Goal: Task Accomplishment & Management: Complete application form

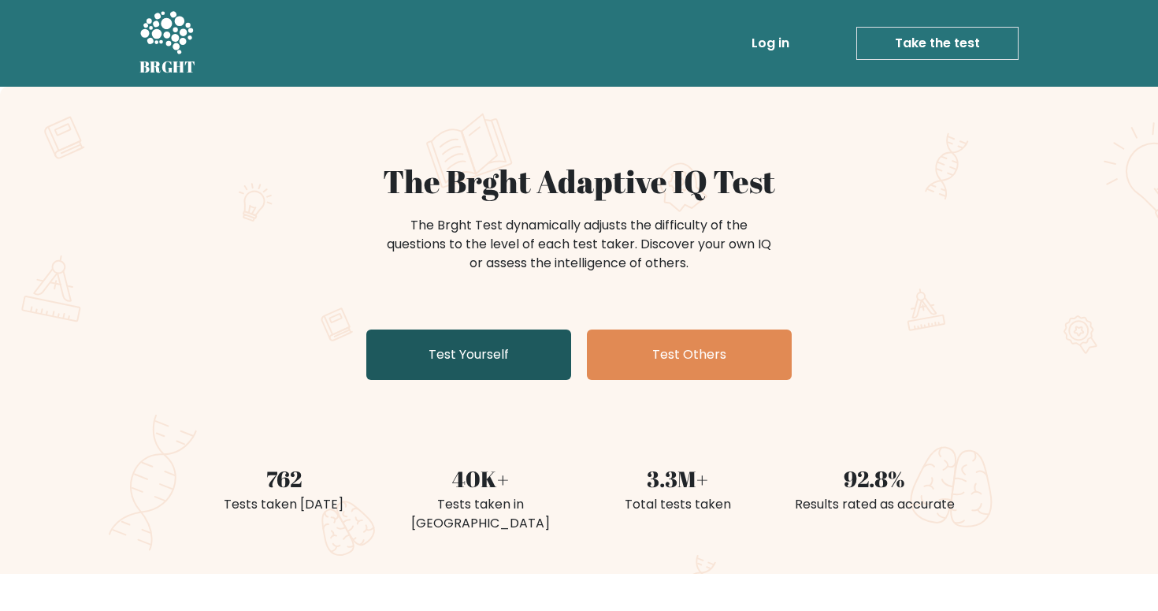
click at [522, 358] on link "Test Yourself" at bounding box center [468, 354] width 205 height 50
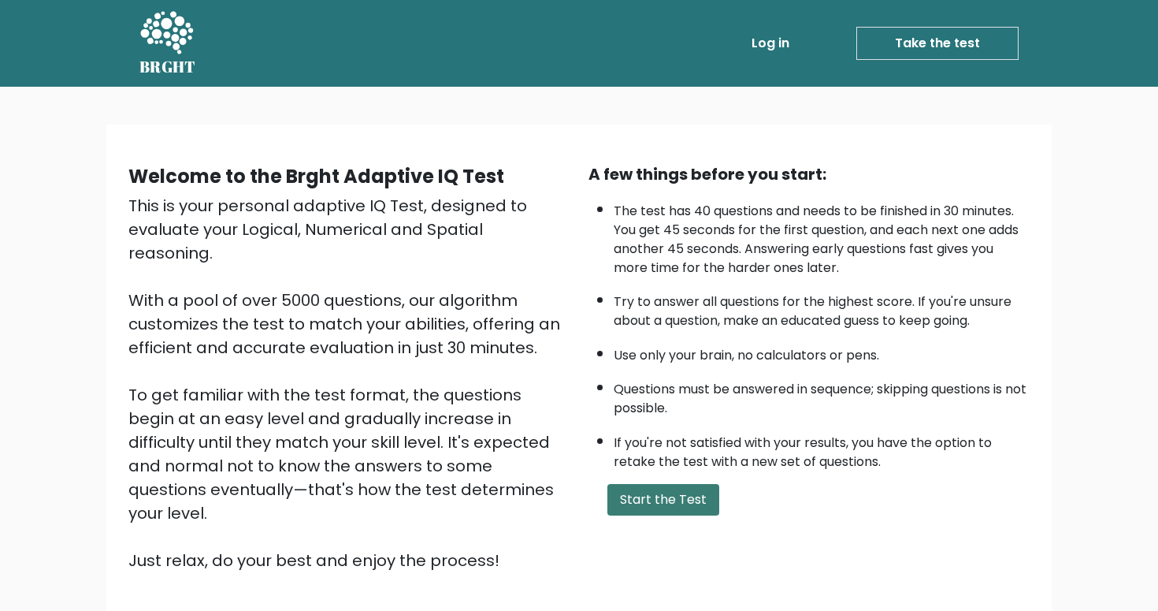
click at [679, 515] on button "Start the Test" at bounding box center [663, 500] width 112 height 32
click at [675, 515] on button "Start the Test" at bounding box center [663, 500] width 112 height 32
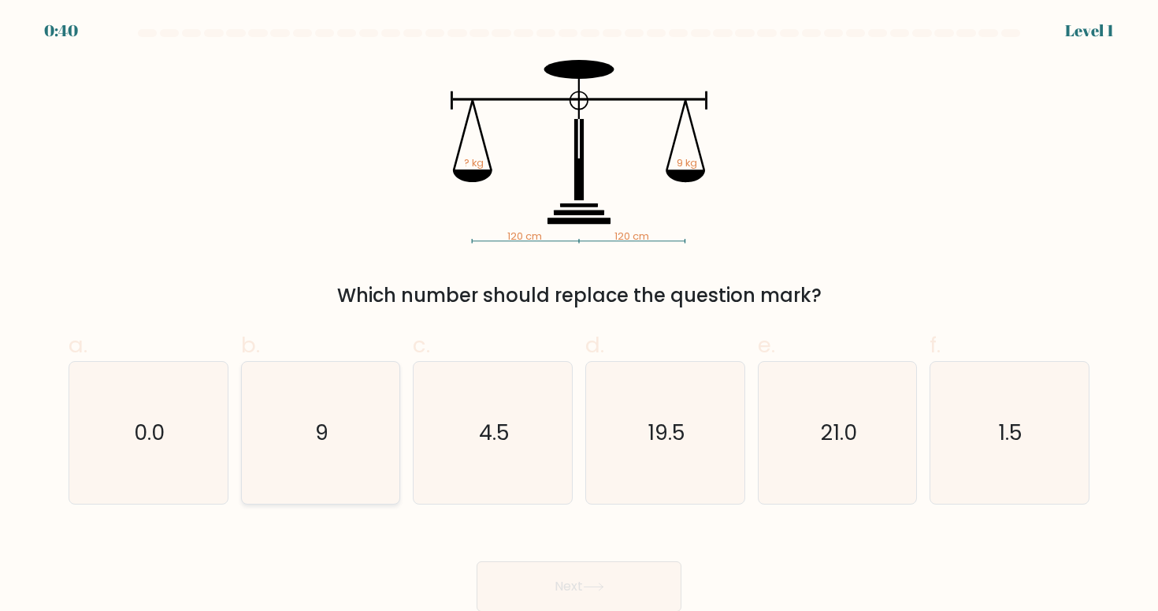
click at [353, 418] on icon "9" at bounding box center [321, 433] width 142 height 142
click at [579, 316] on input "b. 9" at bounding box center [579, 311] width 1 height 10
radio input "true"
click at [580, 587] on button "Next" at bounding box center [579, 585] width 205 height 50
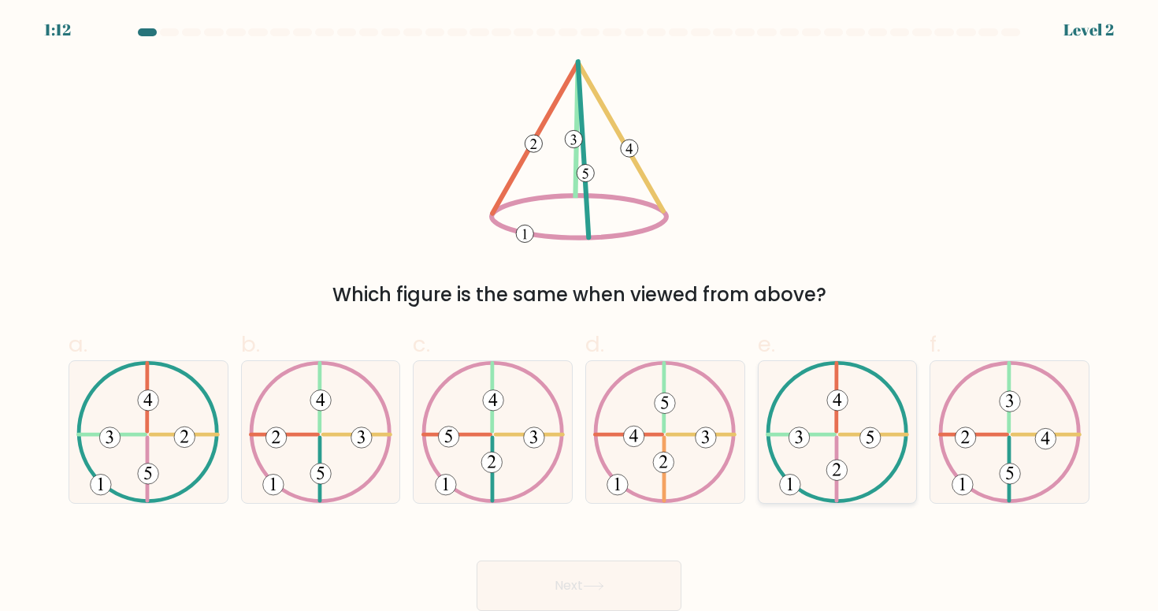
click at [862, 451] on icon at bounding box center [837, 432] width 143 height 142
click at [580, 315] on input "e." at bounding box center [579, 310] width 1 height 10
radio input "true"
click at [633, 576] on button "Next" at bounding box center [579, 585] width 205 height 50
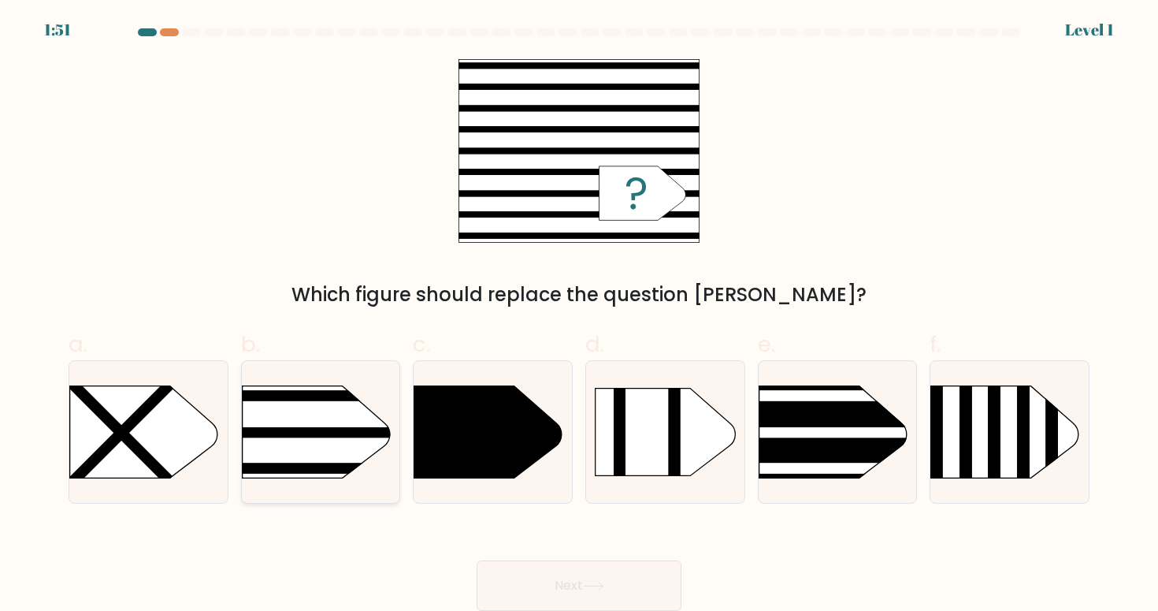
click at [337, 425] on rect at bounding box center [207, 358] width 411 height 313
click at [579, 315] on input "b." at bounding box center [579, 310] width 1 height 10
radio input "true"
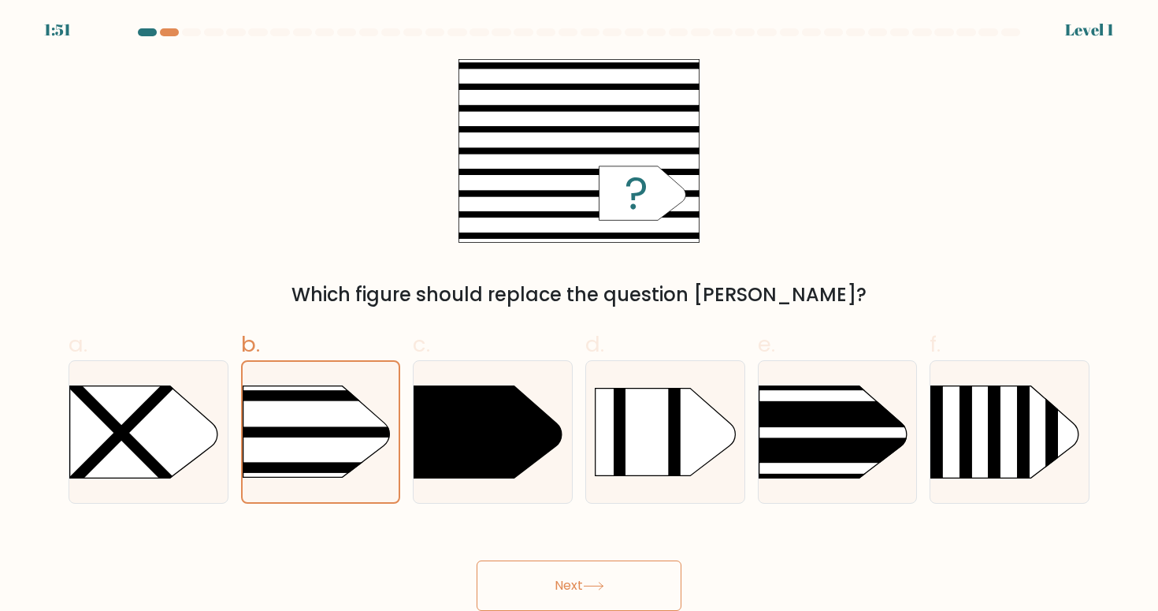
click at [544, 574] on button "Next" at bounding box center [579, 585] width 205 height 50
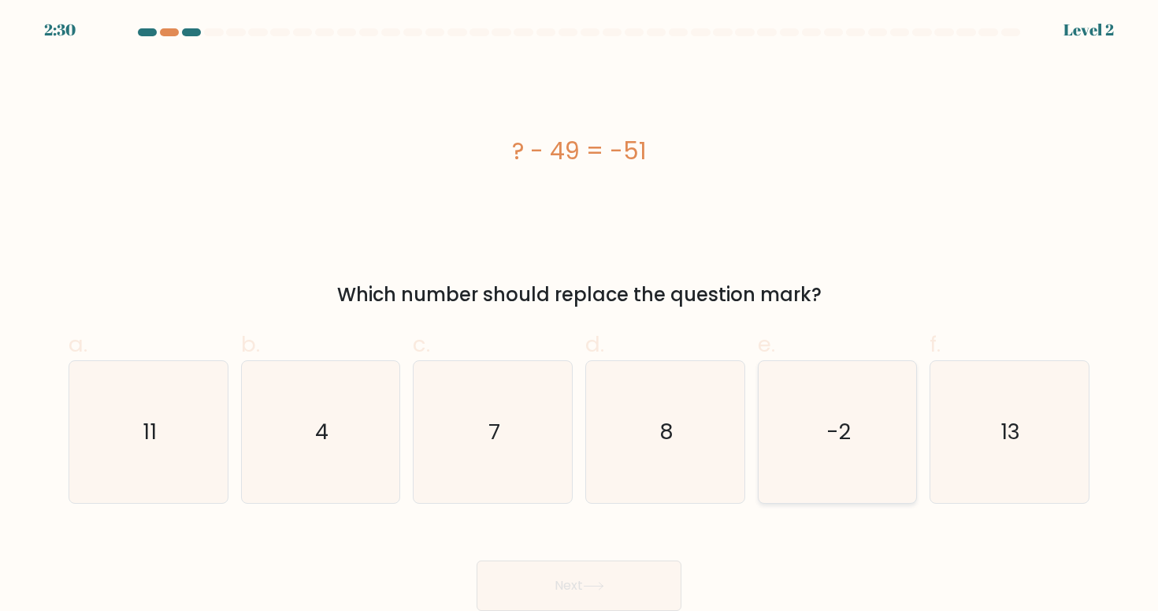
click at [807, 424] on icon "-2" at bounding box center [838, 432] width 142 height 142
click at [580, 315] on input "e. -2" at bounding box center [579, 310] width 1 height 10
radio input "true"
click at [615, 570] on button "Next" at bounding box center [579, 585] width 205 height 50
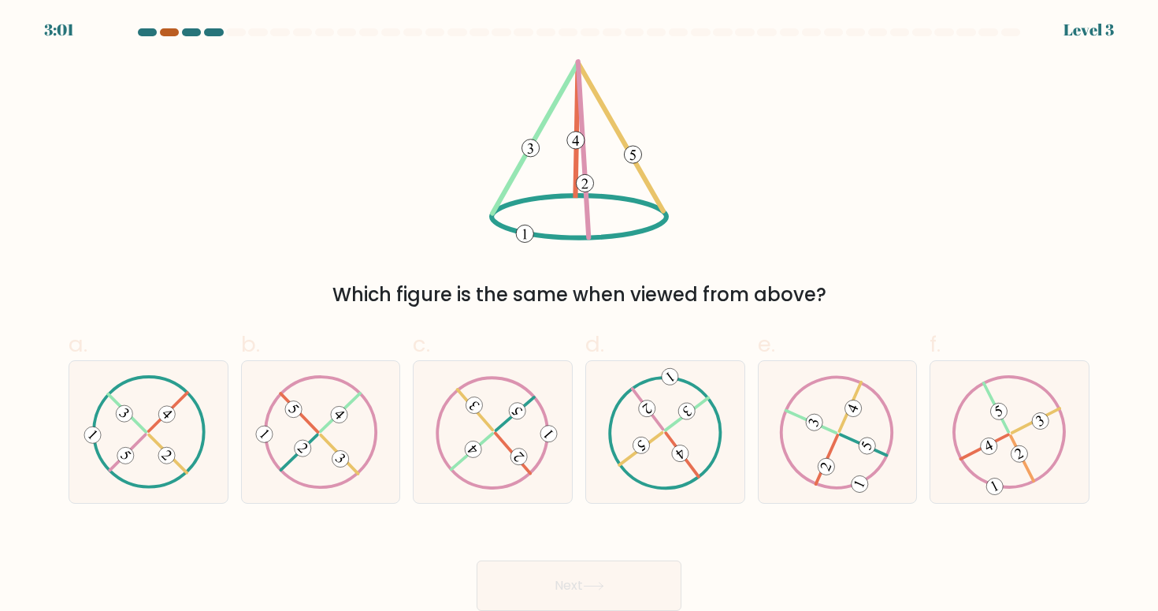
click at [170, 32] on div at bounding box center [169, 32] width 19 height 8
click at [662, 444] on icon at bounding box center [664, 431] width 115 height 113
click at [580, 315] on input "d." at bounding box center [579, 310] width 1 height 10
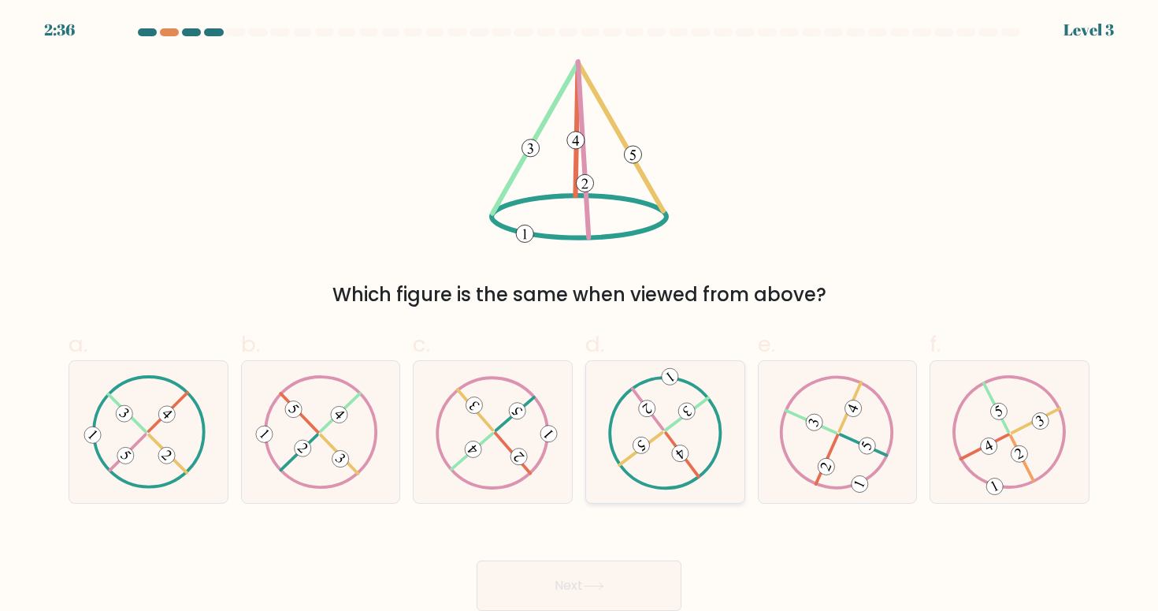
radio input "true"
click at [601, 589] on icon at bounding box center [593, 585] width 21 height 9
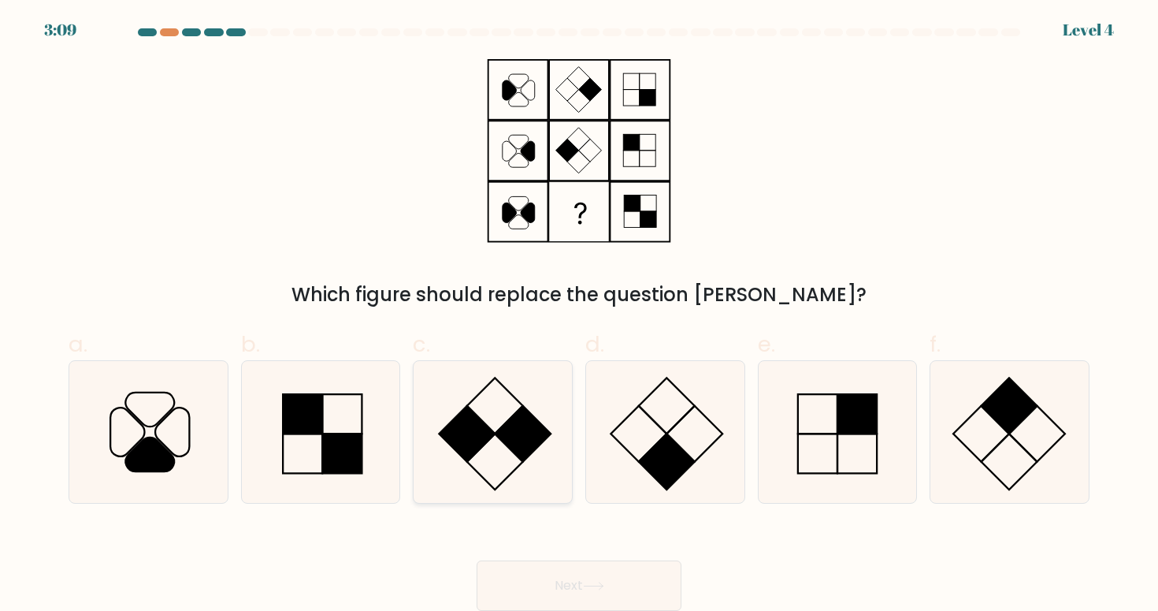
click at [480, 440] on rect at bounding box center [467, 434] width 56 height 56
click at [579, 315] on input "c." at bounding box center [579, 310] width 1 height 10
radio input "true"
click at [600, 581] on button "Next" at bounding box center [579, 585] width 205 height 50
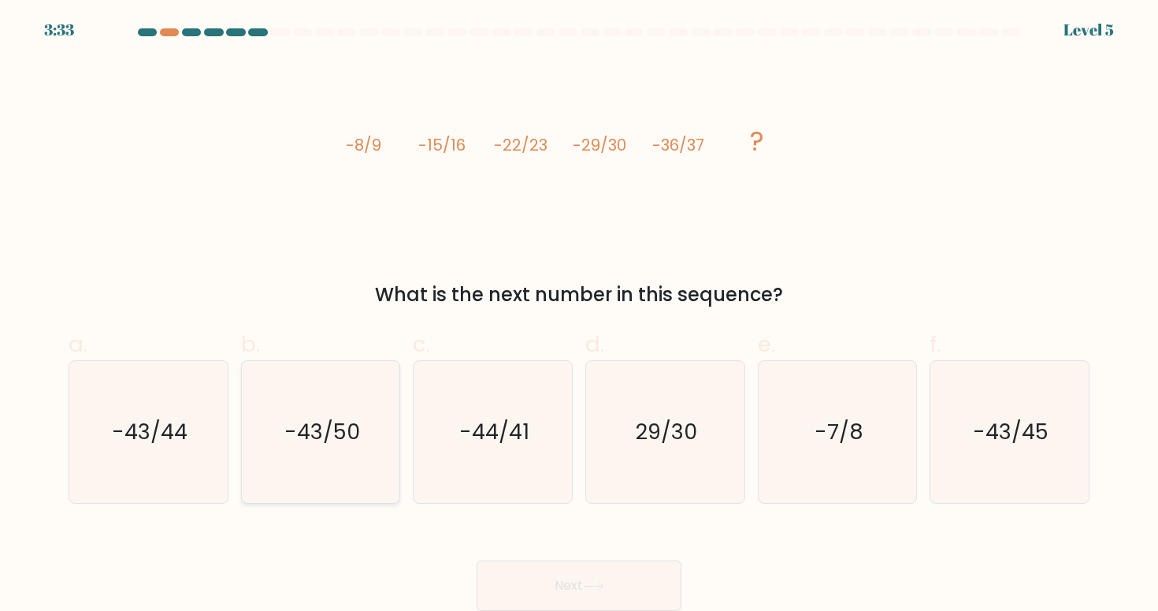
click at [351, 410] on icon "-43/50" at bounding box center [321, 432] width 142 height 142
click at [579, 315] on input "b. -43/50" at bounding box center [579, 310] width 1 height 10
radio input "true"
click at [168, 429] on text "-43/44" at bounding box center [150, 431] width 76 height 29
click at [579, 315] on input "a. -43/44" at bounding box center [579, 310] width 1 height 10
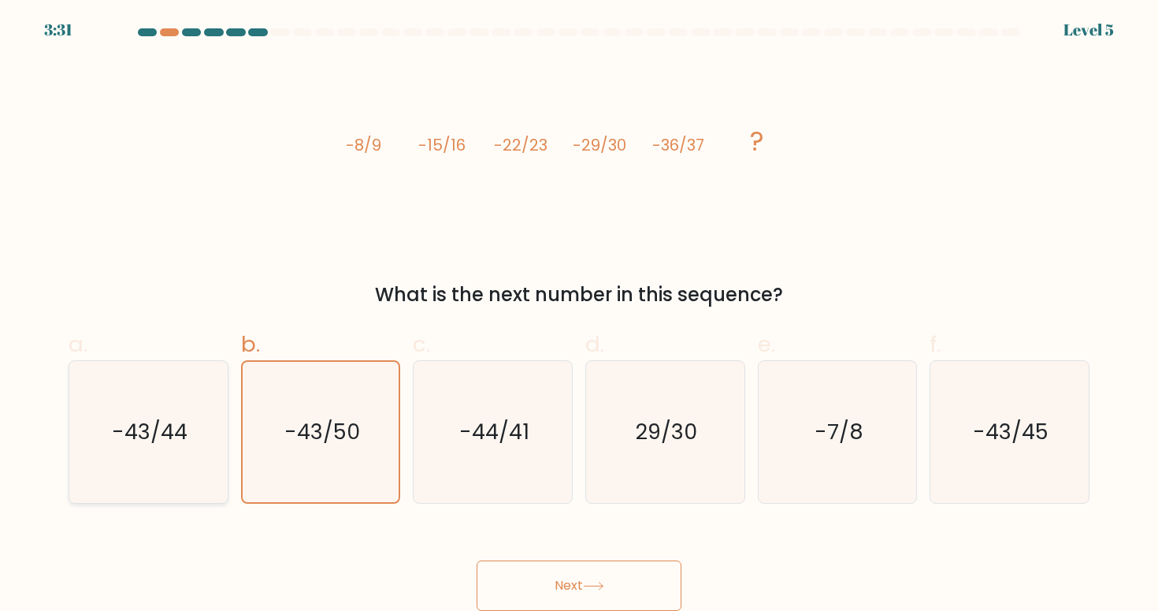
radio input "true"
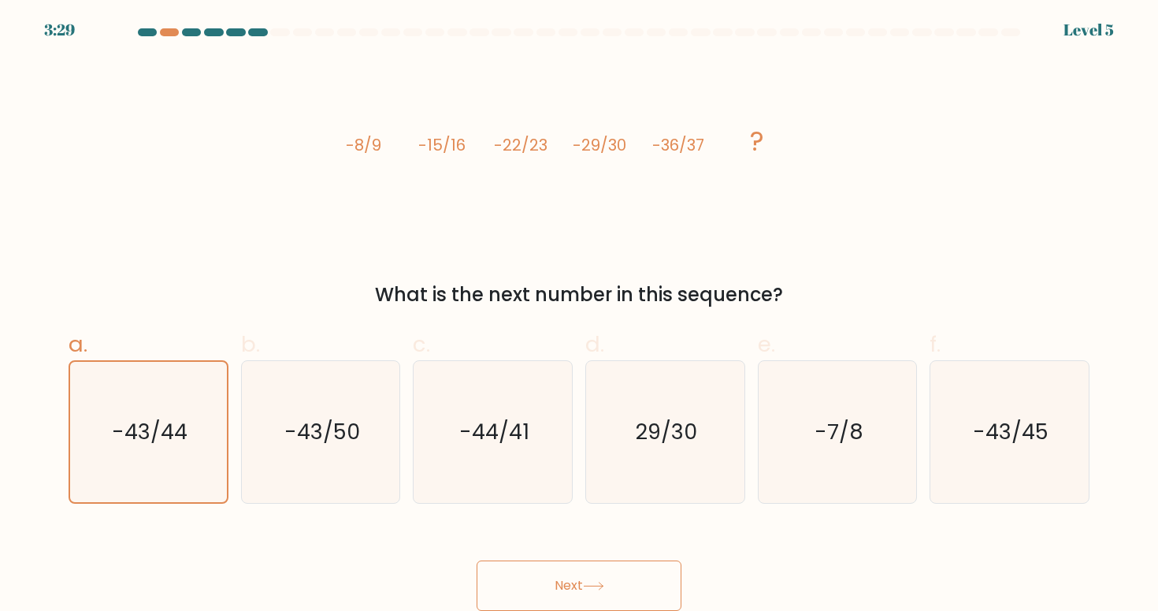
click at [575, 573] on button "Next" at bounding box center [579, 585] width 205 height 50
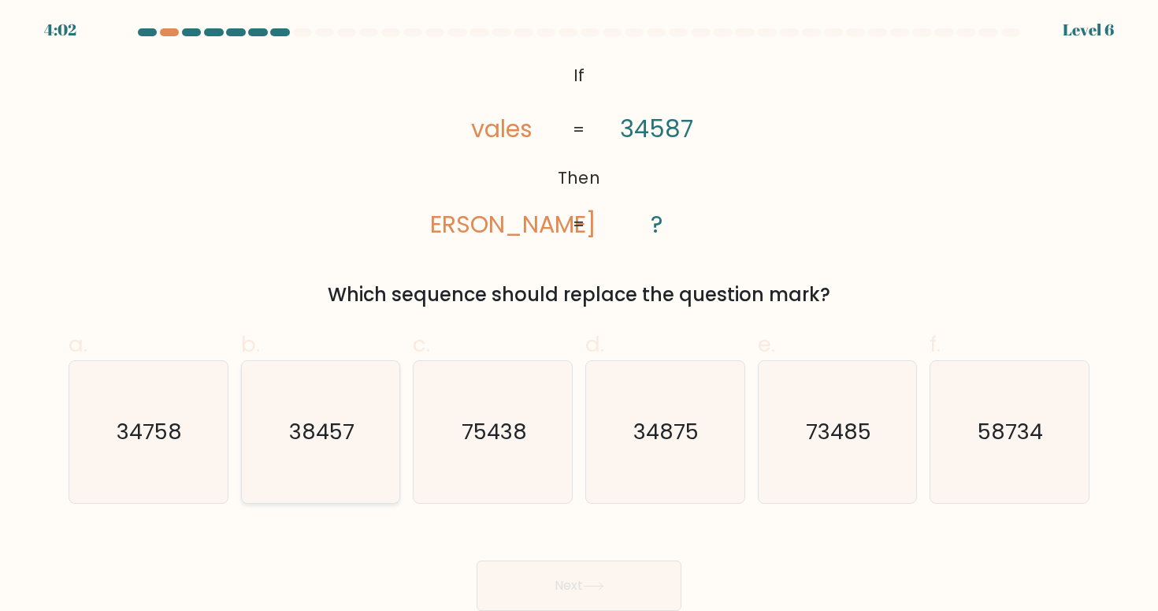
click at [337, 449] on icon "38457" at bounding box center [321, 432] width 142 height 142
click at [579, 315] on input "b. 38457" at bounding box center [579, 310] width 1 height 10
radio input "true"
click at [548, 585] on button "Next" at bounding box center [579, 585] width 205 height 50
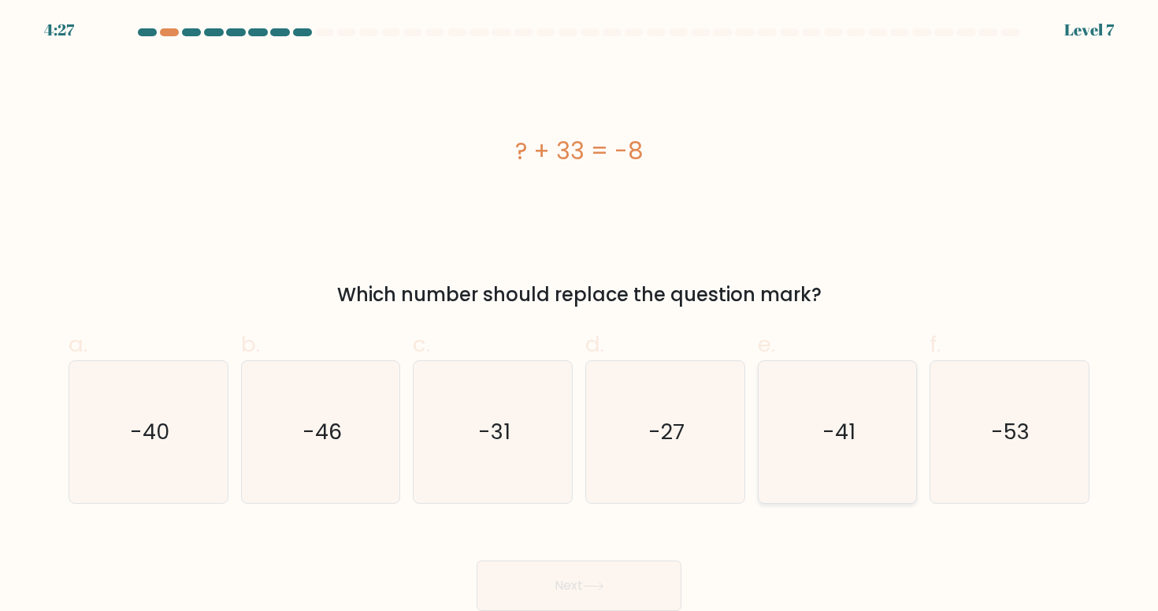
click at [838, 462] on icon "-41" at bounding box center [838, 432] width 142 height 142
click at [580, 315] on input "e. -41" at bounding box center [579, 310] width 1 height 10
radio input "true"
click at [631, 578] on button "Next" at bounding box center [579, 585] width 205 height 50
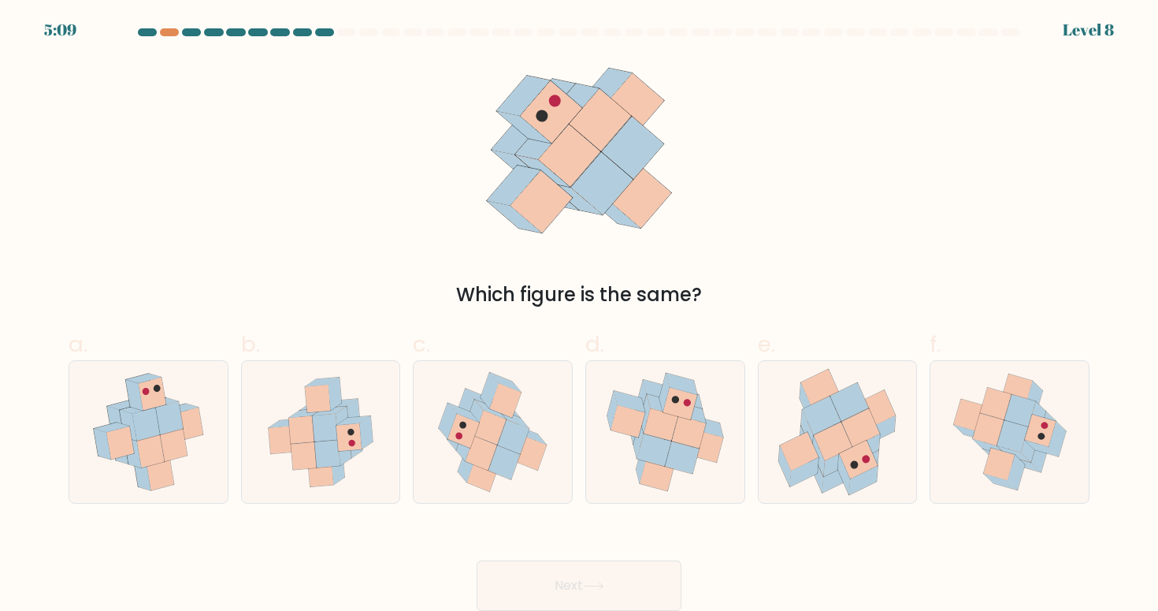
scroll to position [0, 0]
click at [690, 432] on icon at bounding box center [689, 433] width 34 height 32
click at [580, 316] on input "d." at bounding box center [579, 311] width 1 height 10
radio input "true"
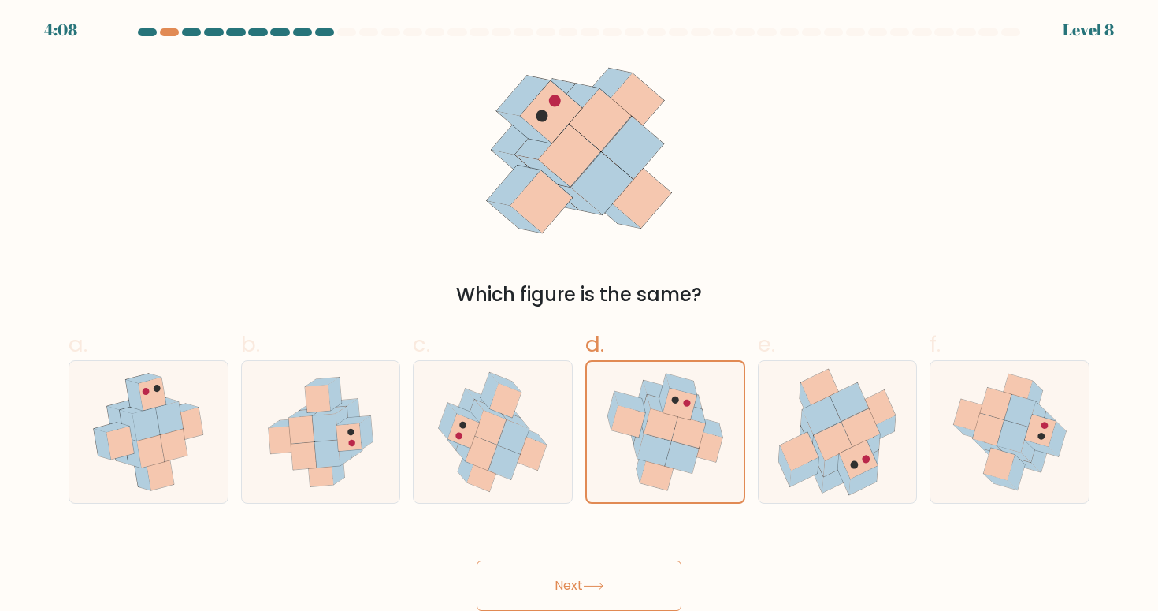
click at [582, 581] on button "Next" at bounding box center [579, 585] width 205 height 50
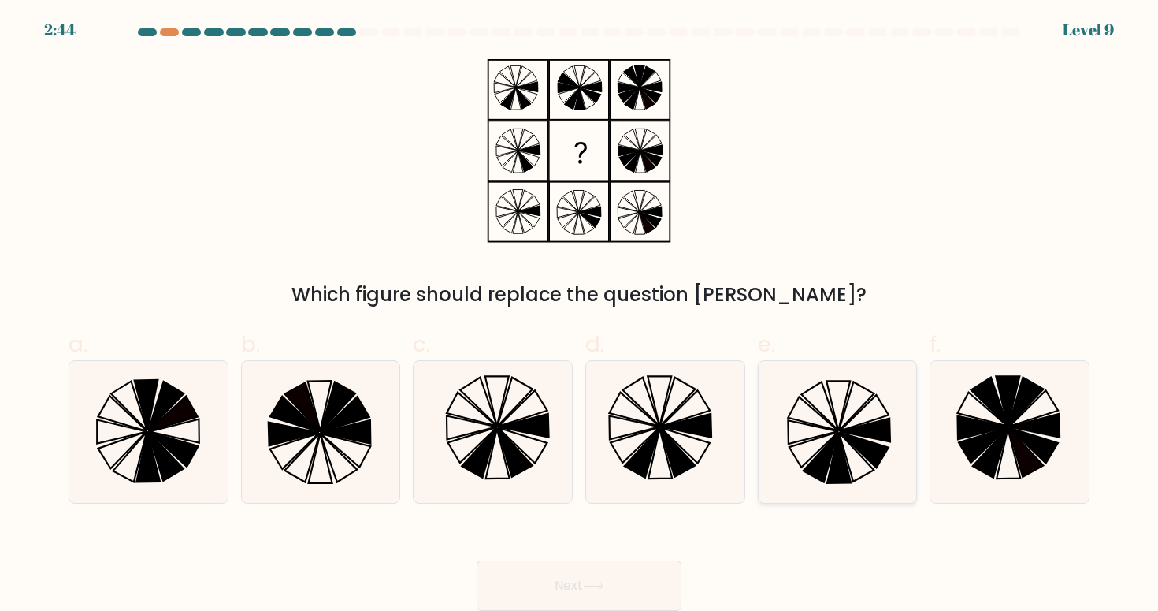
click at [805, 417] on icon at bounding box center [838, 432] width 142 height 142
click at [580, 315] on input "e." at bounding box center [579, 310] width 1 height 10
radio input "true"
click at [593, 584] on icon at bounding box center [593, 585] width 21 height 9
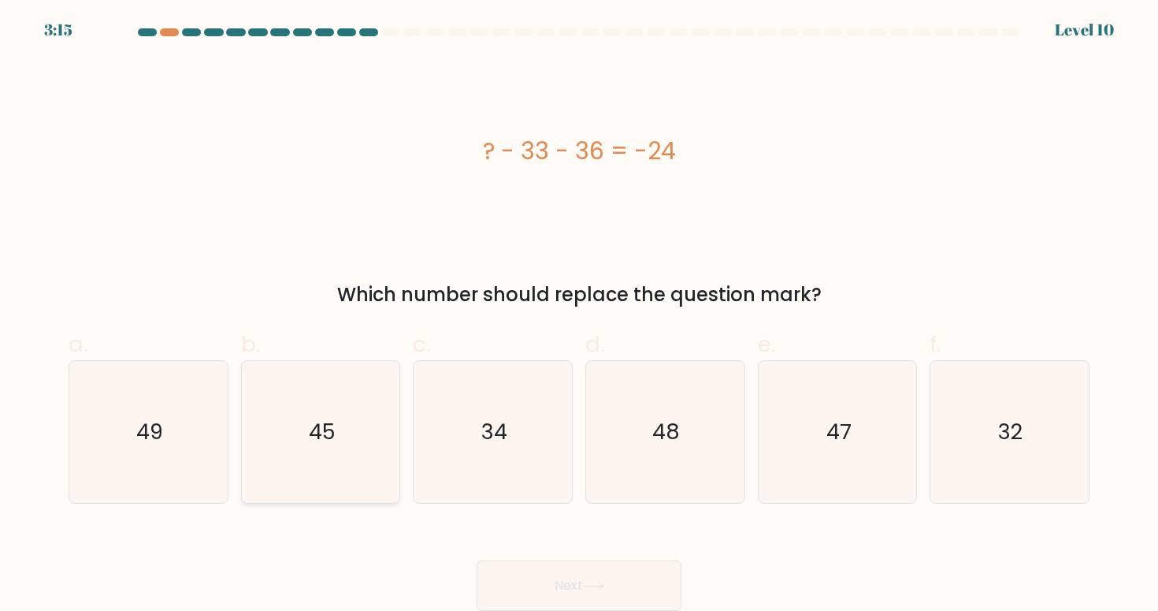
click at [301, 400] on icon "45" at bounding box center [321, 432] width 142 height 142
click at [579, 315] on input "b. 45" at bounding box center [579, 310] width 1 height 10
radio input "true"
click at [578, 576] on button "Next" at bounding box center [579, 585] width 205 height 50
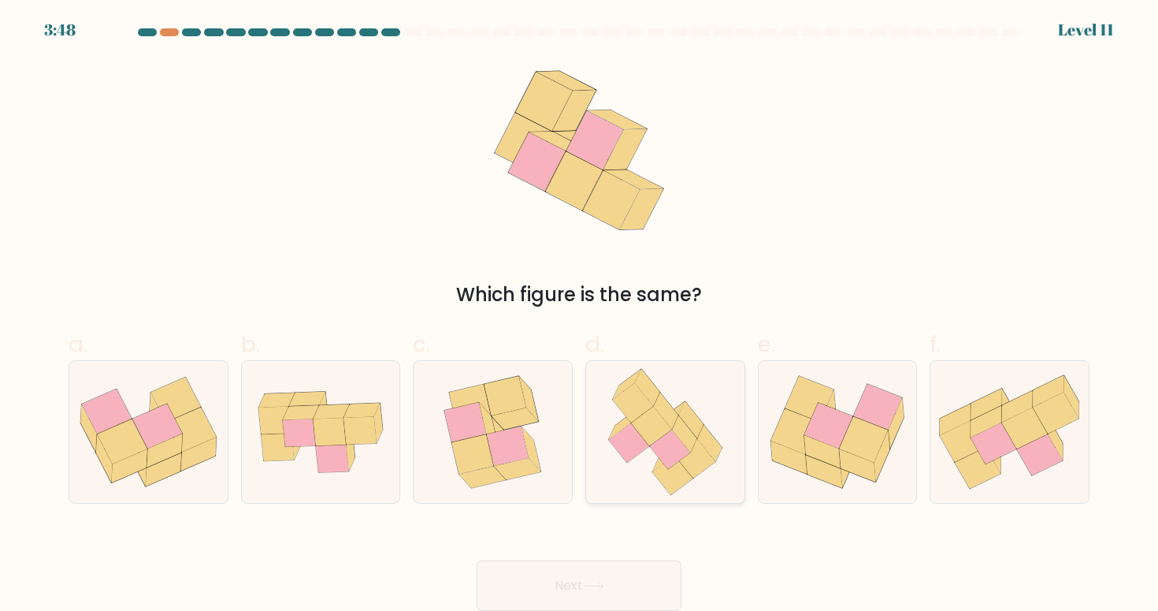
click at [692, 422] on icon at bounding box center [690, 419] width 25 height 37
click at [580, 315] on input "d." at bounding box center [579, 310] width 1 height 10
radio input "true"
click at [600, 582] on icon at bounding box center [593, 585] width 21 height 9
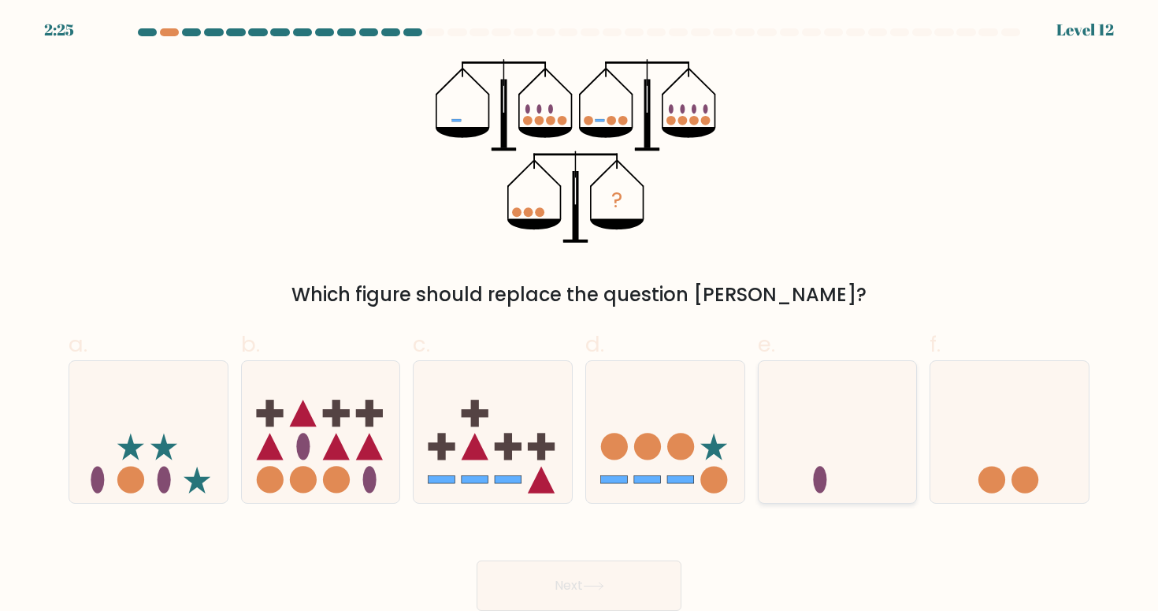
click at [830, 443] on icon at bounding box center [838, 431] width 158 height 131
click at [580, 315] on input "e." at bounding box center [579, 310] width 1 height 10
radio input "true"
click at [616, 569] on button "Next" at bounding box center [579, 585] width 205 height 50
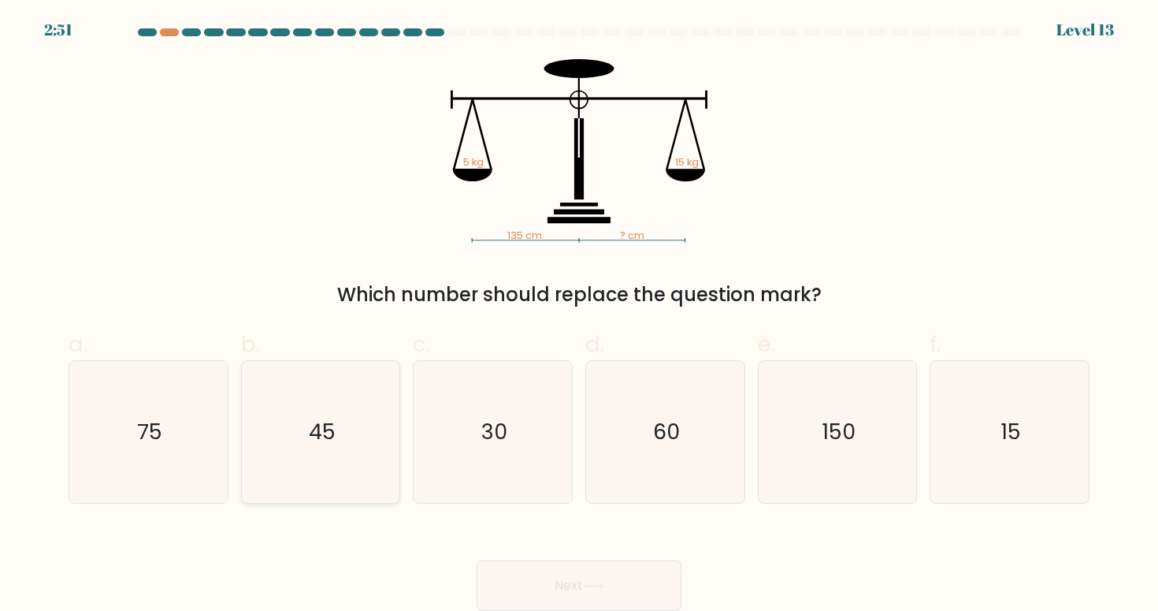
click at [310, 426] on text "45" at bounding box center [322, 431] width 27 height 29
click at [579, 315] on input "b. 45" at bounding box center [579, 310] width 1 height 10
radio input "true"
click at [574, 587] on button "Next" at bounding box center [579, 585] width 205 height 50
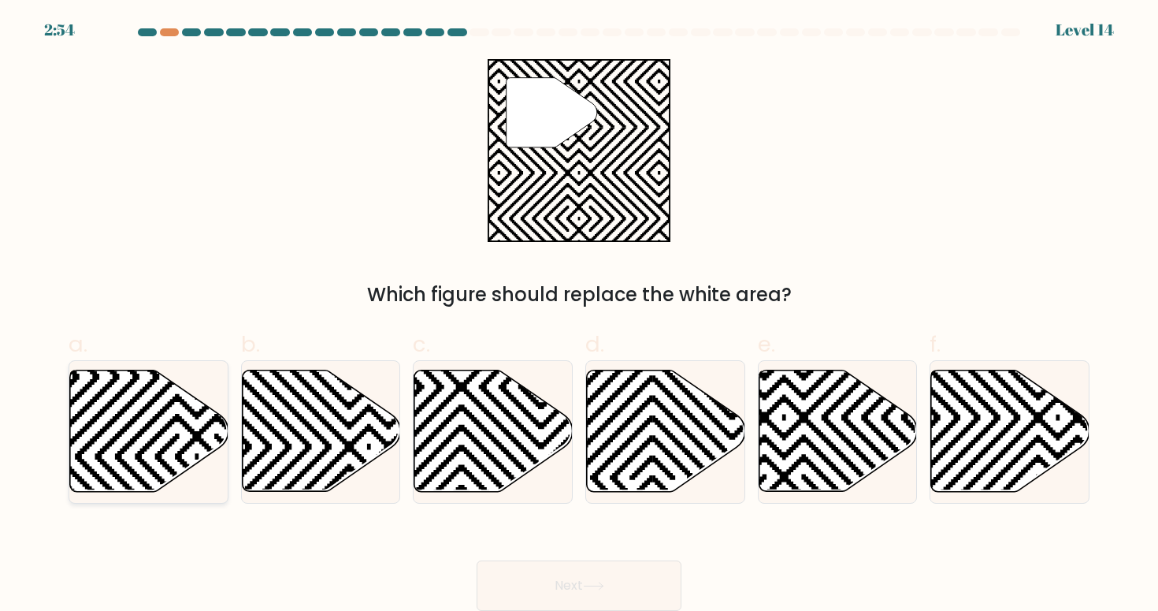
click at [201, 429] on icon at bounding box center [197, 297] width 319 height 319
click at [579, 315] on input "a." at bounding box center [579, 310] width 1 height 10
radio input "true"
click at [540, 591] on button "Next" at bounding box center [579, 585] width 205 height 50
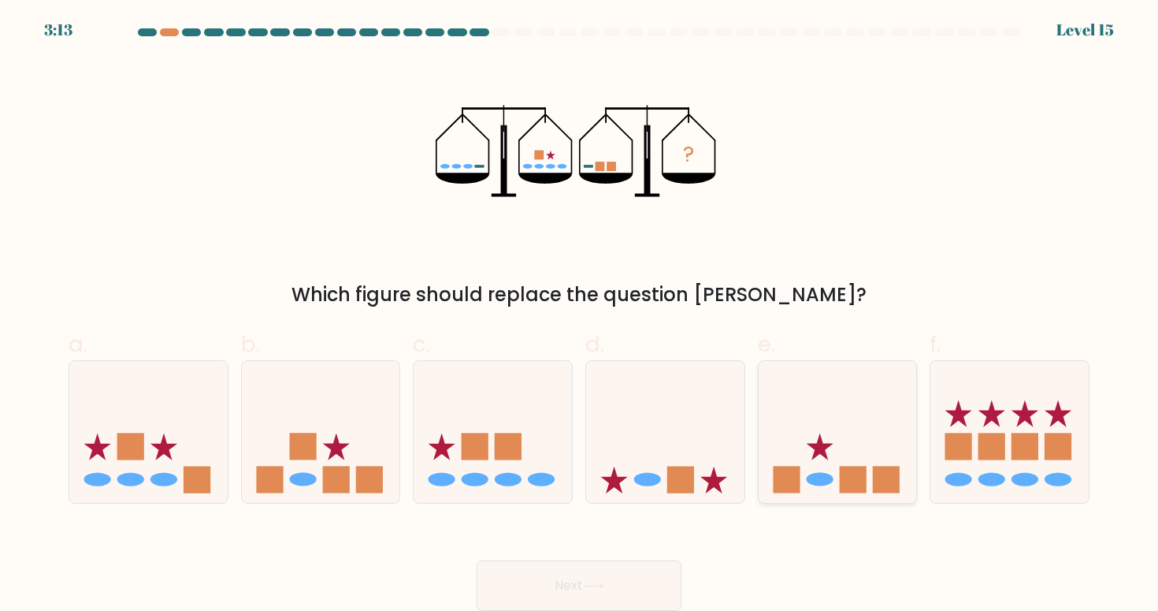
click at [848, 444] on icon at bounding box center [838, 431] width 158 height 131
click at [580, 315] on input "e." at bounding box center [579, 310] width 1 height 10
radio input "true"
click at [630, 586] on button "Next" at bounding box center [579, 585] width 205 height 50
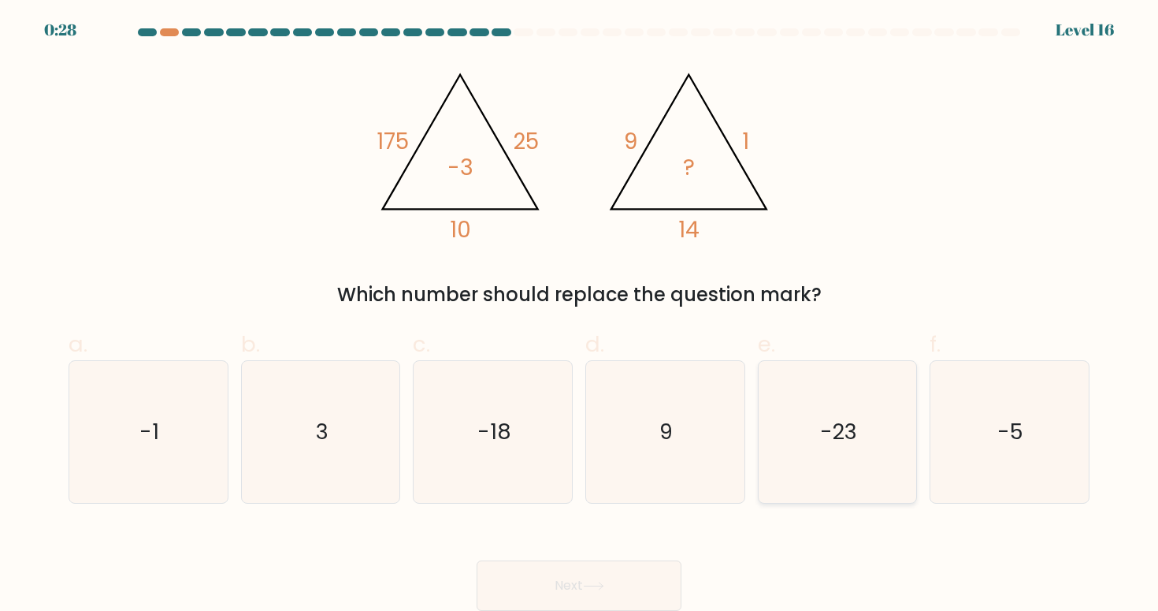
click at [847, 424] on text "-23" at bounding box center [838, 431] width 37 height 29
click at [580, 315] on input "e. -23" at bounding box center [579, 310] width 1 height 10
radio input "true"
click at [567, 577] on button "Next" at bounding box center [579, 585] width 205 height 50
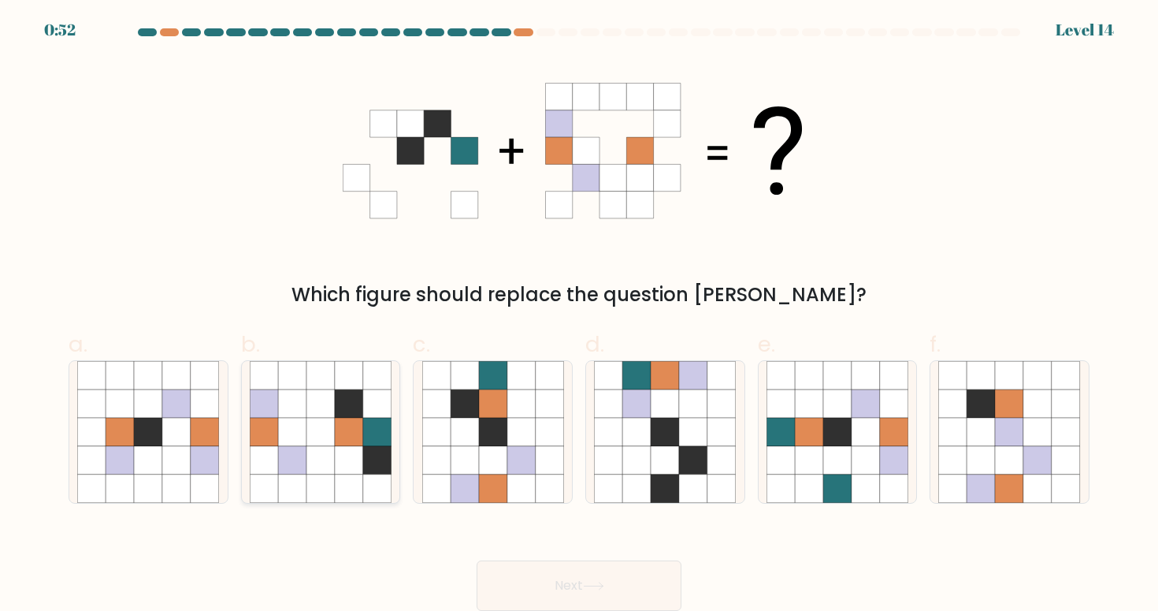
click at [359, 438] on icon at bounding box center [349, 432] width 28 height 28
click at [579, 315] on input "b." at bounding box center [579, 310] width 1 height 10
radio input "true"
click at [489, 418] on icon at bounding box center [493, 432] width 28 height 28
click at [579, 315] on input "c." at bounding box center [579, 310] width 1 height 10
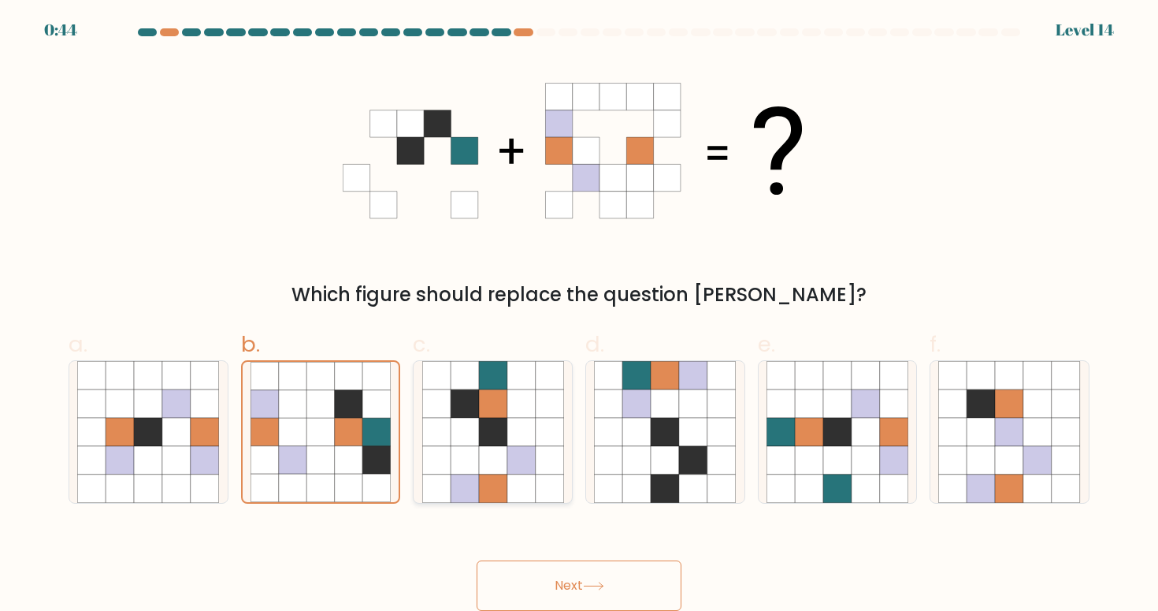
radio input "true"
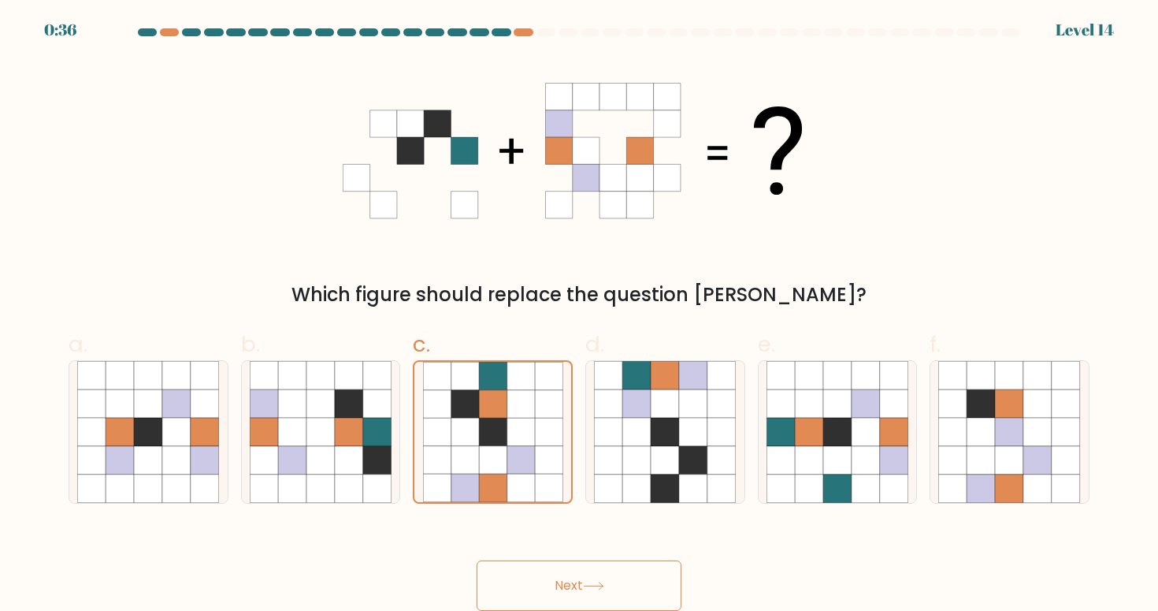
click at [574, 572] on button "Next" at bounding box center [579, 585] width 205 height 50
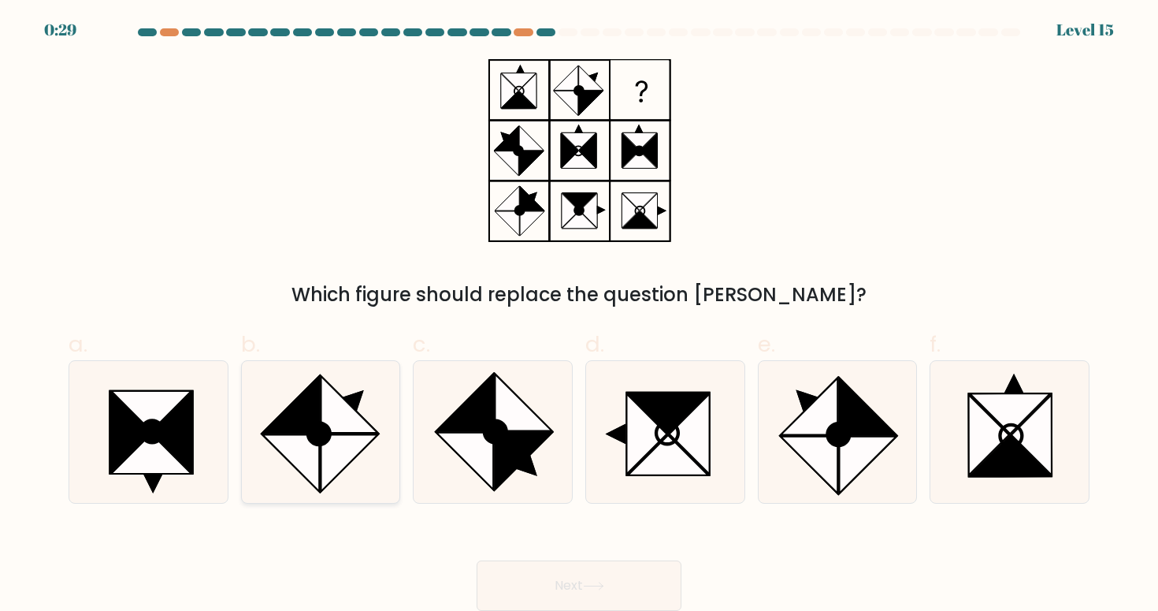
click at [374, 428] on icon at bounding box center [349, 404] width 57 height 57
click at [579, 315] on input "b." at bounding box center [579, 310] width 1 height 10
radio input "true"
click at [567, 575] on button "Next" at bounding box center [579, 585] width 205 height 50
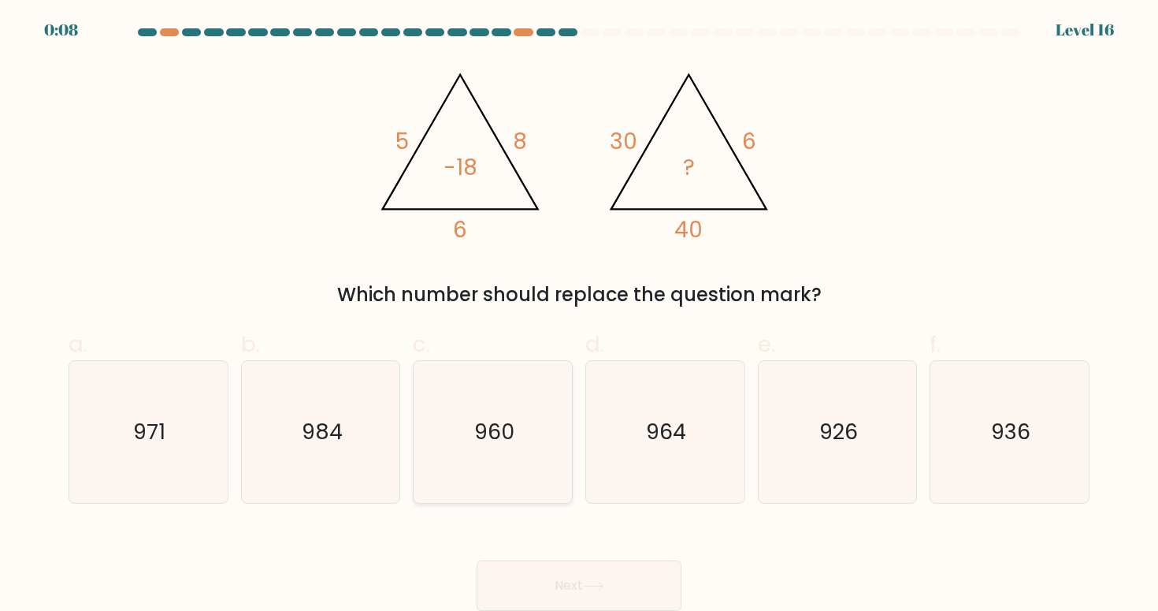
click at [516, 446] on icon "960" at bounding box center [493, 432] width 142 height 142
click at [579, 315] on input "c. 960" at bounding box center [579, 310] width 1 height 10
radio input "true"
click at [558, 569] on button "Next" at bounding box center [579, 585] width 205 height 50
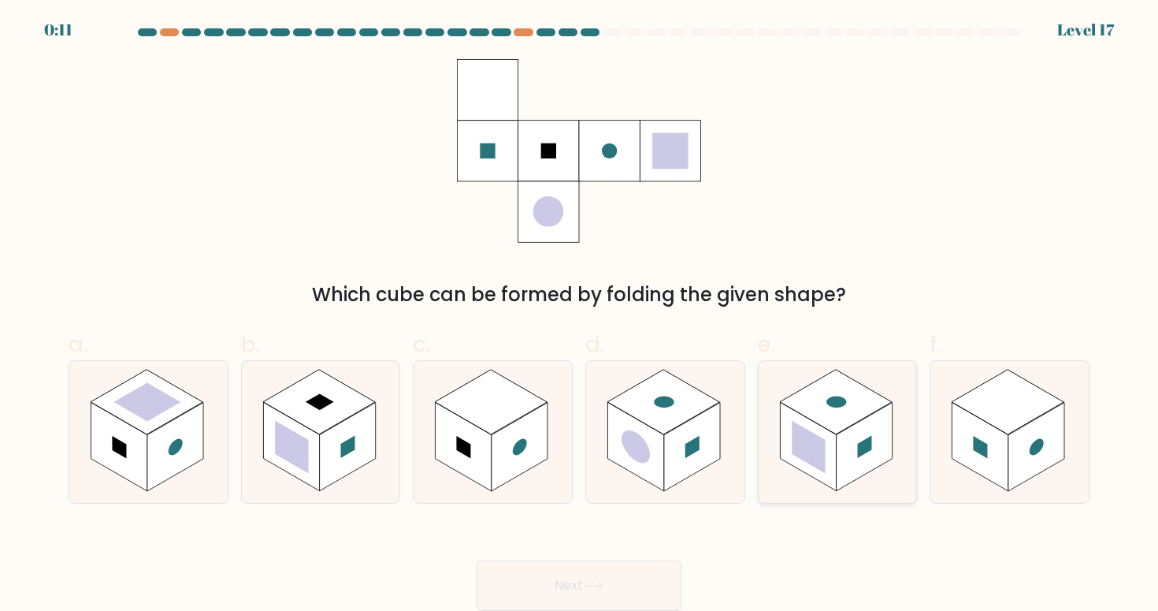
click at [815, 435] on rect at bounding box center [809, 447] width 34 height 53
click at [580, 315] on input "e." at bounding box center [579, 310] width 1 height 10
radio input "true"
click at [609, 583] on button "Next" at bounding box center [579, 585] width 205 height 50
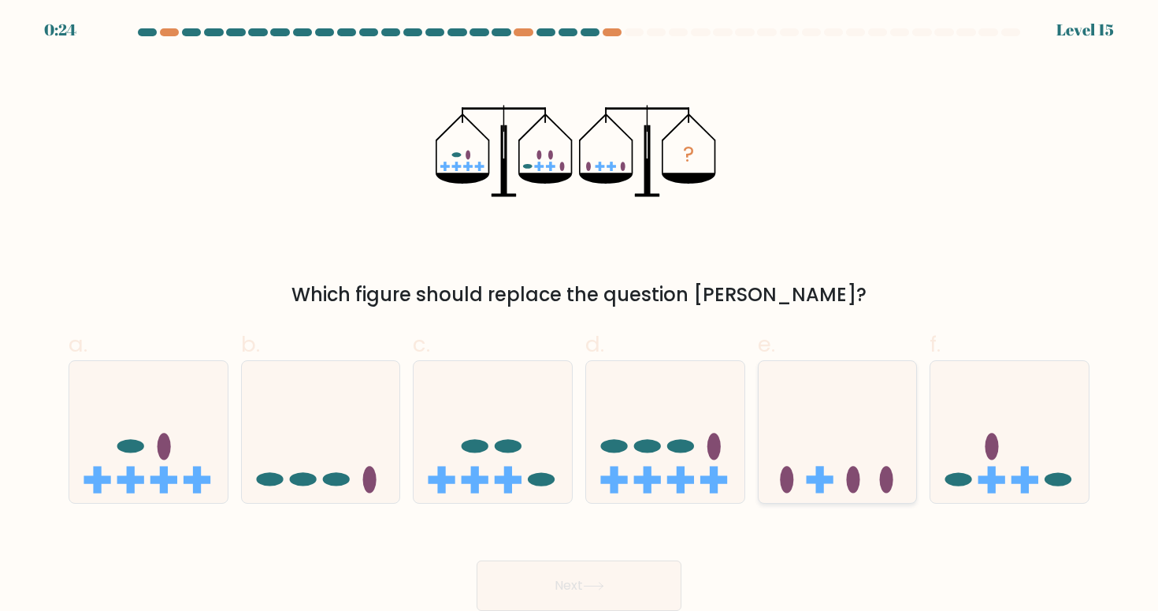
click at [812, 448] on icon at bounding box center [838, 431] width 158 height 131
click at [580, 315] on input "e." at bounding box center [579, 310] width 1 height 10
radio input "true"
click at [606, 570] on button "Next" at bounding box center [579, 585] width 205 height 50
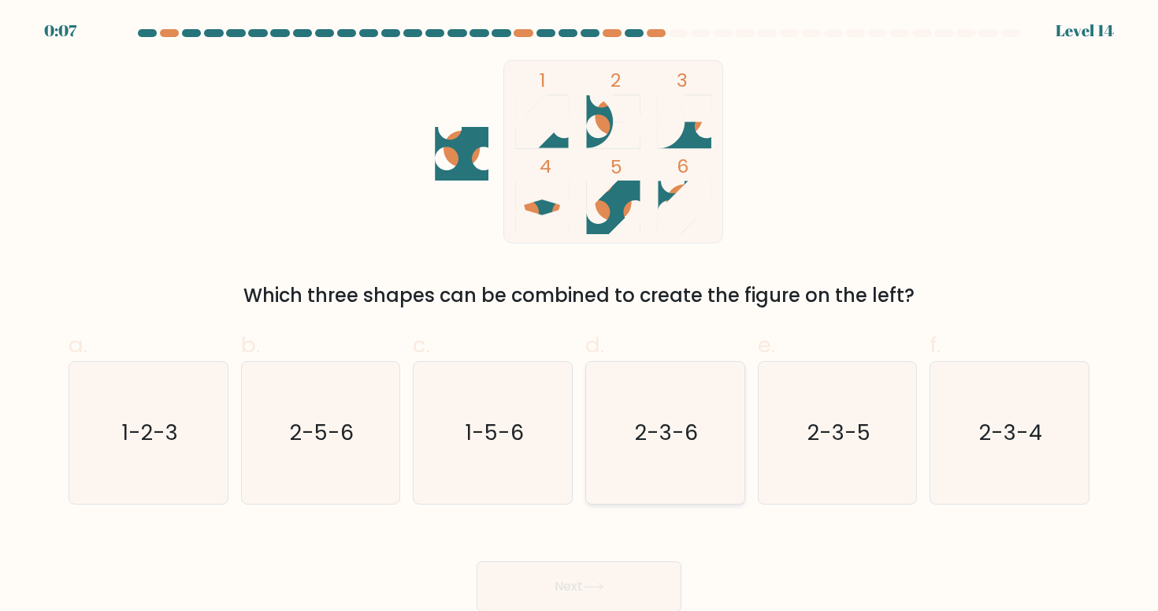
click at [687, 449] on icon "2-3-6" at bounding box center [665, 433] width 142 height 142
click at [580, 316] on input "d. 2-3-6" at bounding box center [579, 311] width 1 height 10
radio input "true"
click at [828, 455] on icon "2-3-5" at bounding box center [838, 433] width 142 height 142
click at [580, 316] on input "e. 2-3-5" at bounding box center [579, 311] width 1 height 10
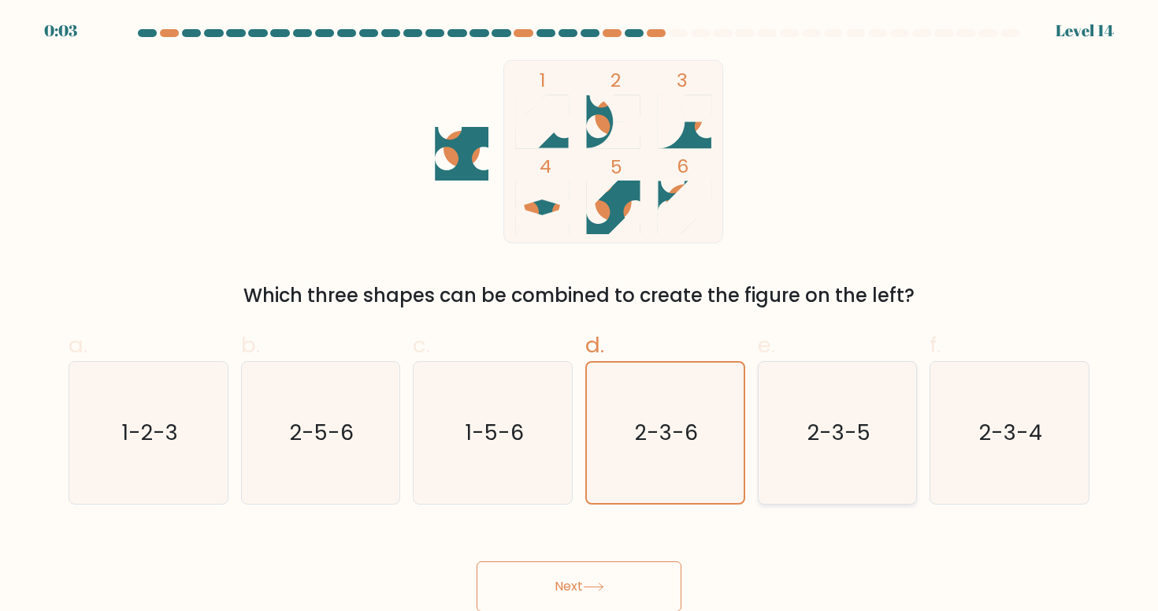
radio input "true"
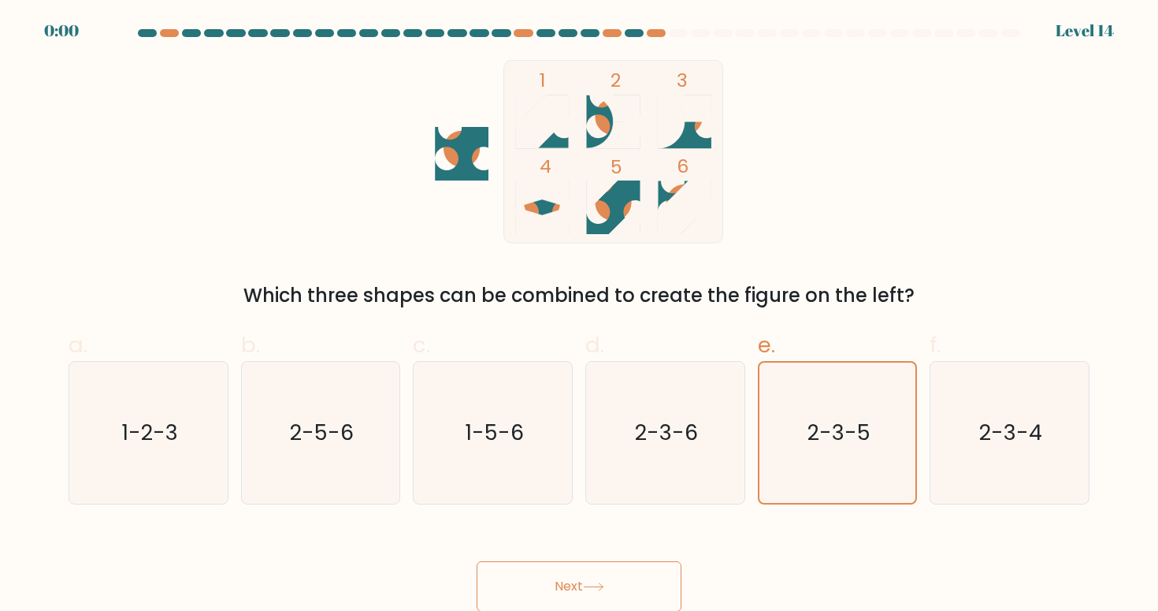
click at [619, 584] on button "Next" at bounding box center [579, 586] width 205 height 50
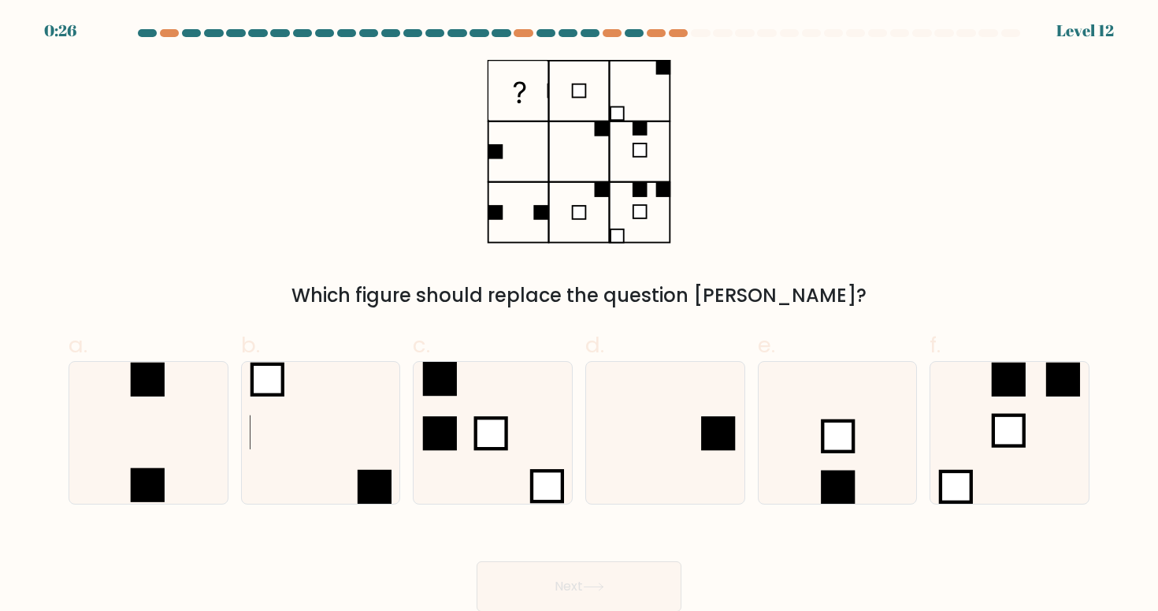
scroll to position [1, 0]
click at [321, 458] on icon at bounding box center [321, 432] width 142 height 142
click at [579, 315] on input "b." at bounding box center [579, 310] width 1 height 10
radio input "true"
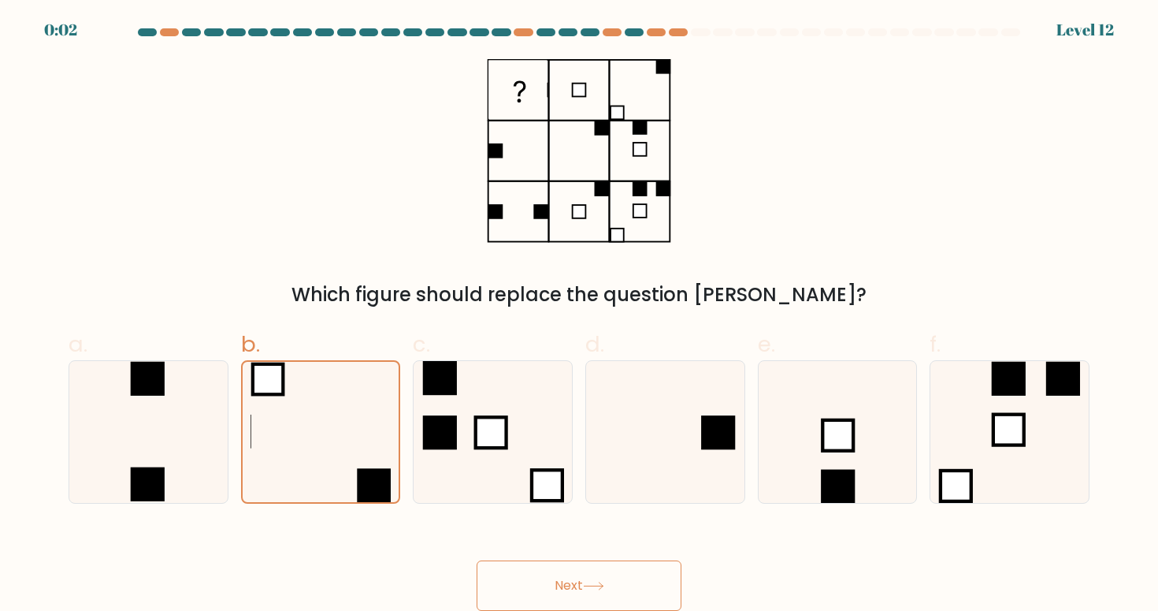
click at [555, 583] on button "Next" at bounding box center [579, 585] width 205 height 50
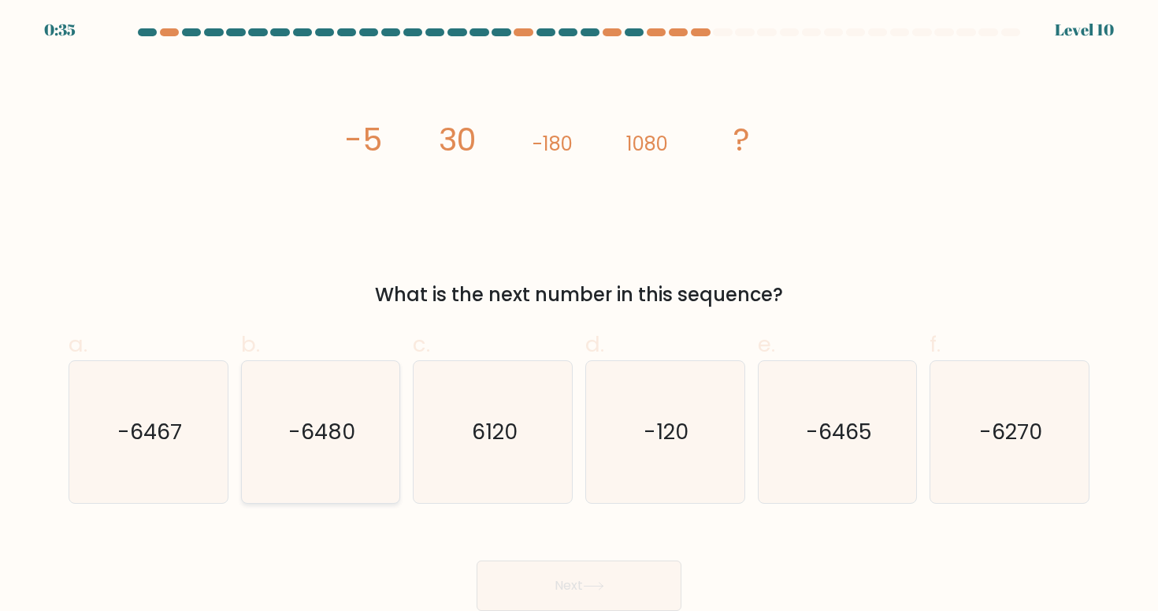
click at [344, 453] on icon "-6480" at bounding box center [321, 432] width 142 height 142
click at [579, 315] on input "b. -6480" at bounding box center [579, 310] width 1 height 10
radio input "true"
click at [531, 574] on button "Next" at bounding box center [579, 585] width 205 height 50
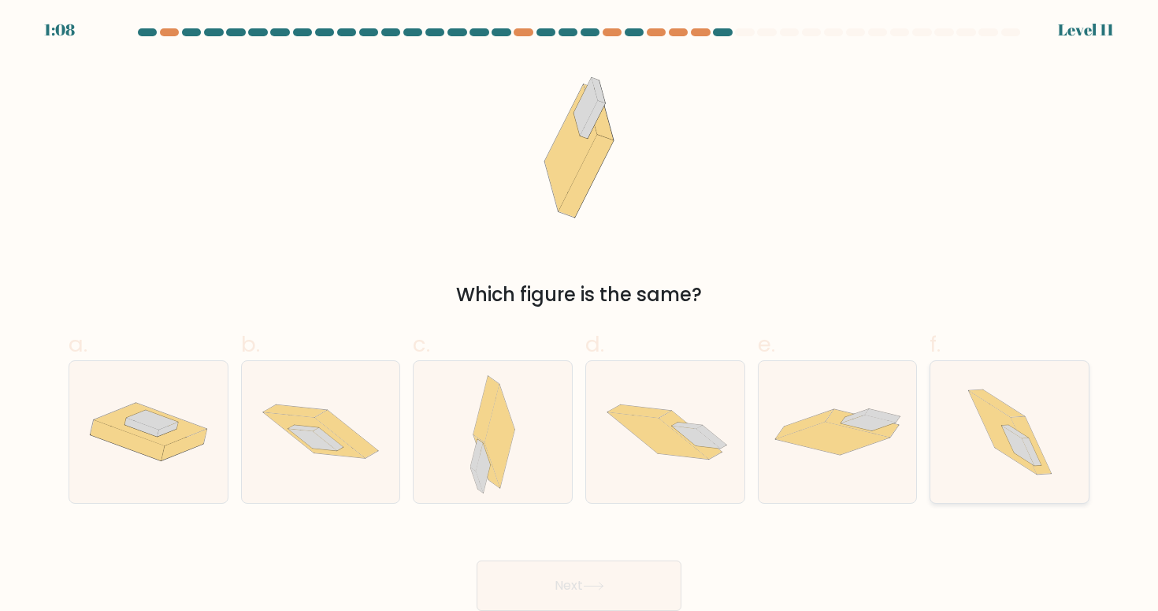
click at [997, 411] on icon at bounding box center [1002, 432] width 68 height 83
click at [580, 315] on input "f." at bounding box center [579, 310] width 1 height 10
radio input "true"
click at [625, 583] on button "Next" at bounding box center [579, 585] width 205 height 50
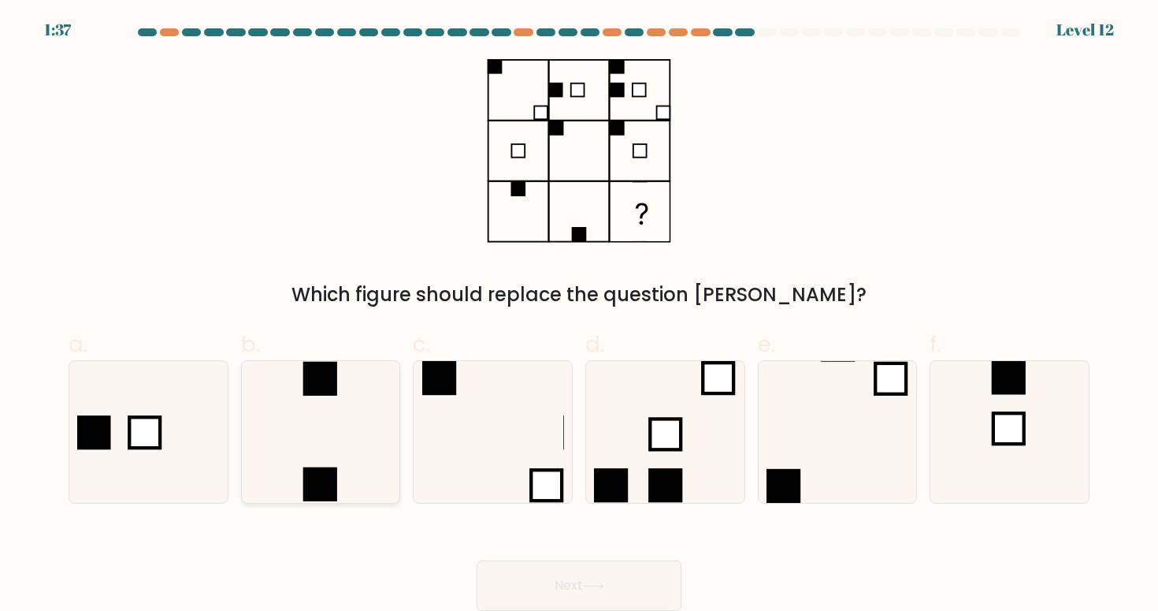
click at [270, 429] on icon at bounding box center [321, 432] width 142 height 142
click at [579, 315] on input "b." at bounding box center [579, 310] width 1 height 10
radio input "true"
click at [531, 596] on button "Next" at bounding box center [579, 585] width 205 height 50
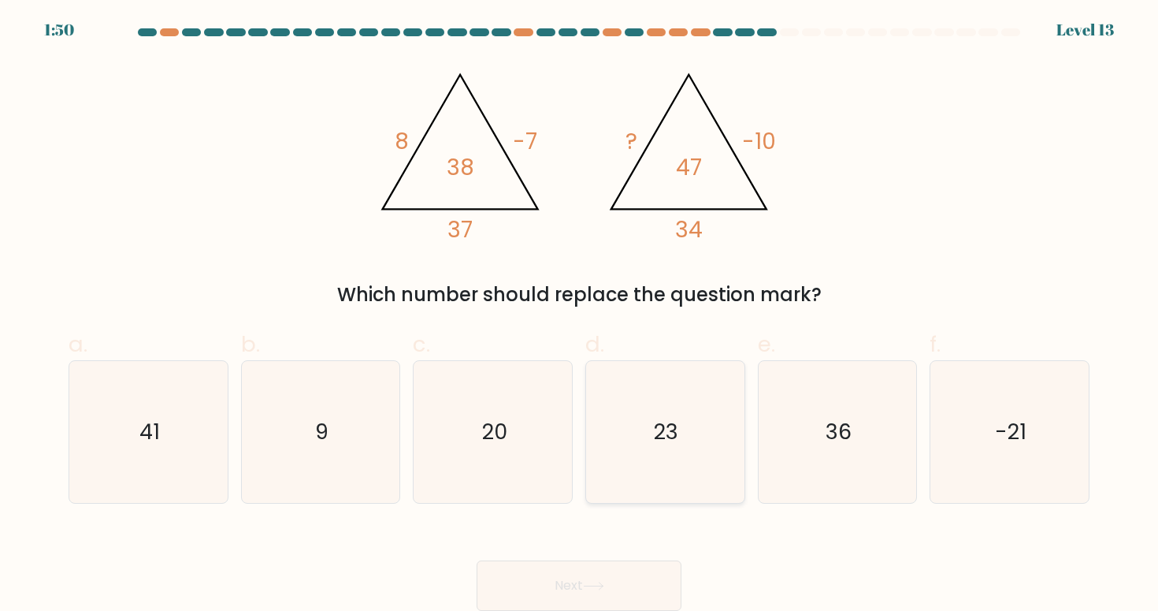
click at [672, 427] on text "23" at bounding box center [667, 431] width 24 height 29
click at [580, 315] on input "d. 23" at bounding box center [579, 310] width 1 height 10
radio input "true"
click at [617, 579] on button "Next" at bounding box center [579, 585] width 205 height 50
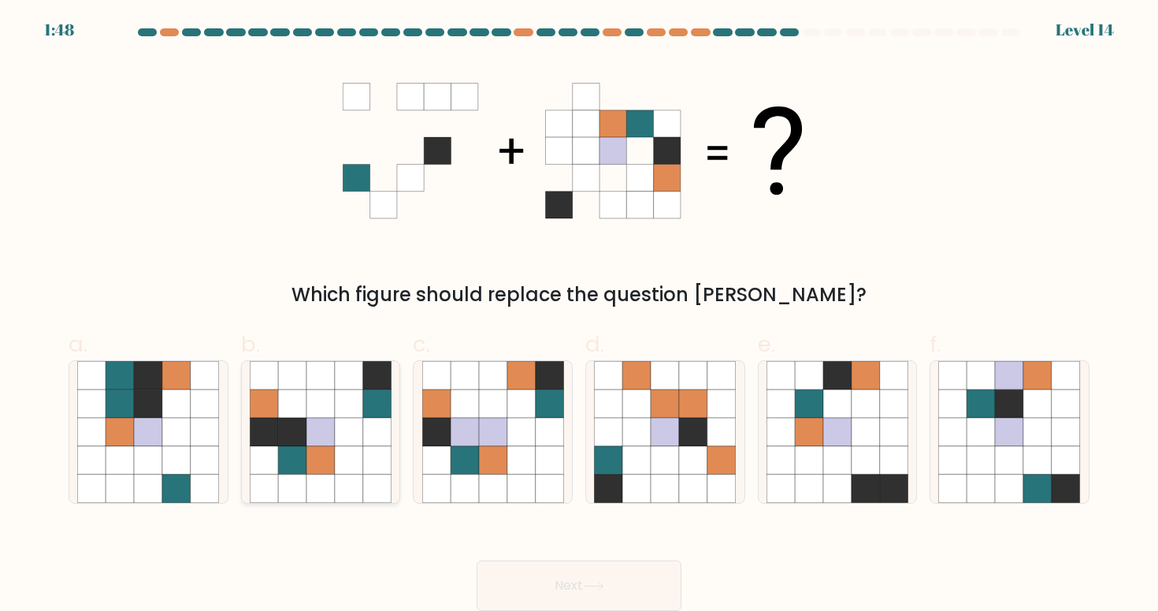
click at [336, 481] on icon at bounding box center [349, 488] width 28 height 28
click at [579, 315] on input "b." at bounding box center [579, 310] width 1 height 10
radio input "true"
click at [563, 574] on button "Next" at bounding box center [579, 585] width 205 height 50
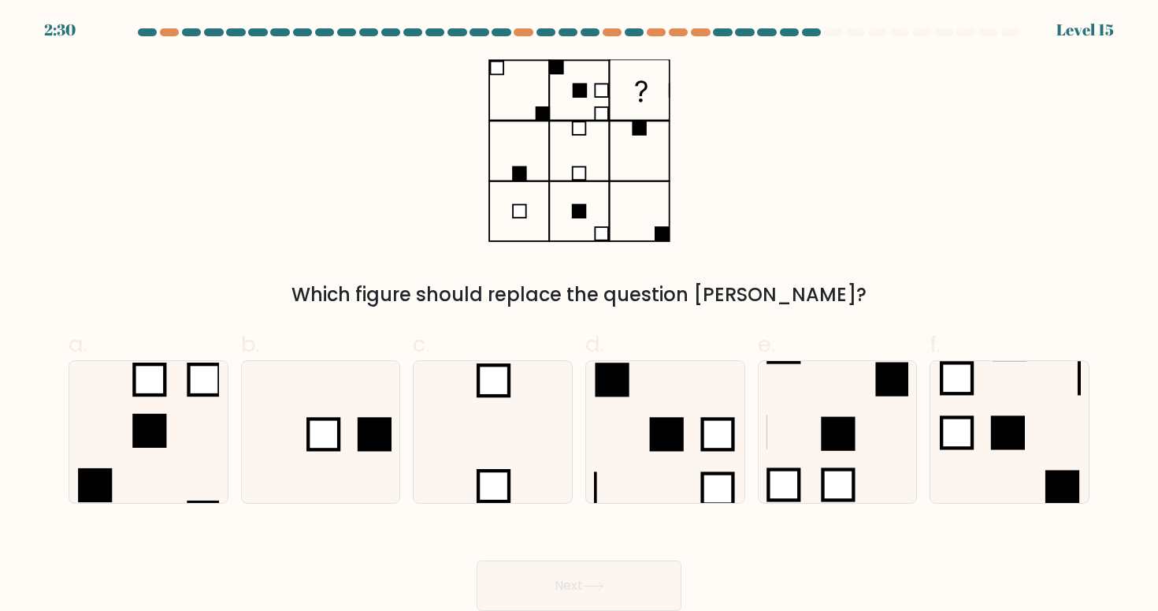
scroll to position [0, 0]
click at [370, 434] on rect at bounding box center [375, 435] width 34 height 34
click at [579, 316] on input "b." at bounding box center [579, 311] width 1 height 10
radio input "true"
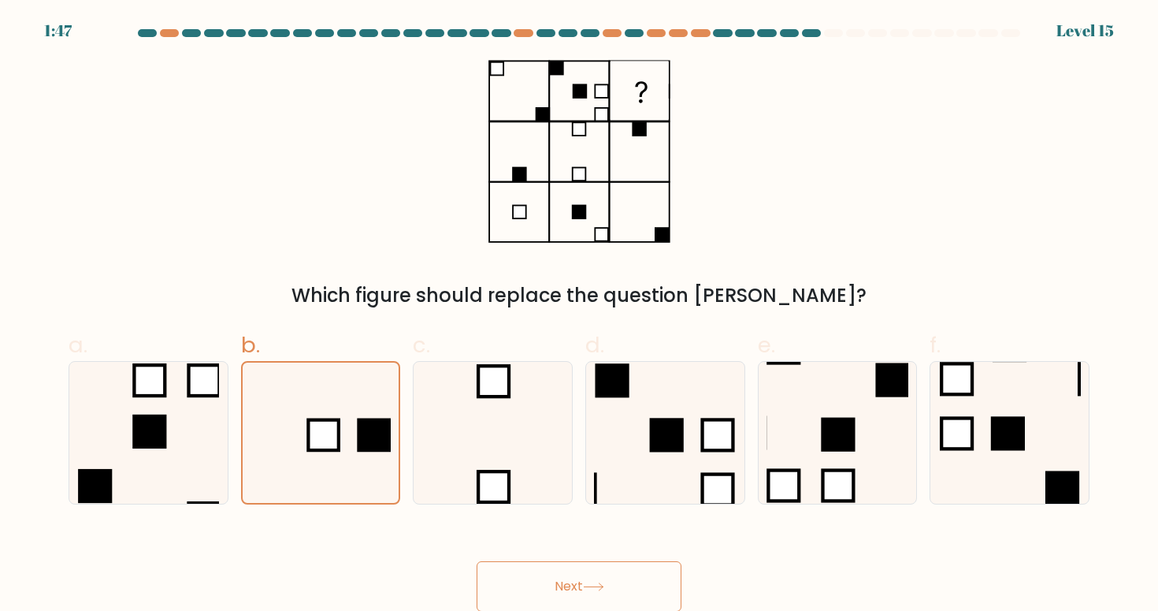
click at [600, 584] on icon at bounding box center [593, 586] width 21 height 9
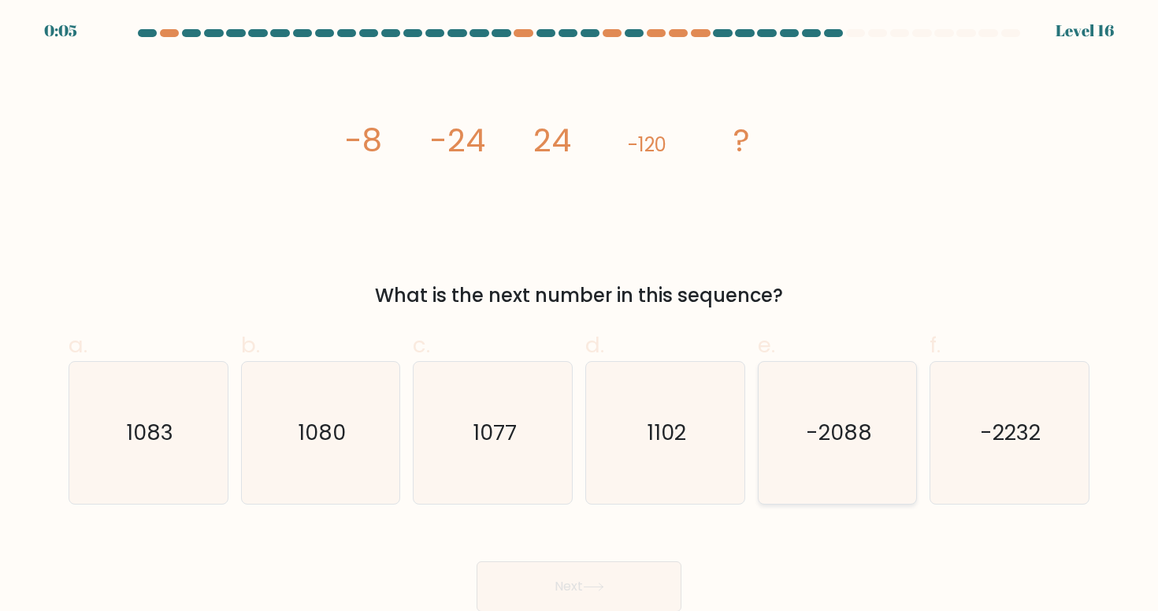
click at [835, 418] on text "-2088" at bounding box center [839, 432] width 66 height 29
click at [580, 316] on input "e. -2088" at bounding box center [579, 311] width 1 height 10
radio input "true"
click at [994, 399] on icon "-2232" at bounding box center [1009, 433] width 142 height 142
click at [580, 316] on input "f. -2232" at bounding box center [579, 311] width 1 height 10
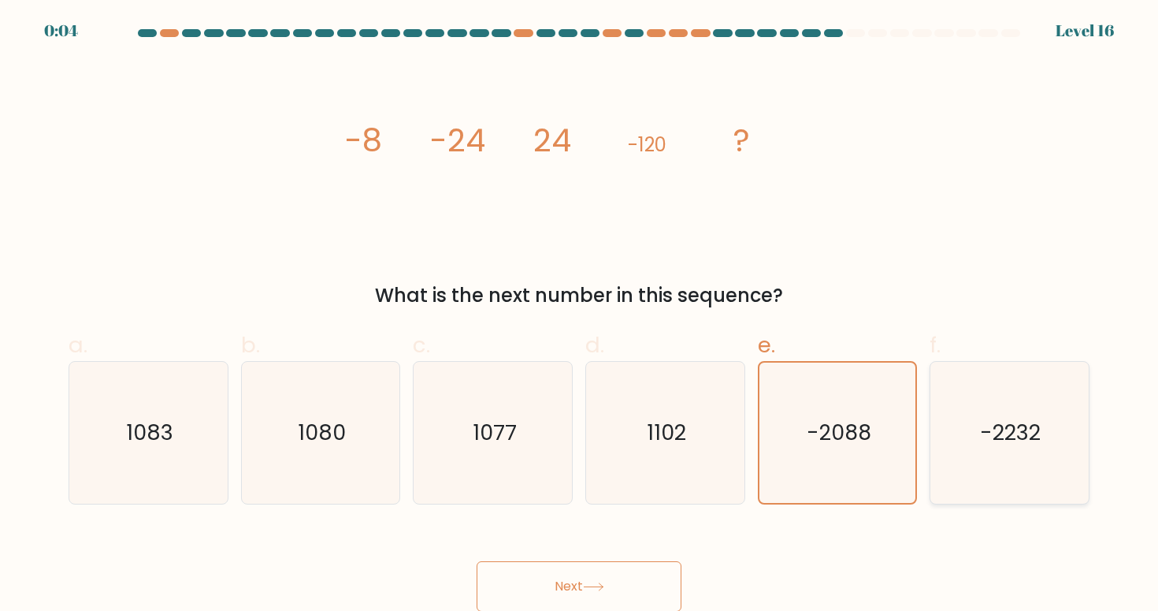
radio input "true"
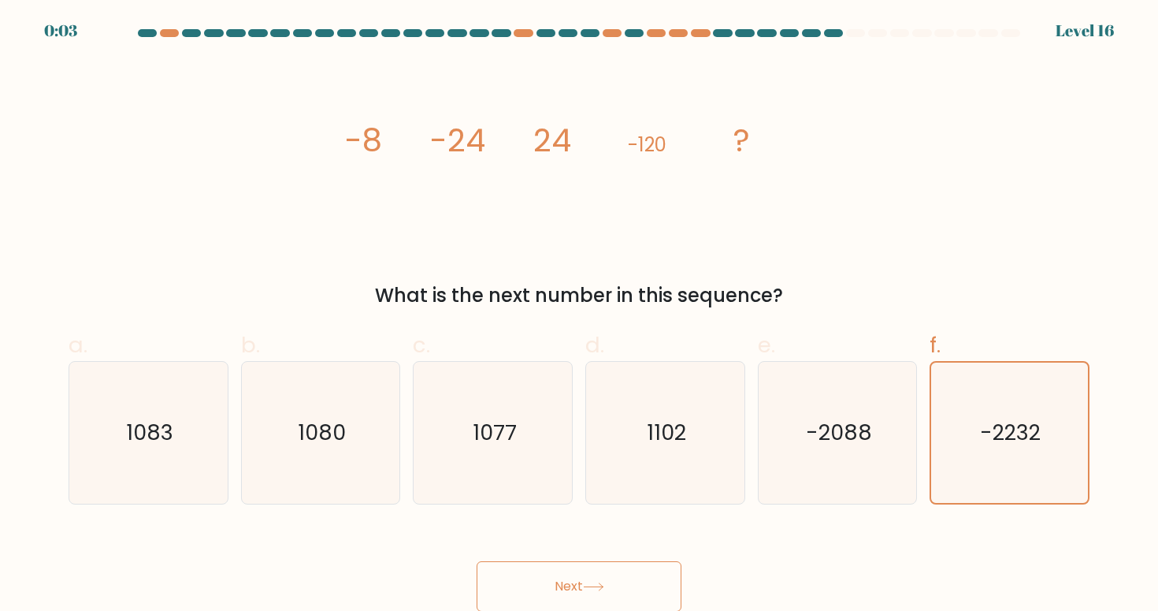
click at [575, 583] on button "Next" at bounding box center [579, 586] width 205 height 50
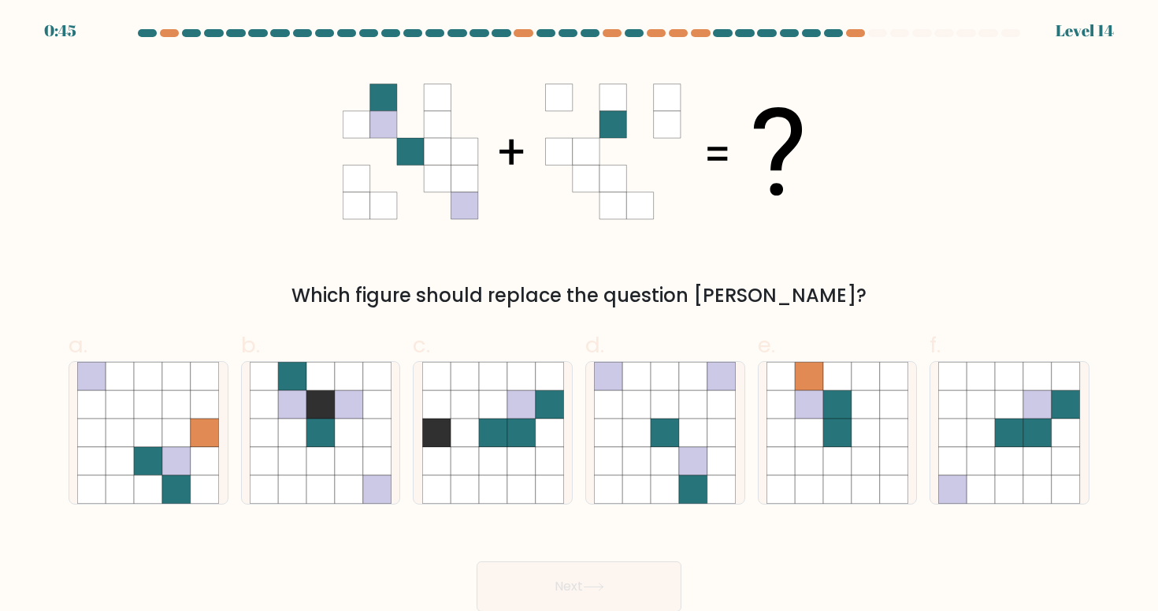
scroll to position [1, 0]
click at [1003, 446] on icon at bounding box center [1010, 460] width 28 height 28
click at [580, 315] on input "f." at bounding box center [579, 310] width 1 height 10
radio input "true"
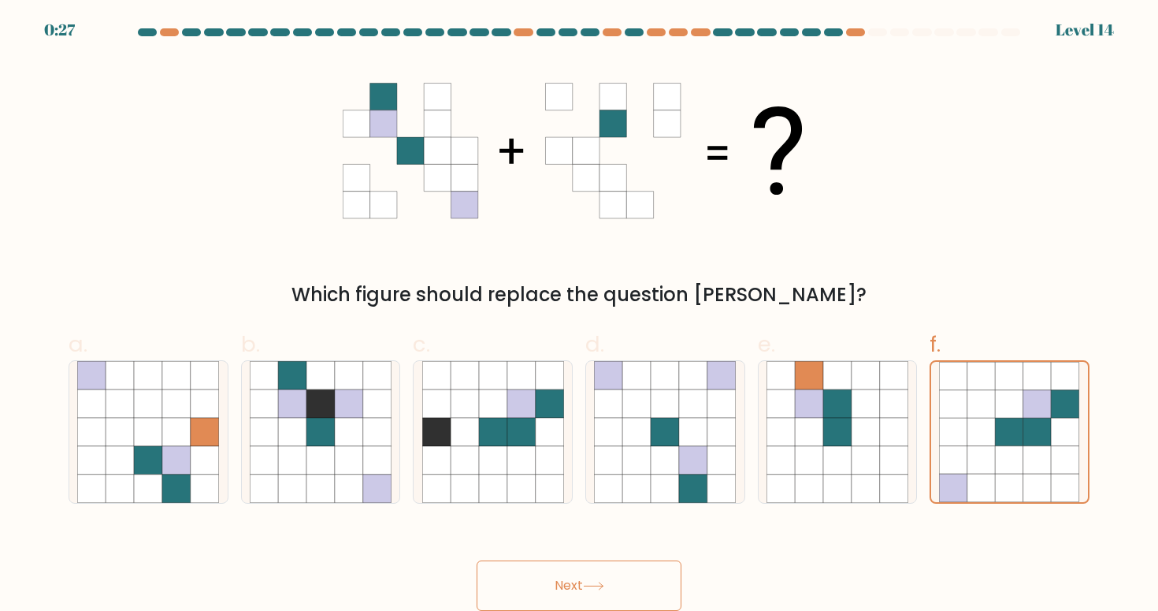
click at [578, 583] on button "Next" at bounding box center [579, 585] width 205 height 50
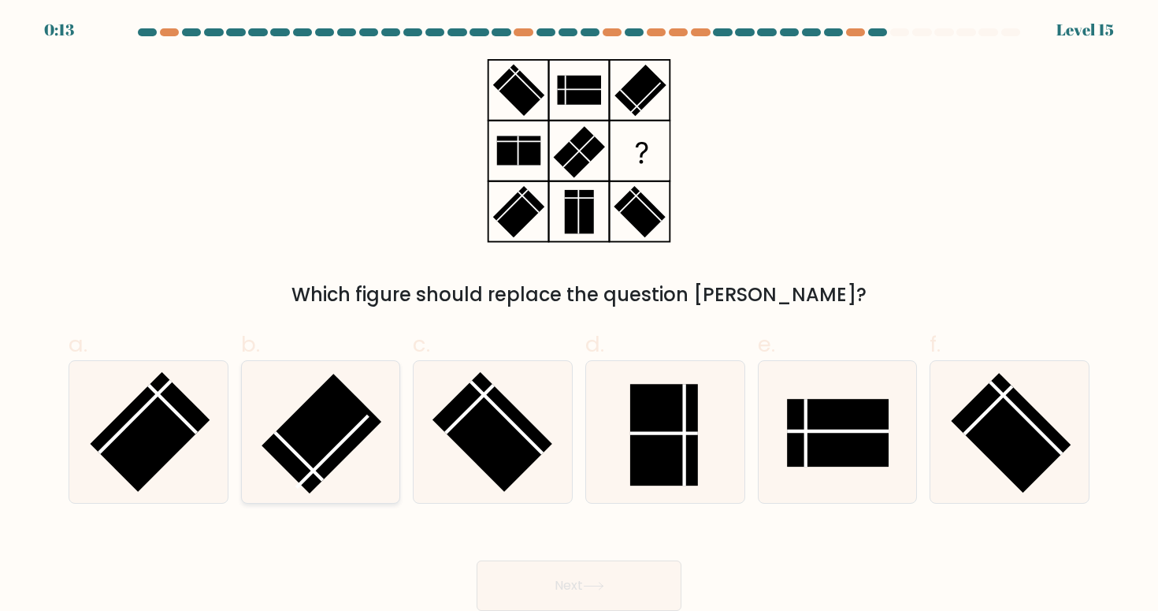
click at [331, 465] on rect at bounding box center [322, 433] width 120 height 120
click at [579, 315] on input "b." at bounding box center [579, 310] width 1 height 10
radio input "true"
click at [572, 581] on button "Next" at bounding box center [579, 585] width 205 height 50
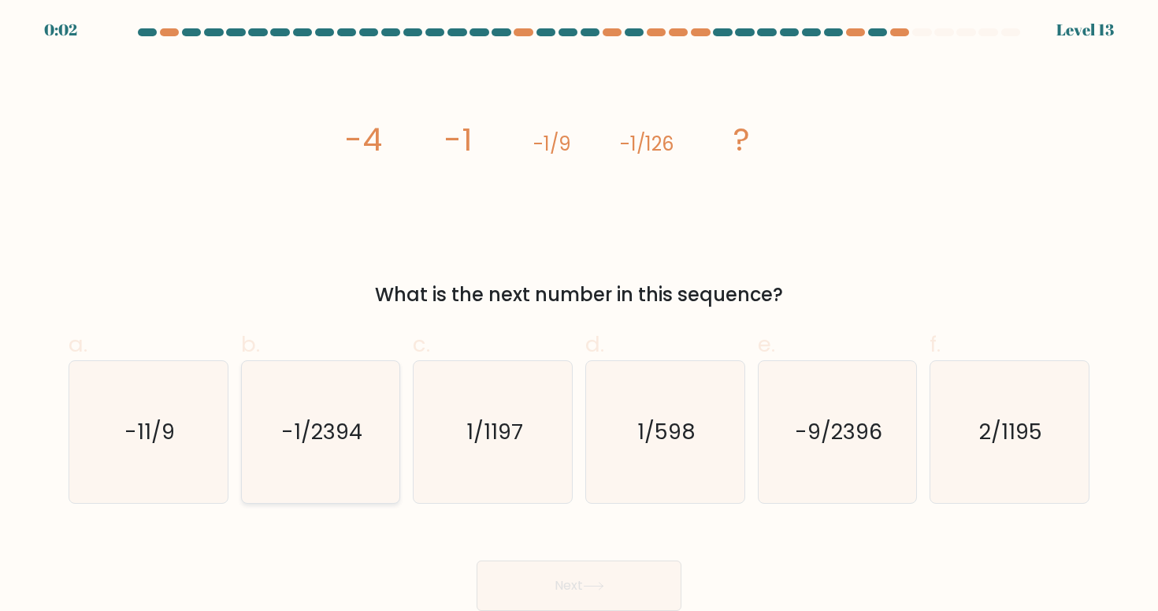
click at [332, 434] on text "-1/2394" at bounding box center [321, 431] width 81 height 29
click at [579, 315] on input "b. -1/2394" at bounding box center [579, 310] width 1 height 10
radio input "true"
click at [582, 577] on button "Next" at bounding box center [579, 585] width 205 height 50
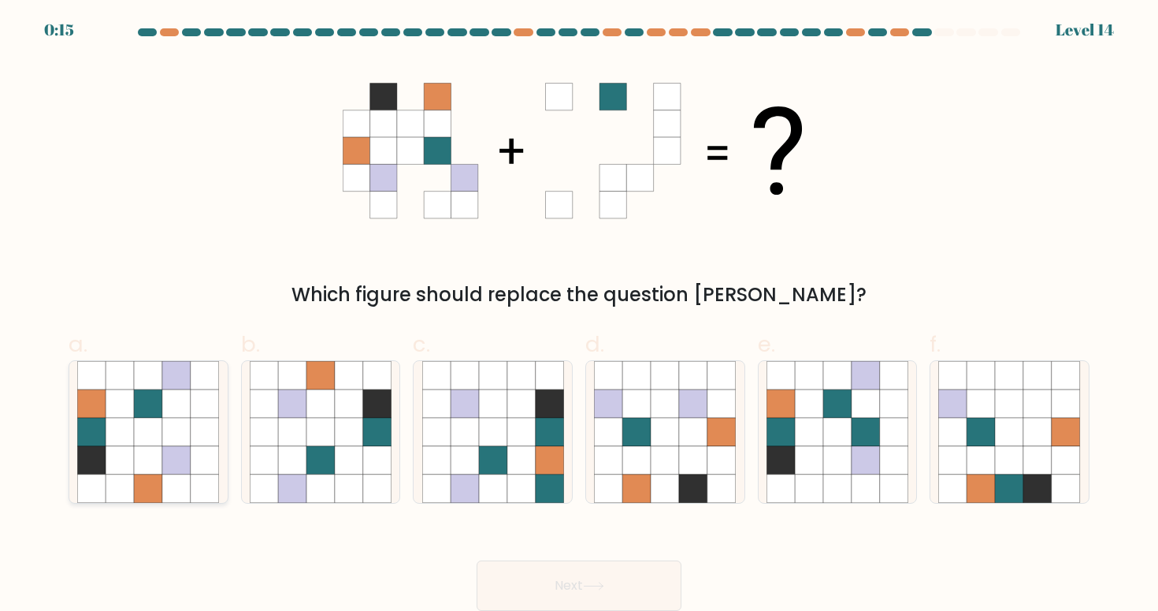
click at [117, 460] on icon at bounding box center [120, 460] width 28 height 28
click at [579, 315] on input "a." at bounding box center [579, 310] width 1 height 10
radio input "true"
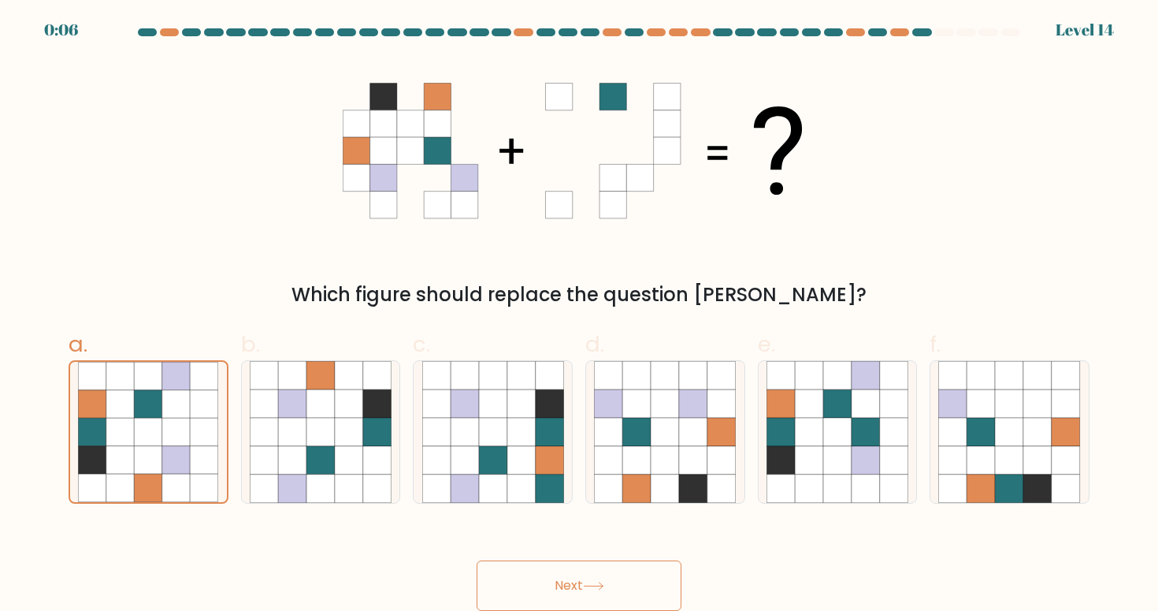
click at [557, 576] on button "Next" at bounding box center [579, 585] width 205 height 50
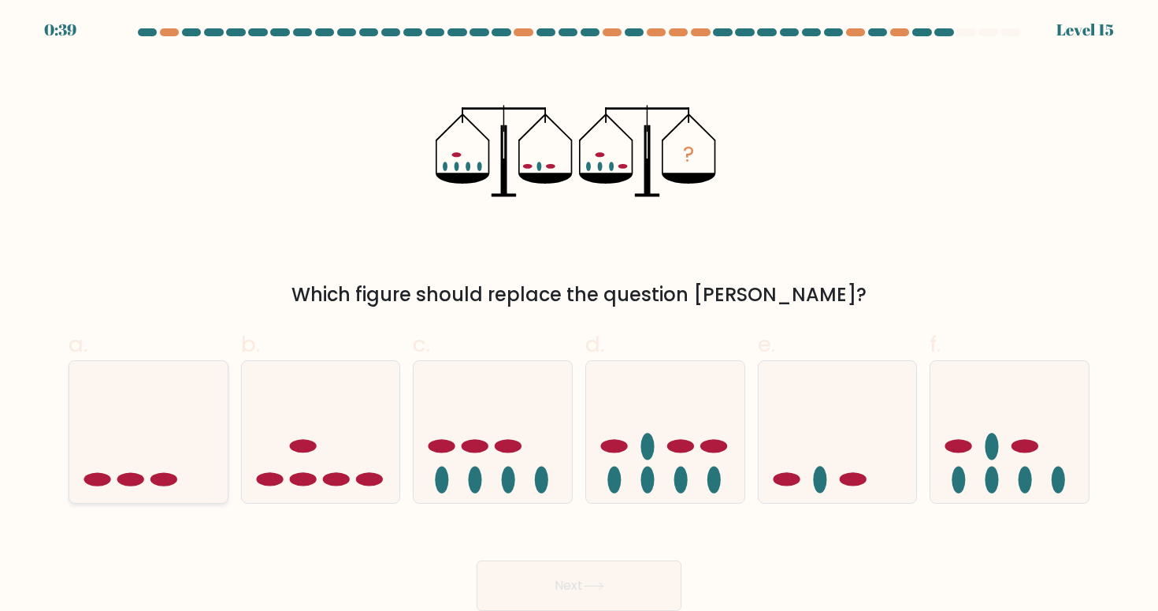
click at [153, 466] on icon at bounding box center [148, 431] width 158 height 131
click at [579, 315] on input "a." at bounding box center [579, 310] width 1 height 10
radio input "true"
click at [568, 570] on button "Next" at bounding box center [579, 585] width 205 height 50
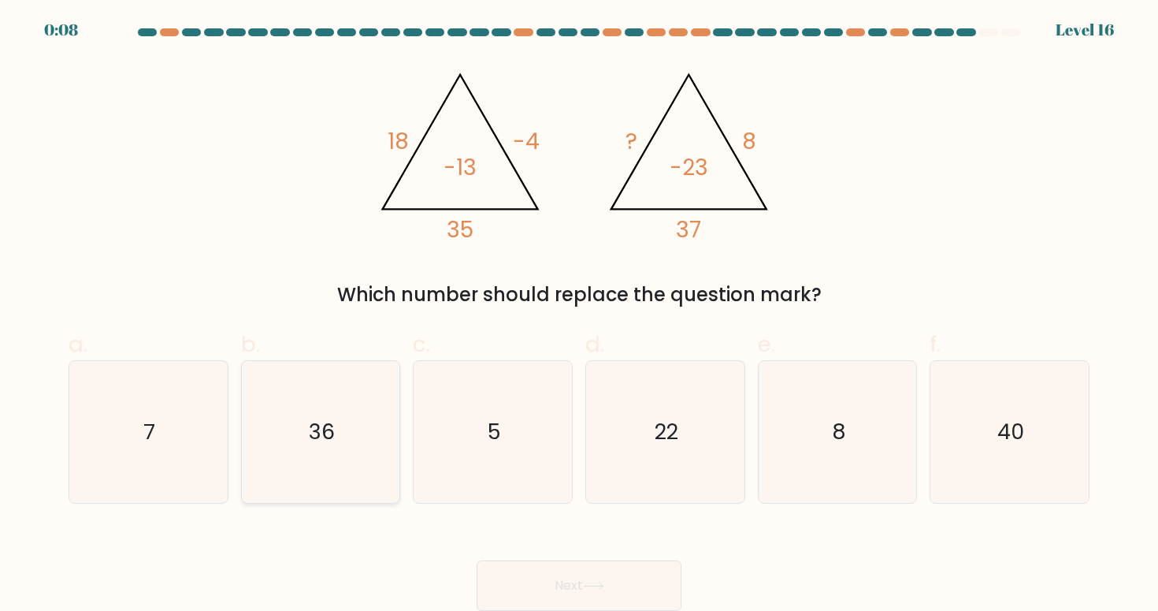
click at [327, 407] on icon "36" at bounding box center [321, 432] width 142 height 142
click at [579, 315] on input "b. 36" at bounding box center [579, 310] width 1 height 10
radio input "true"
click at [570, 580] on button "Next" at bounding box center [579, 585] width 205 height 50
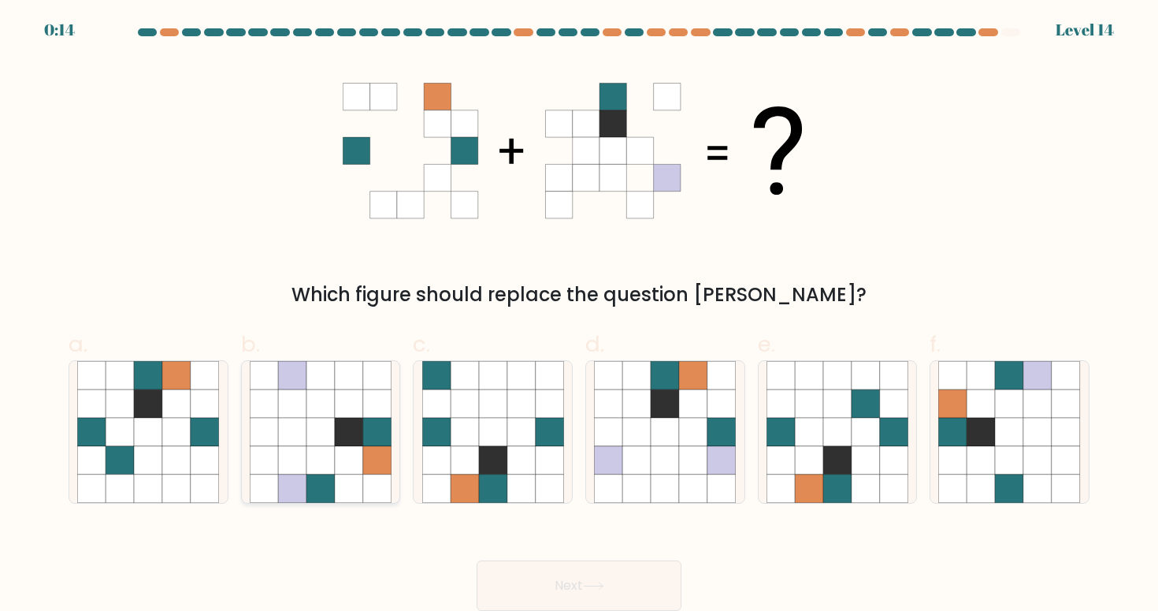
click at [343, 429] on icon at bounding box center [349, 432] width 28 height 28
click at [579, 315] on input "b." at bounding box center [579, 310] width 1 height 10
radio input "true"
click at [1009, 448] on icon at bounding box center [1010, 460] width 28 height 28
click at [580, 315] on input "f." at bounding box center [579, 310] width 1 height 10
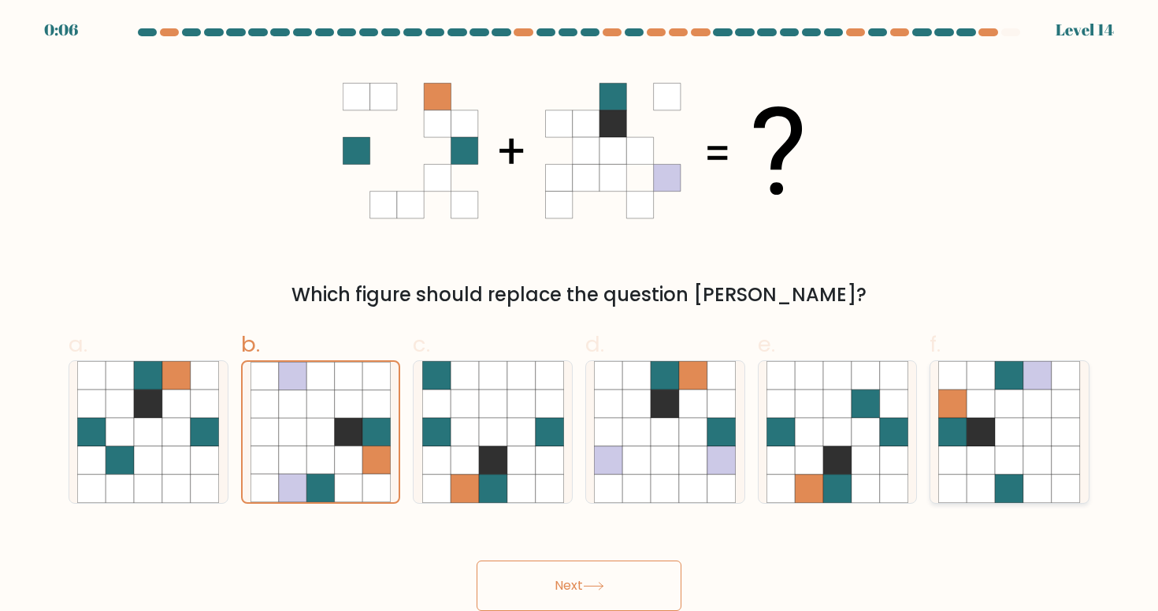
radio input "true"
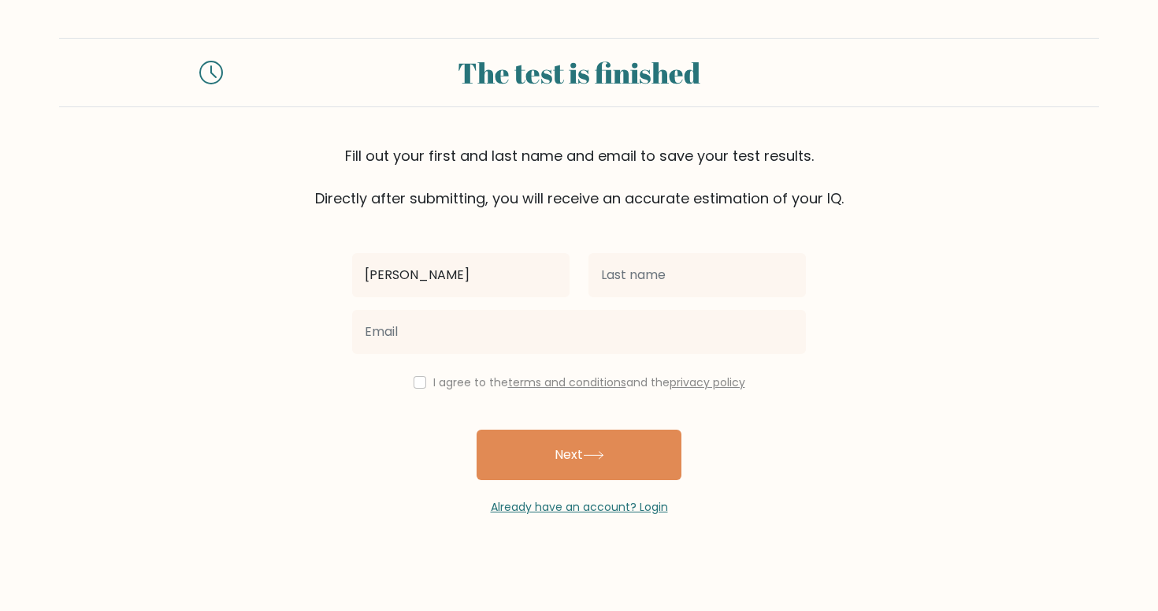
type input "[PERSON_NAME]"
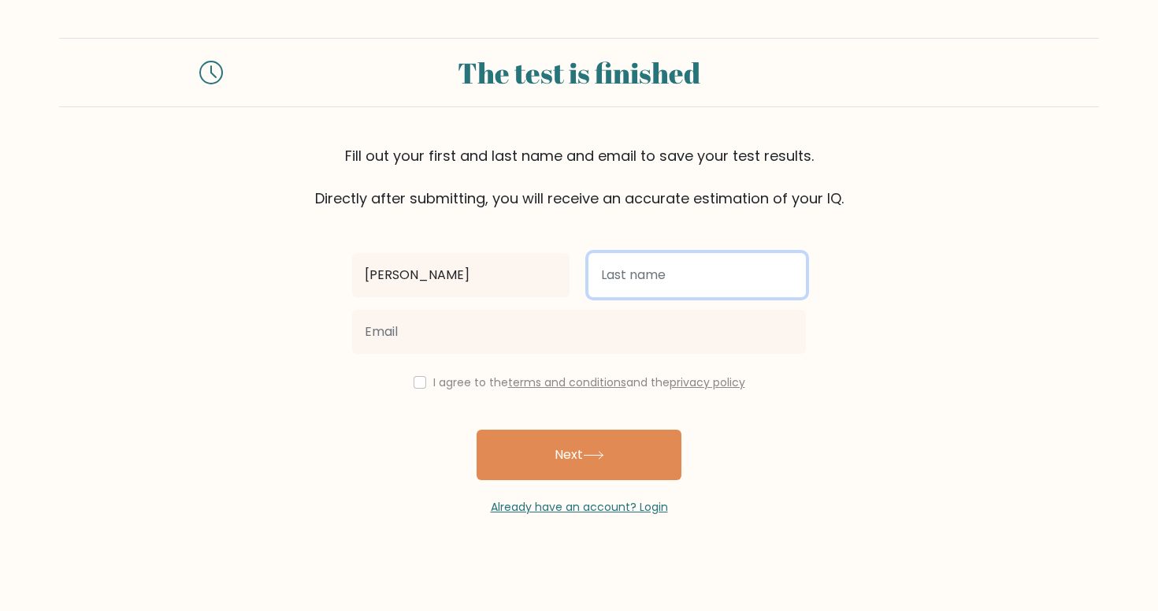
click at [685, 272] on input "text" at bounding box center [697, 275] width 217 height 44
type input "[PERSON_NAME]"
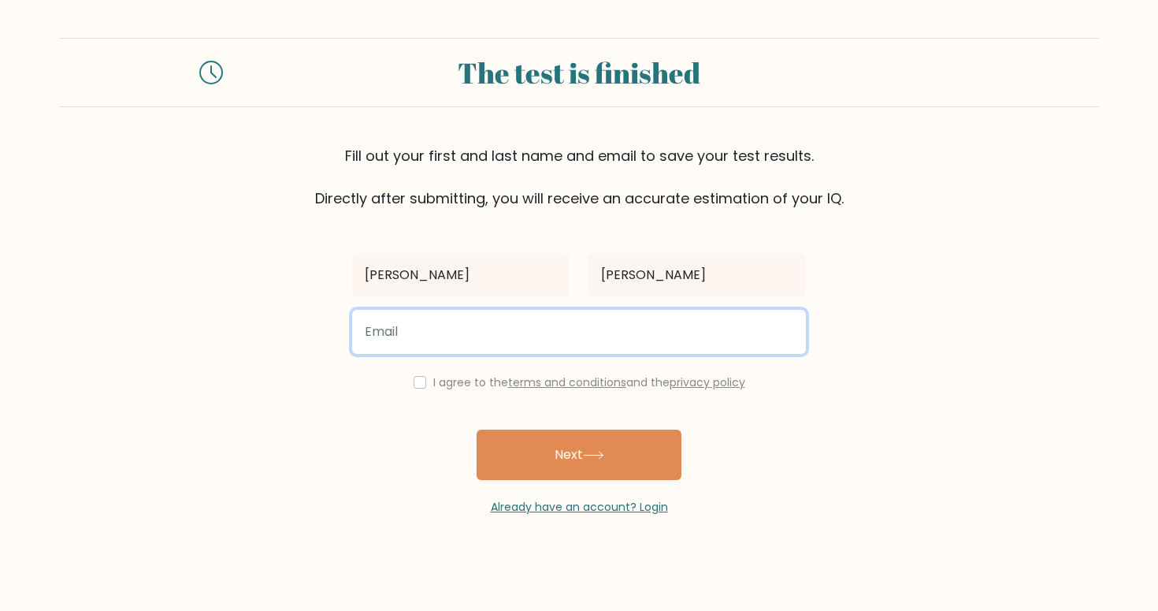
click at [552, 333] on input "email" at bounding box center [579, 332] width 454 height 44
type input "[EMAIL_ADDRESS][DOMAIN_NAME]"
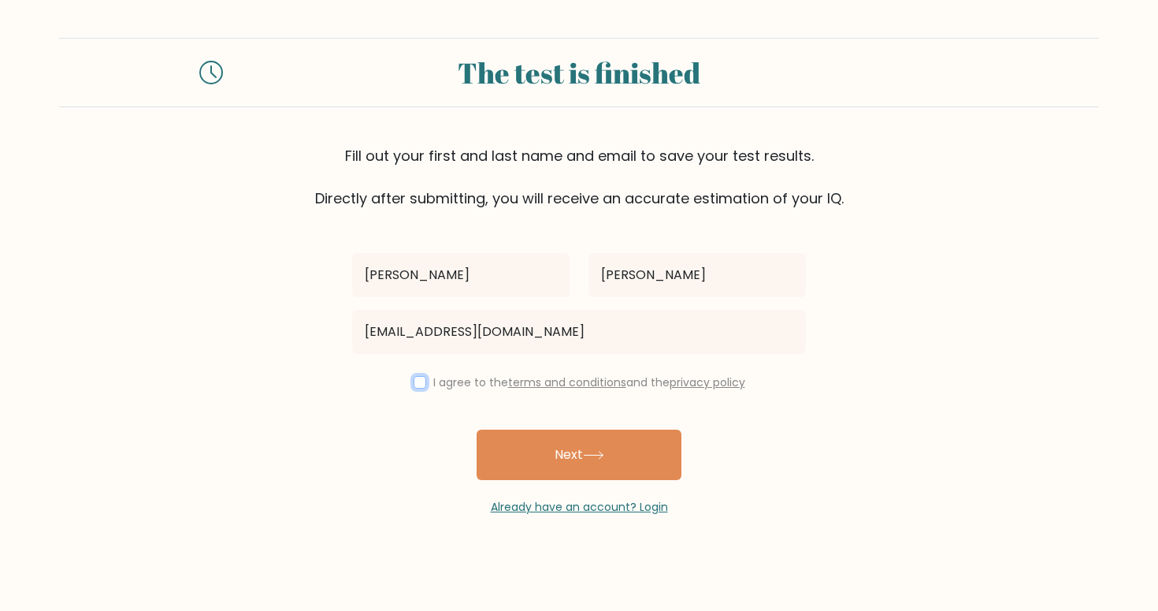
click at [415, 382] on input "checkbox" at bounding box center [420, 382] width 13 height 13
checkbox input "true"
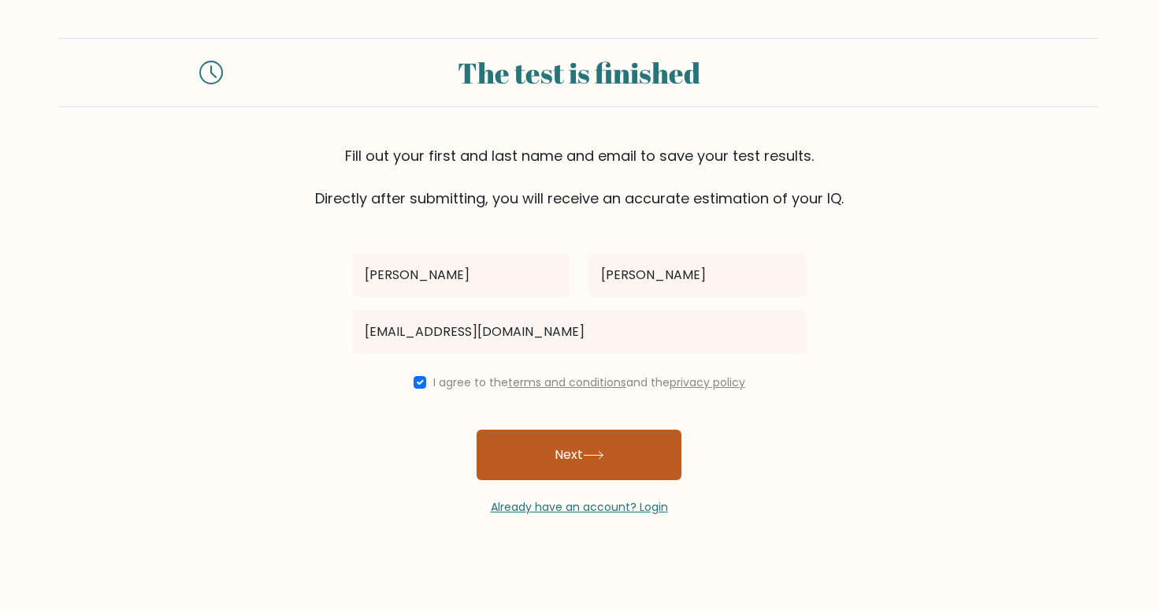
click at [559, 473] on button "Next" at bounding box center [579, 454] width 205 height 50
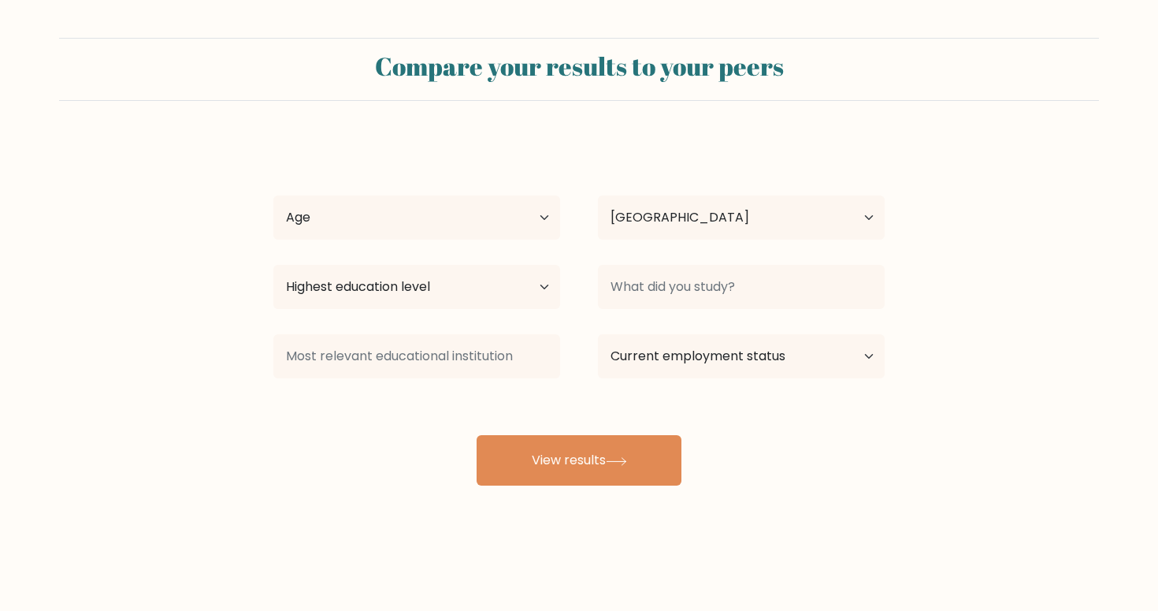
select select "CA"
click at [273, 195] on select "Age Under [DEMOGRAPHIC_DATA] [DEMOGRAPHIC_DATA] [DEMOGRAPHIC_DATA] [DEMOGRAPHIC…" at bounding box center [416, 217] width 287 height 44
select select "18_24"
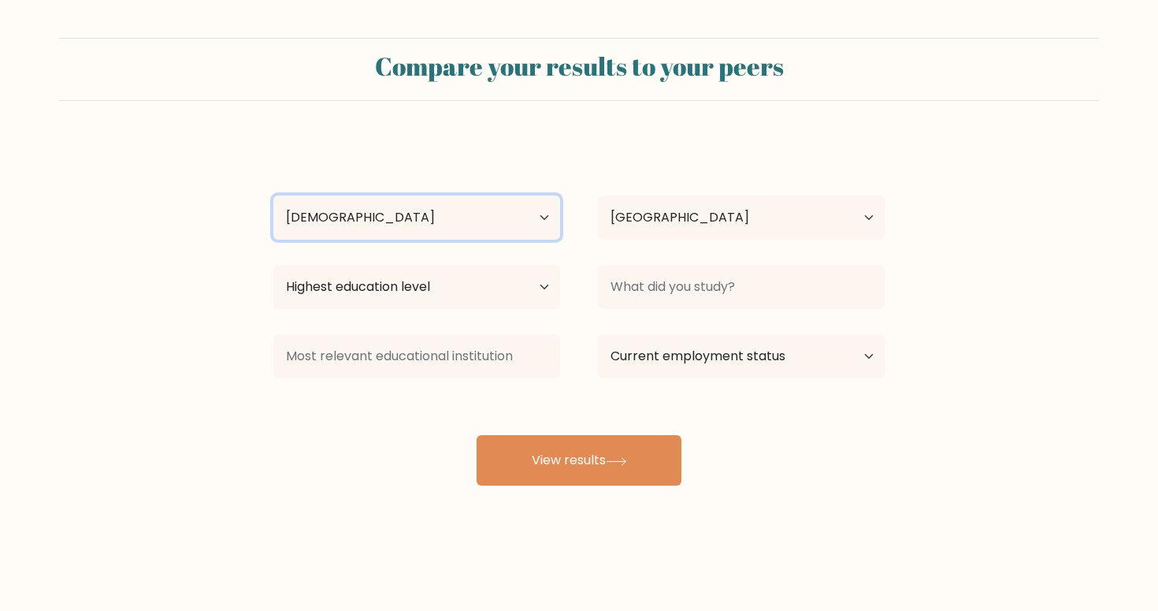
click option "[DEMOGRAPHIC_DATA]" at bounding box center [0, 0] width 0 height 0
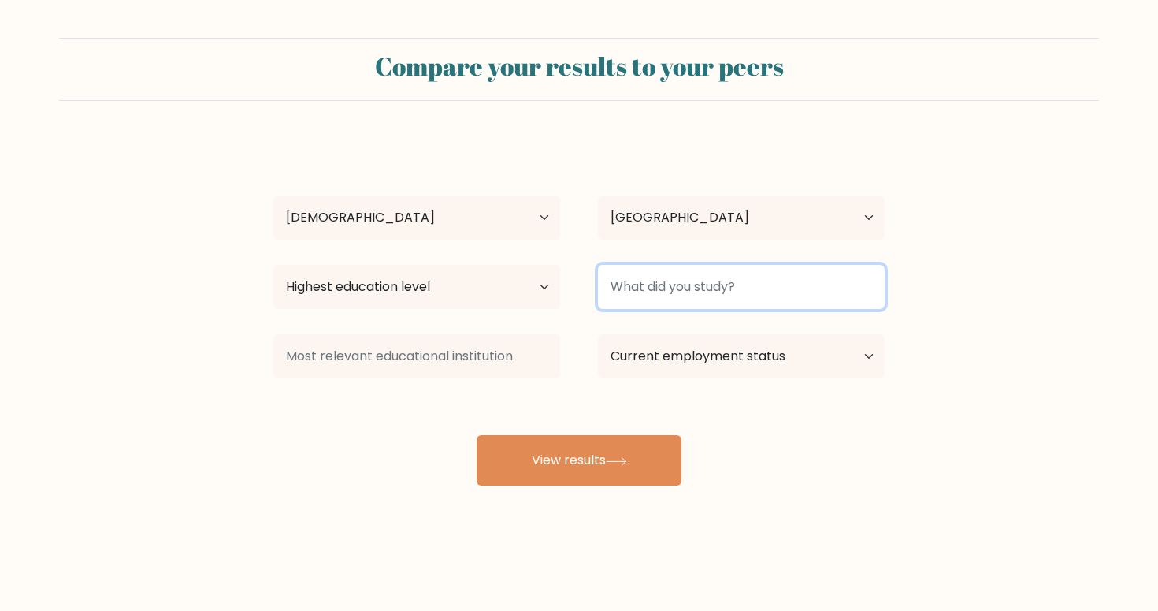
click at [649, 282] on input at bounding box center [741, 287] width 287 height 44
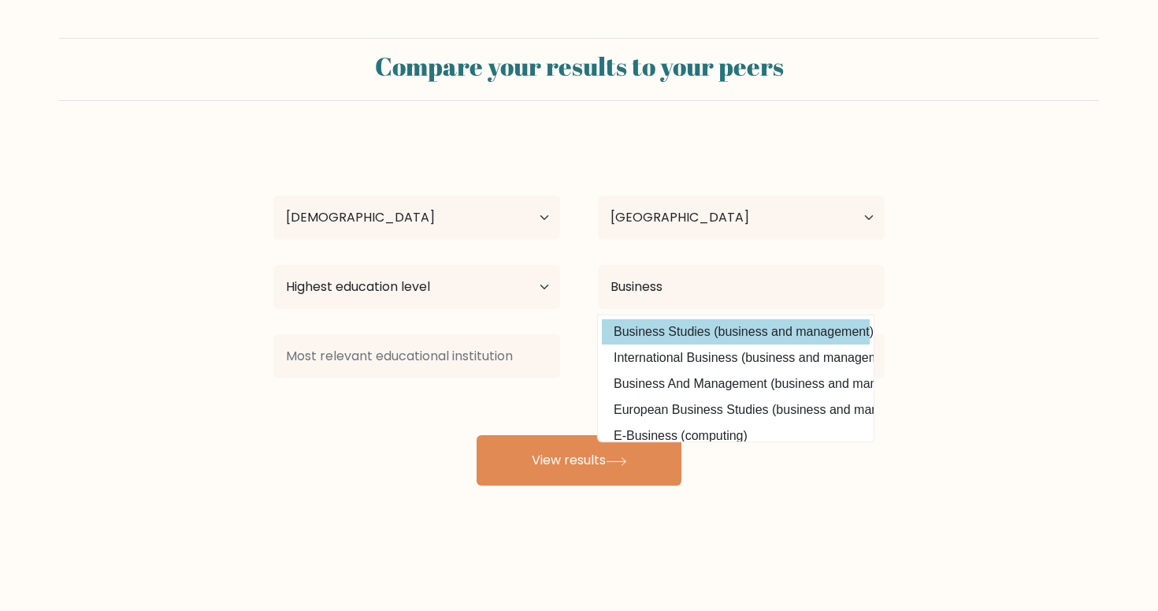
click at [683, 342] on option "Business Studies (business and management)" at bounding box center [736, 331] width 268 height 25
type input "Business Studies"
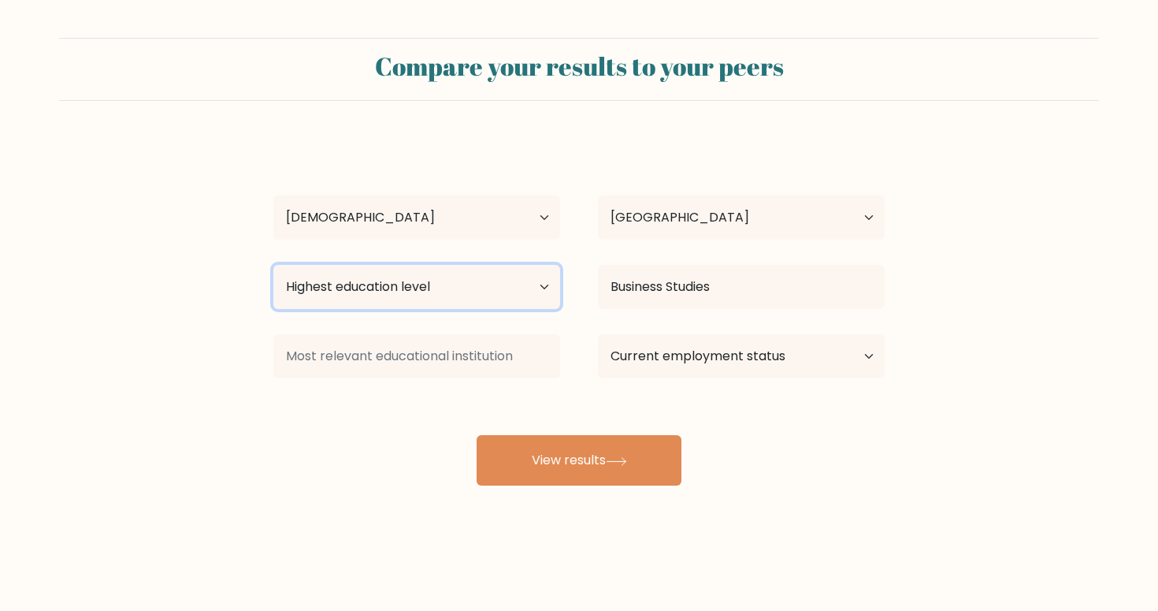
click at [273, 265] on select "Highest education level No schooling Primary Lower Secondary Upper Secondary Oc…" at bounding box center [416, 287] width 287 height 44
click option "Bachelor's degree" at bounding box center [0, 0] width 0 height 0
select select "upper_secondary"
click option "Upper Secondary" at bounding box center [0, 0] width 0 height 0
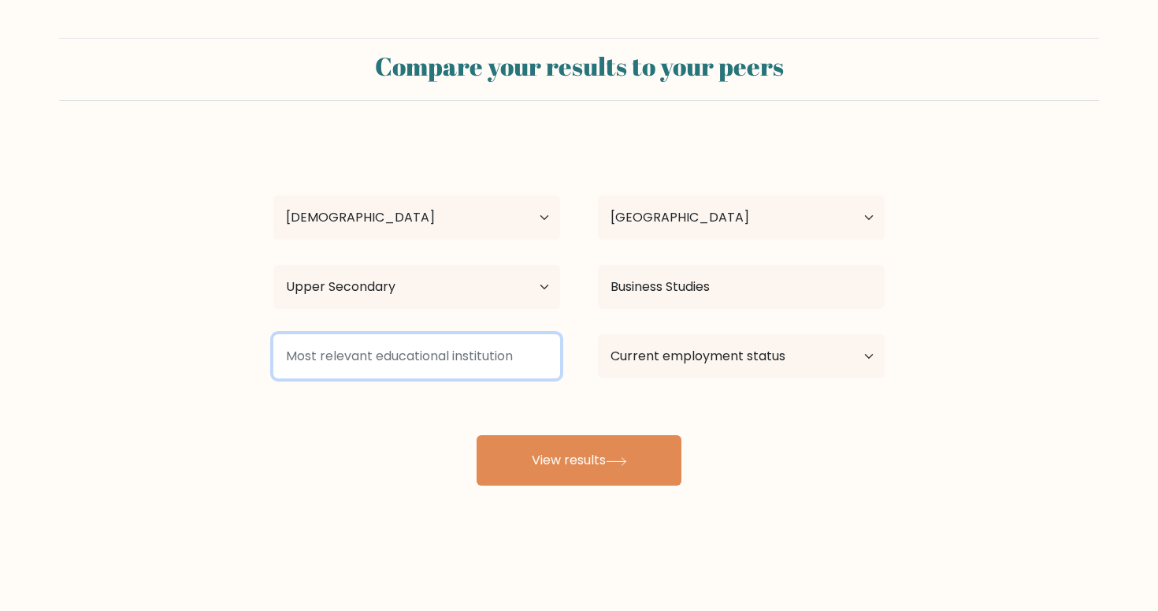
click at [419, 358] on input at bounding box center [416, 356] width 287 height 44
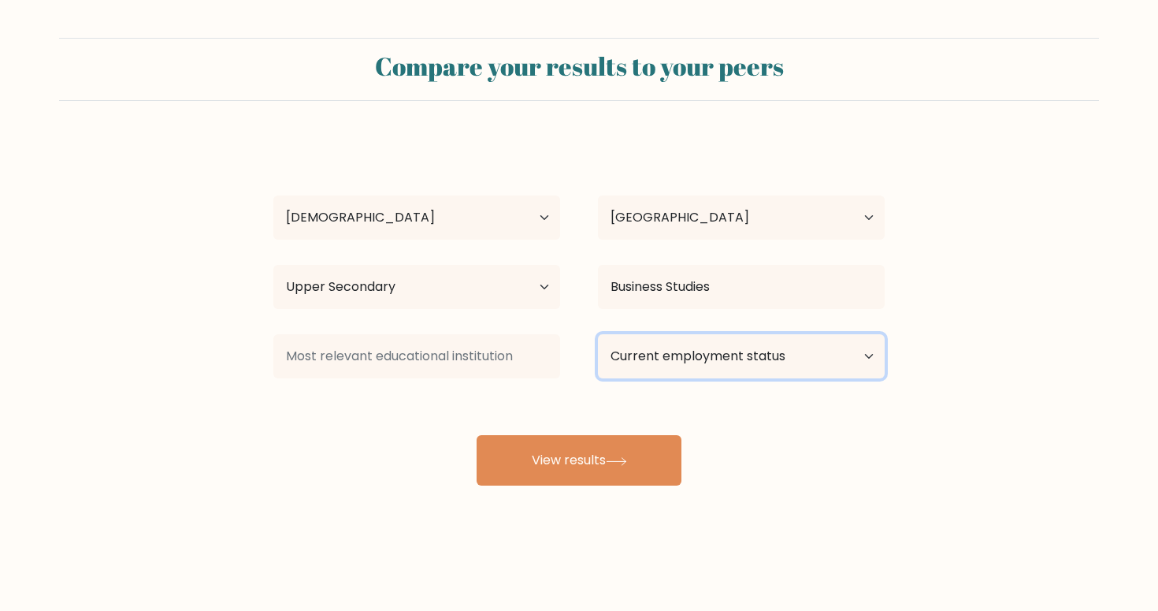
click at [598, 334] on select "Current employment status Employed Student Retired Other / prefer not to answer" at bounding box center [741, 356] width 287 height 44
select select "student"
click option "Student" at bounding box center [0, 0] width 0 height 0
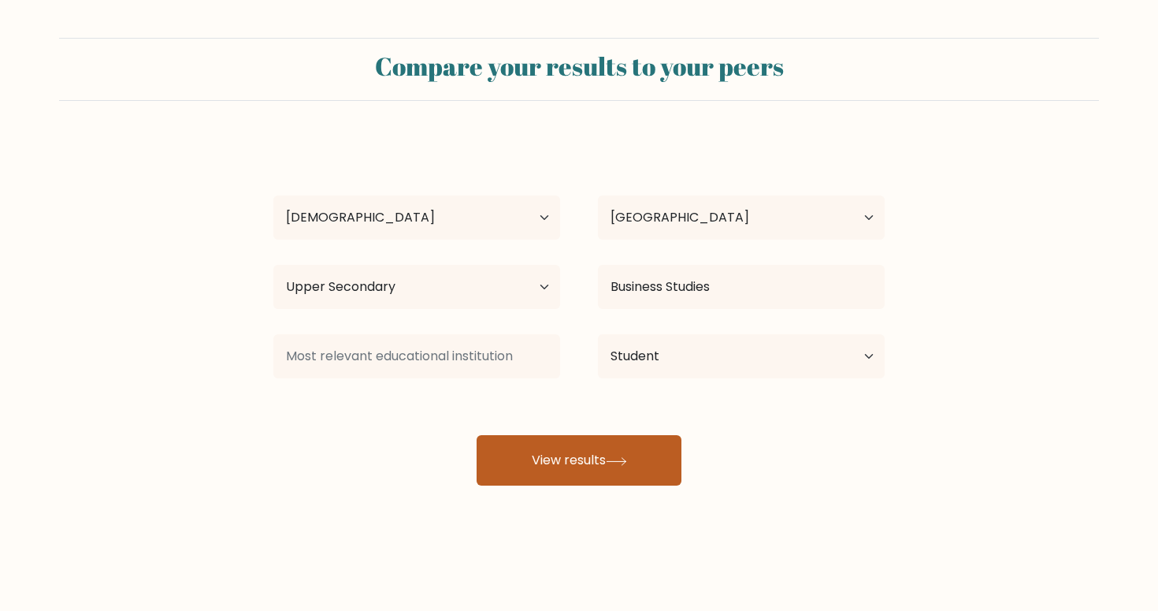
click at [604, 470] on button "View results" at bounding box center [579, 460] width 205 height 50
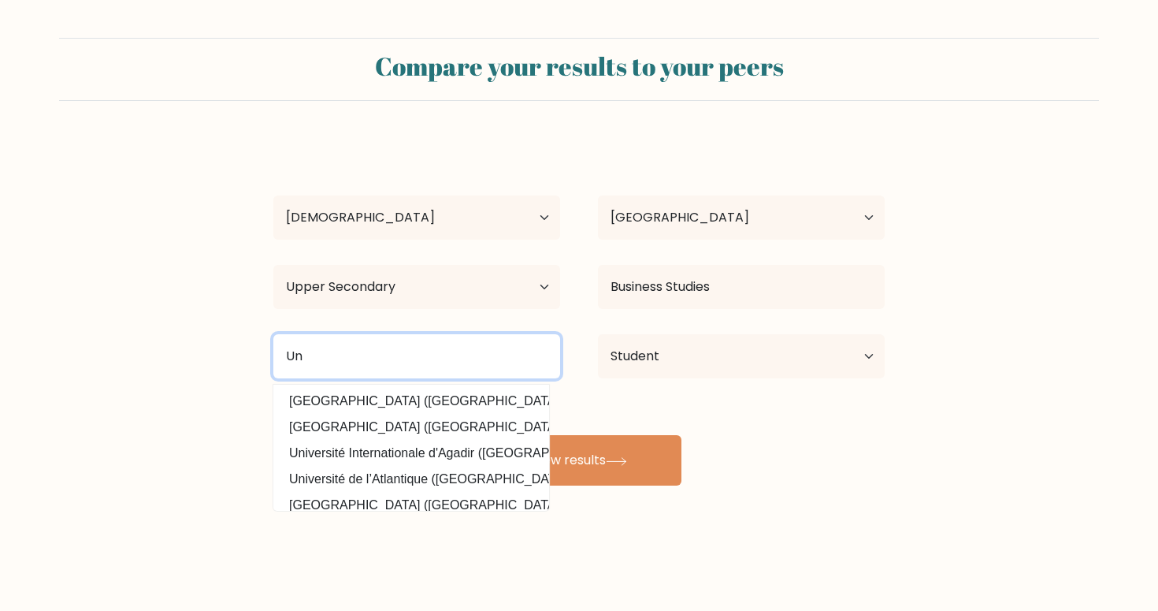
type input "U"
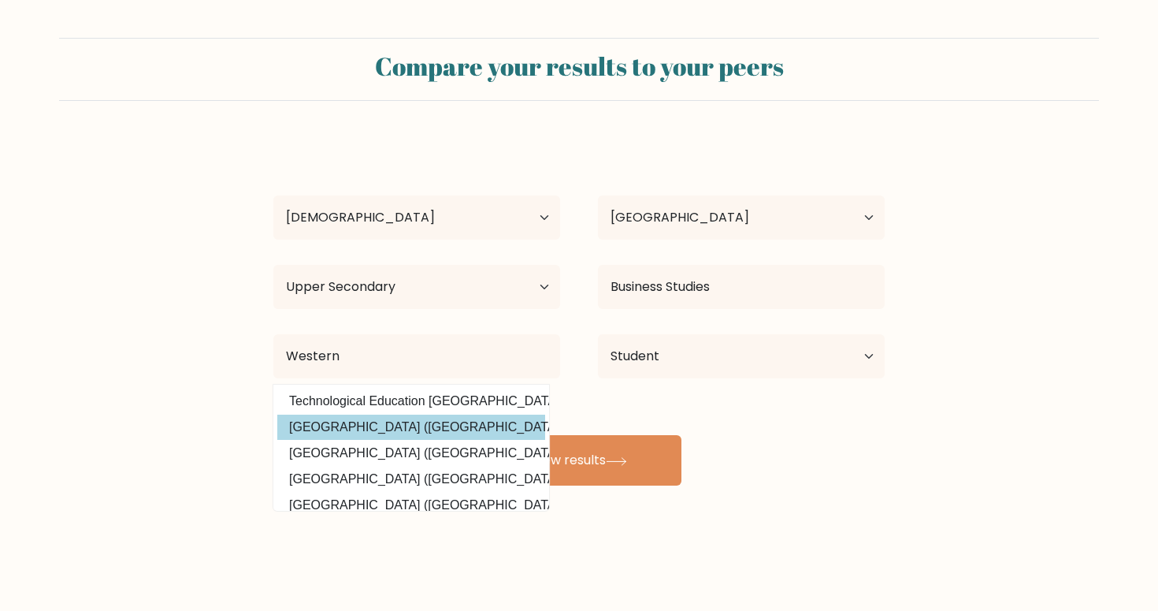
click at [435, 427] on option "[GEOGRAPHIC_DATA] ([GEOGRAPHIC_DATA])" at bounding box center [411, 426] width 268 height 25
type input "[GEOGRAPHIC_DATA]"
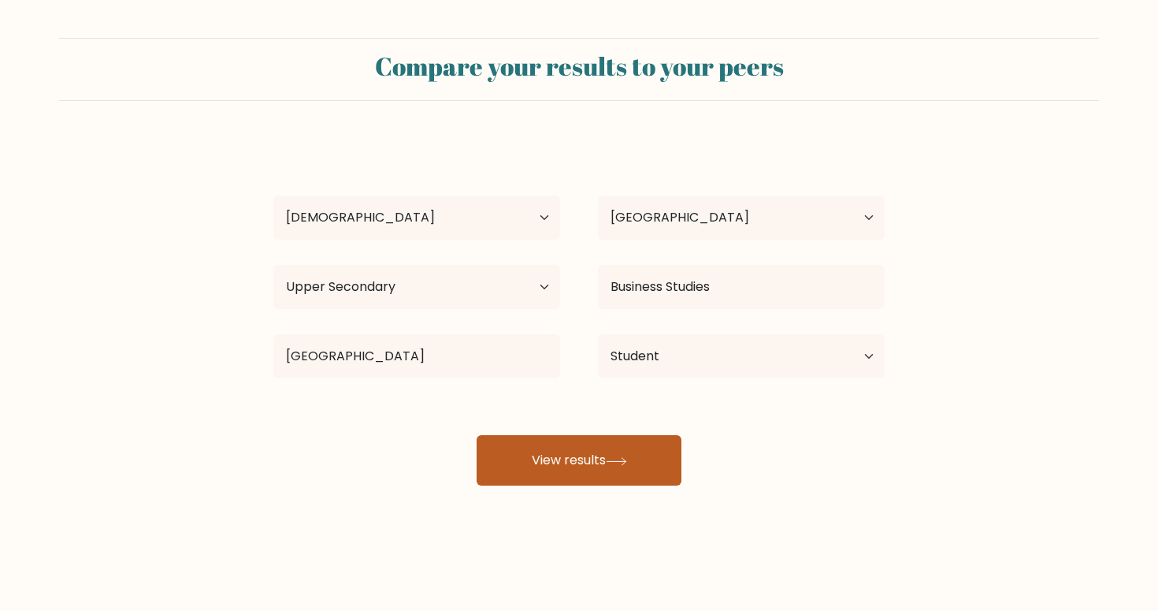
click at [534, 459] on button "View results" at bounding box center [579, 460] width 205 height 50
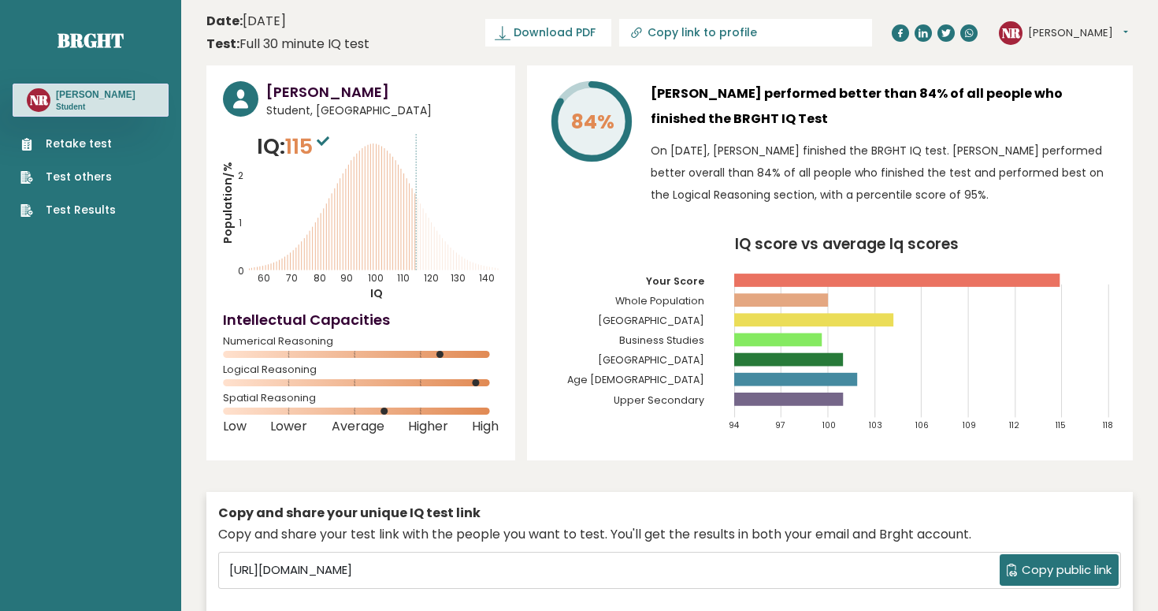
click at [69, 150] on link "Retake test" at bounding box center [67, 144] width 95 height 17
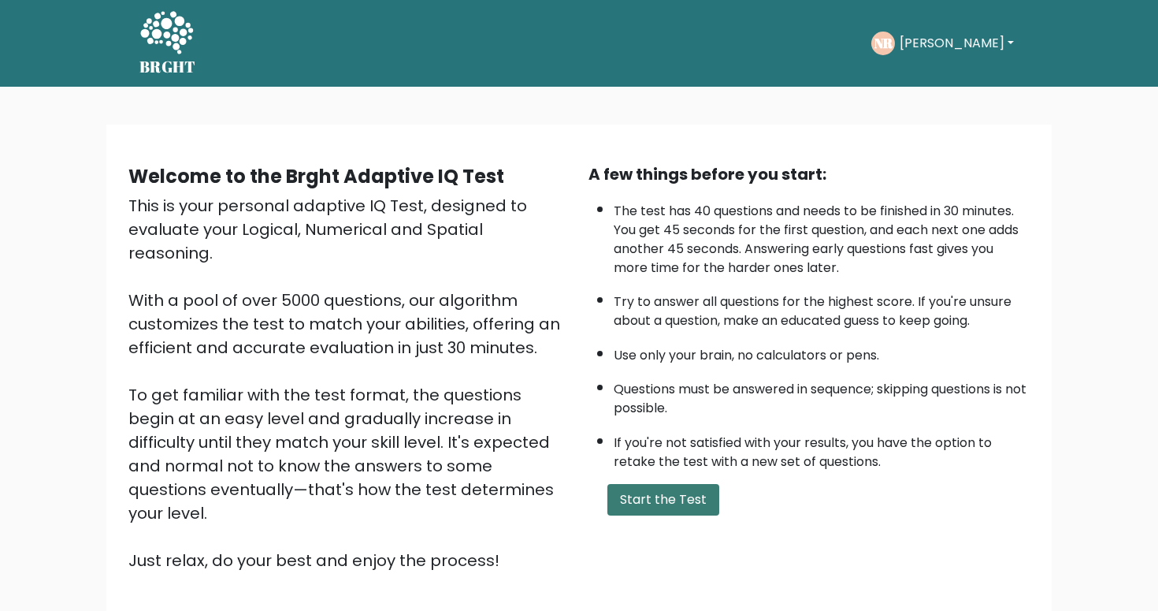
click at [685, 515] on button "Start the Test" at bounding box center [663, 500] width 112 height 32
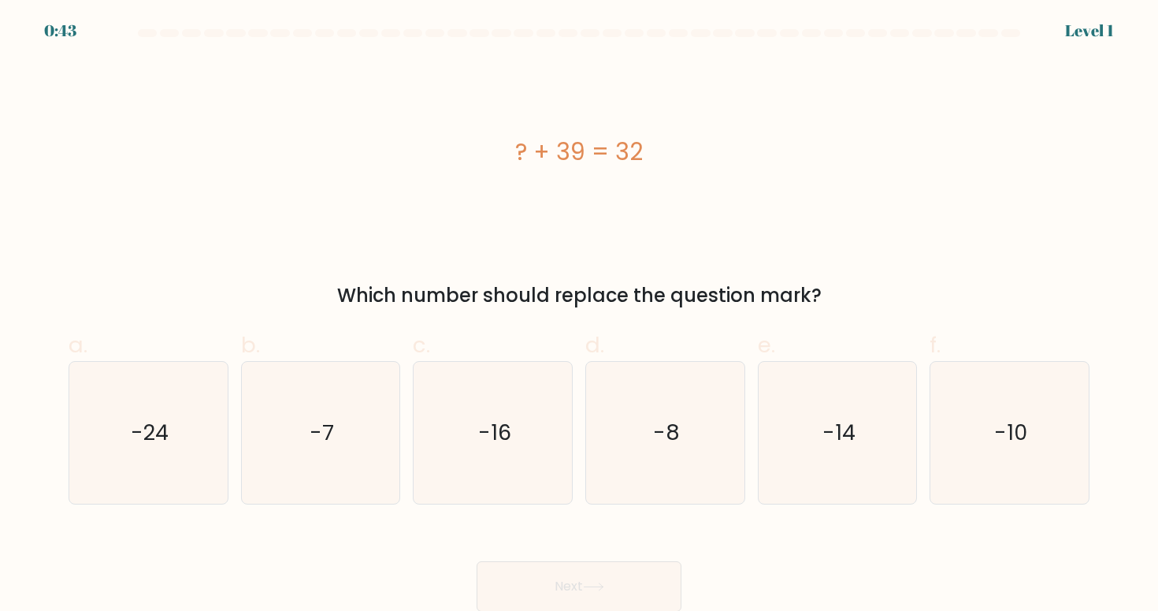
scroll to position [1, 0]
click at [348, 417] on icon "-7" at bounding box center [321, 432] width 142 height 142
click at [579, 315] on input "b. -7" at bounding box center [579, 310] width 1 height 10
radio input "true"
click at [535, 582] on button "Next" at bounding box center [579, 585] width 205 height 50
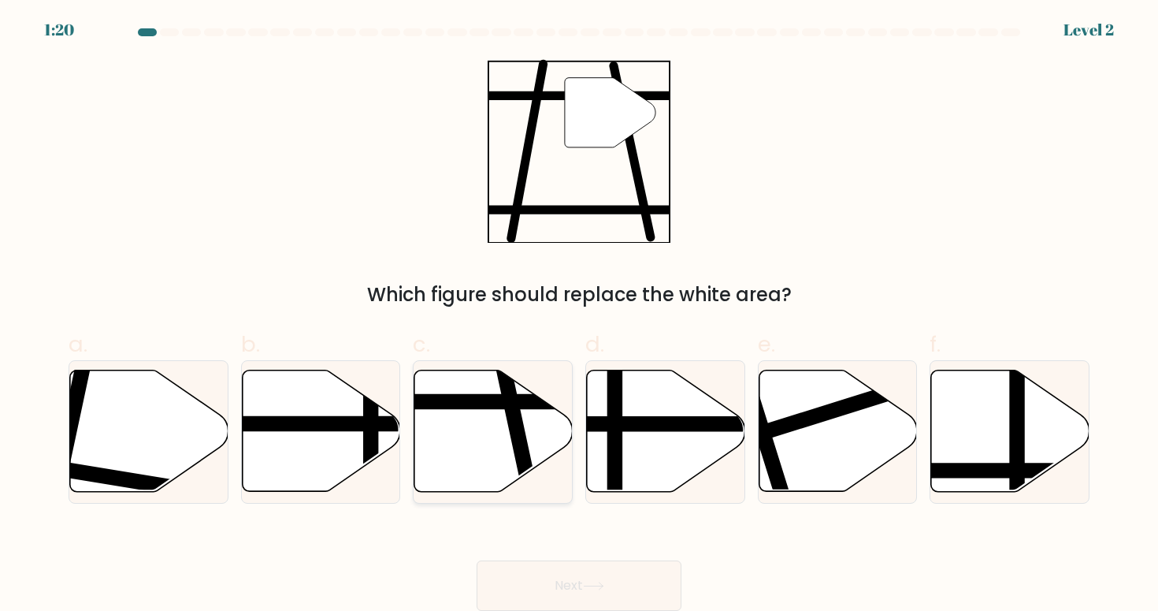
click at [501, 410] on icon at bounding box center [493, 430] width 158 height 121
click at [579, 315] on input "c." at bounding box center [579, 310] width 1 height 10
radio input "true"
click at [577, 588] on button "Next" at bounding box center [579, 585] width 205 height 50
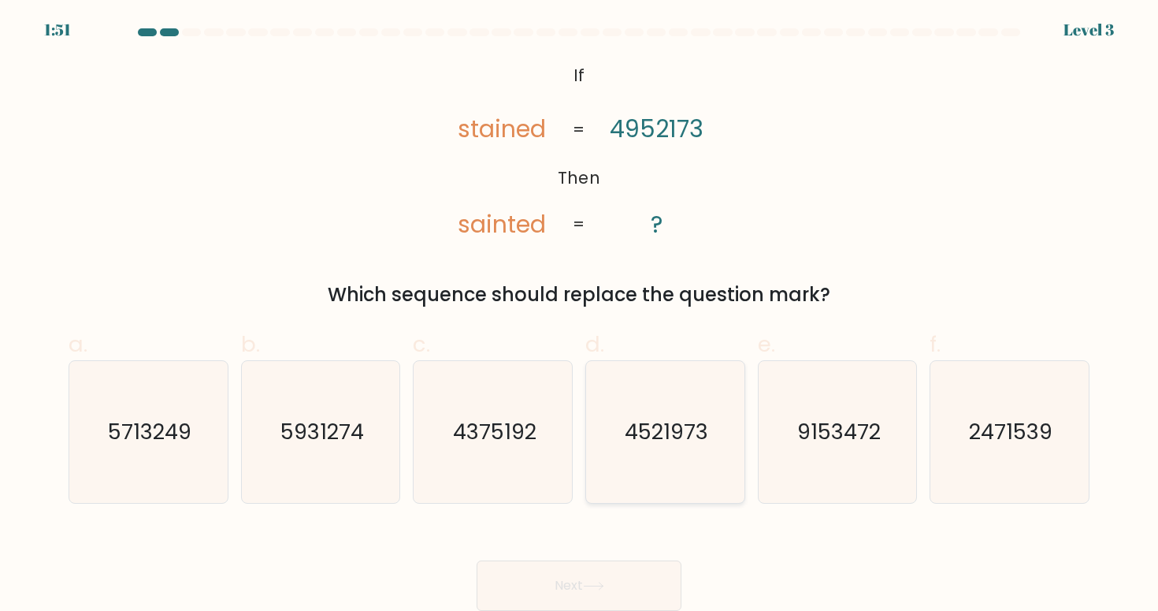
click at [696, 423] on text "4521973" at bounding box center [667, 431] width 84 height 29
click at [580, 315] on input "d. 4521973" at bounding box center [579, 310] width 1 height 10
radio input "true"
click at [589, 587] on icon at bounding box center [593, 585] width 21 height 9
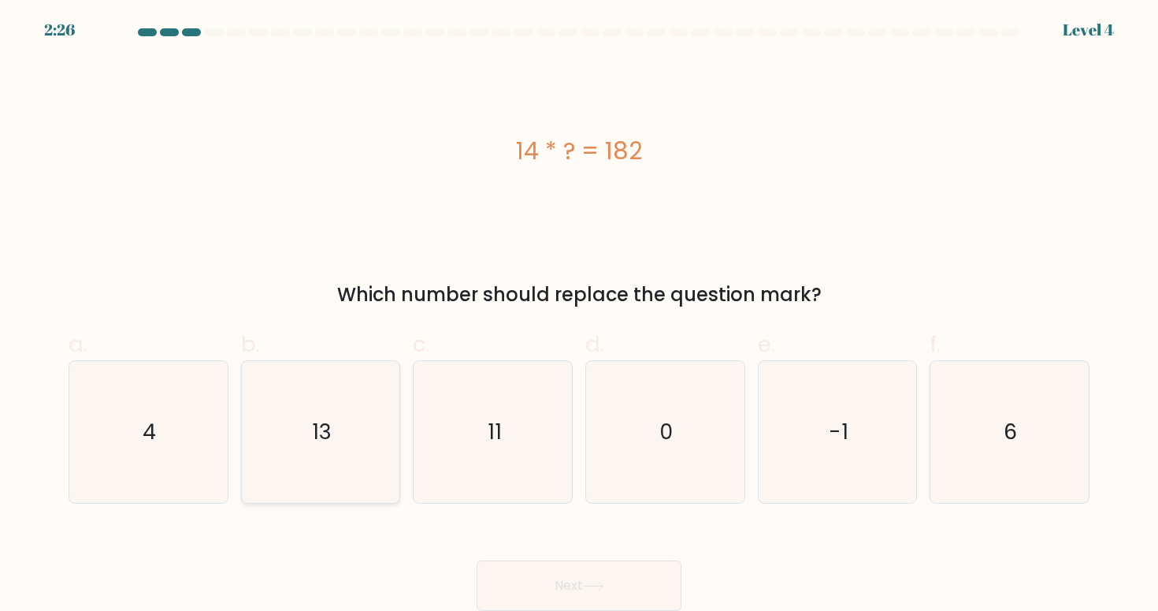
click at [352, 451] on icon "13" at bounding box center [321, 432] width 142 height 142
click at [579, 315] on input "b. 13" at bounding box center [579, 310] width 1 height 10
radio input "true"
click at [553, 573] on button "Next" at bounding box center [579, 585] width 205 height 50
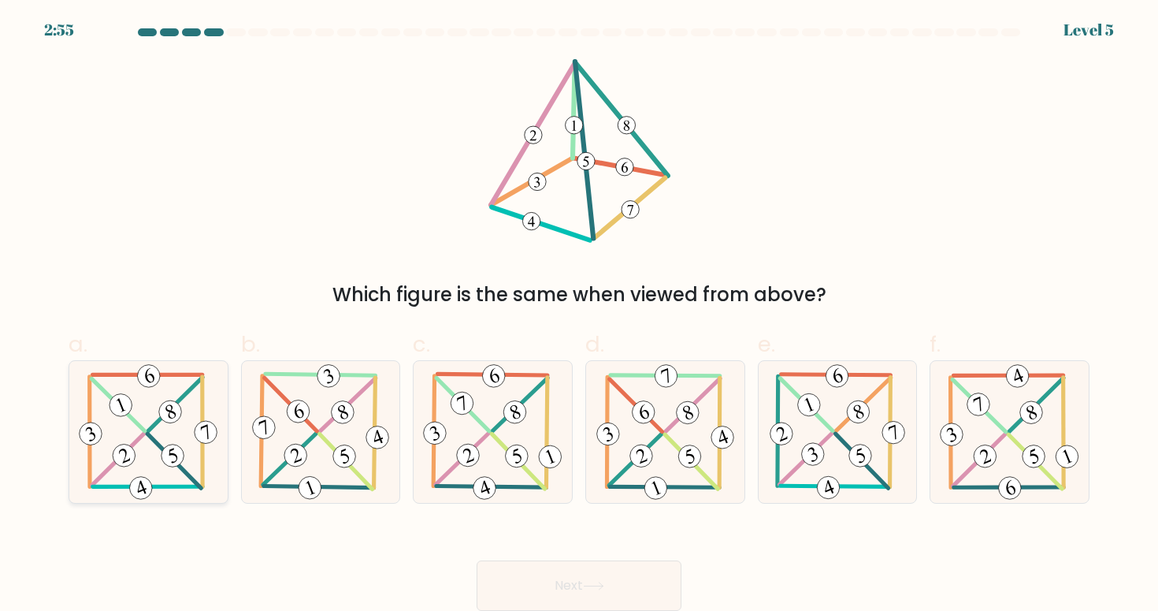
click at [174, 407] on 706 at bounding box center [170, 411] width 29 height 29
click at [579, 315] on input "a." at bounding box center [579, 310] width 1 height 10
radio input "true"
click at [569, 589] on button "Next" at bounding box center [579, 585] width 205 height 50
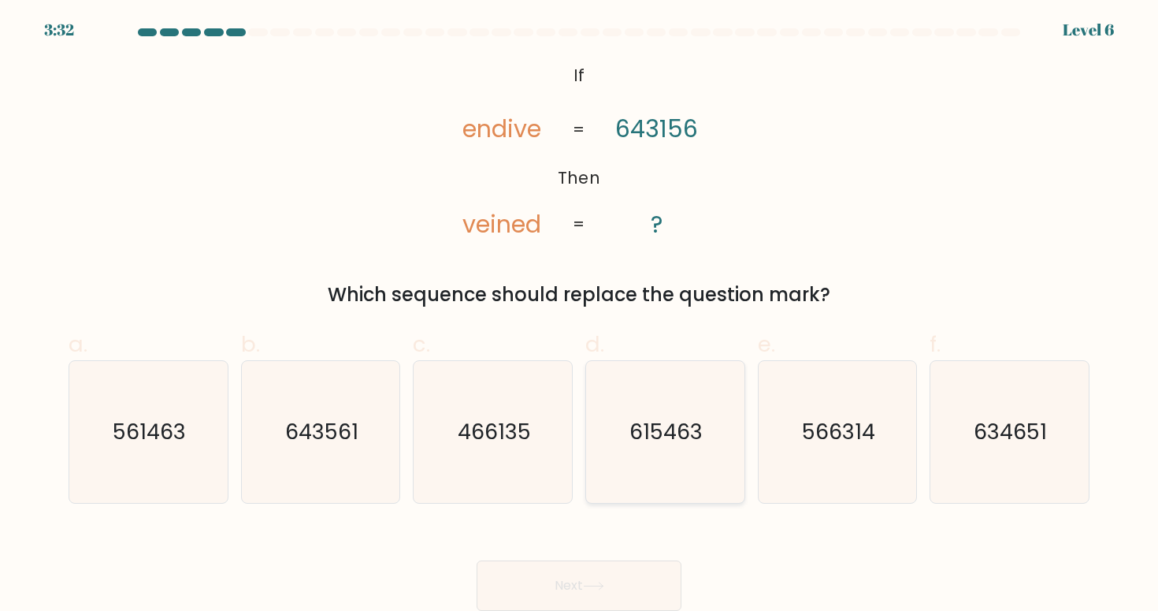
click at [678, 437] on text "615463" at bounding box center [666, 431] width 73 height 29
click at [580, 315] on input "d. 615463" at bounding box center [579, 310] width 1 height 10
radio input "true"
click at [166, 458] on icon "561463" at bounding box center [148, 432] width 142 height 142
click at [579, 315] on input "a. 561463" at bounding box center [579, 310] width 1 height 10
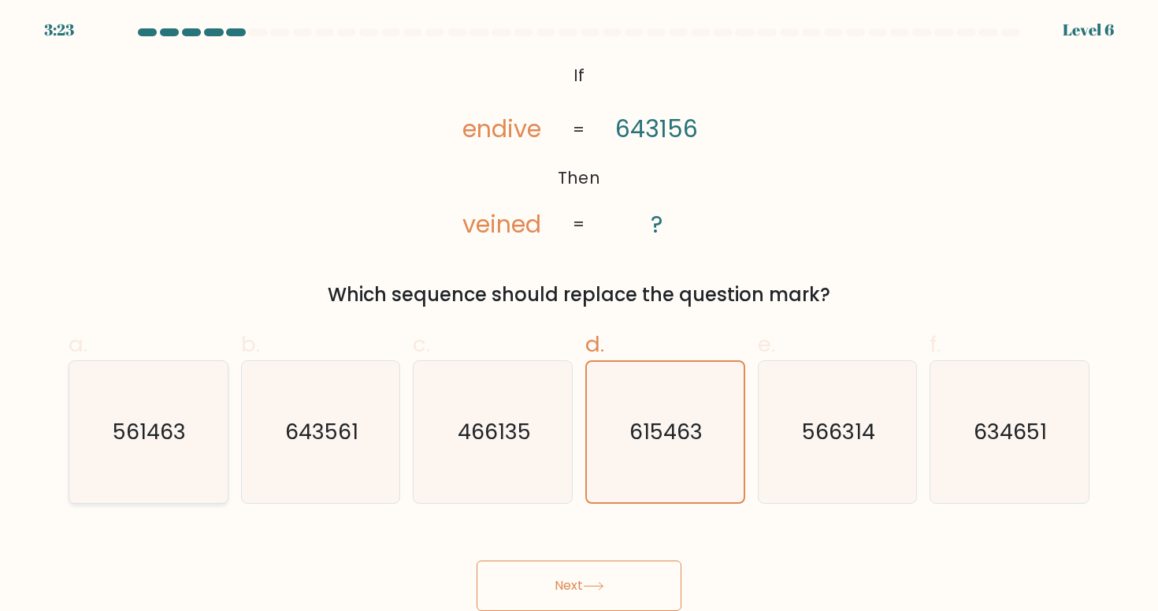
radio input "true"
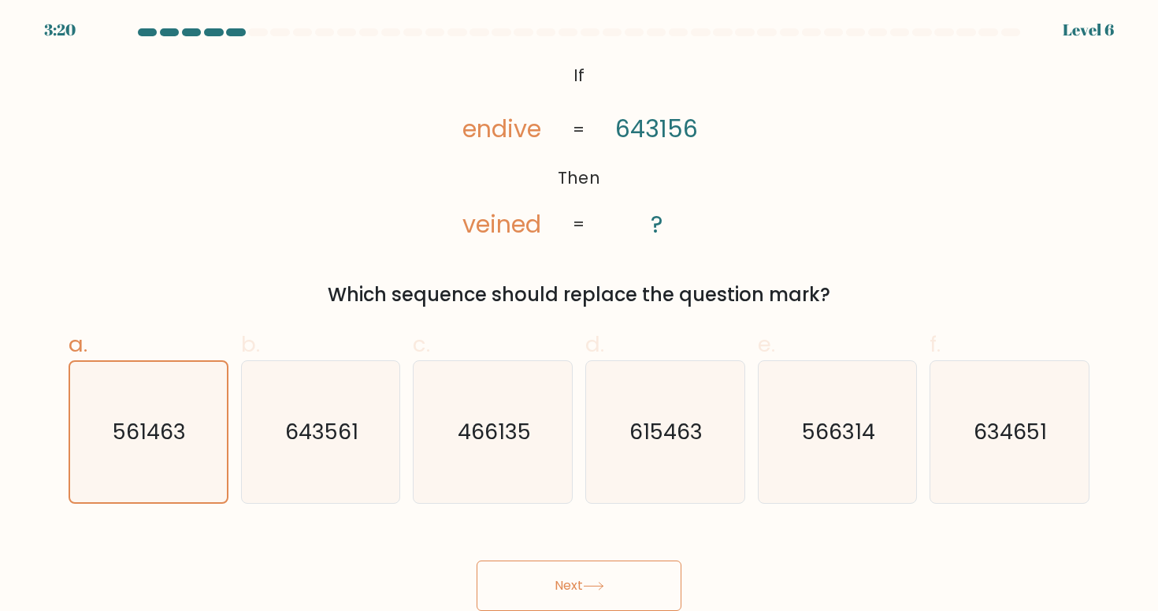
click at [574, 575] on button "Next" at bounding box center [579, 585] width 205 height 50
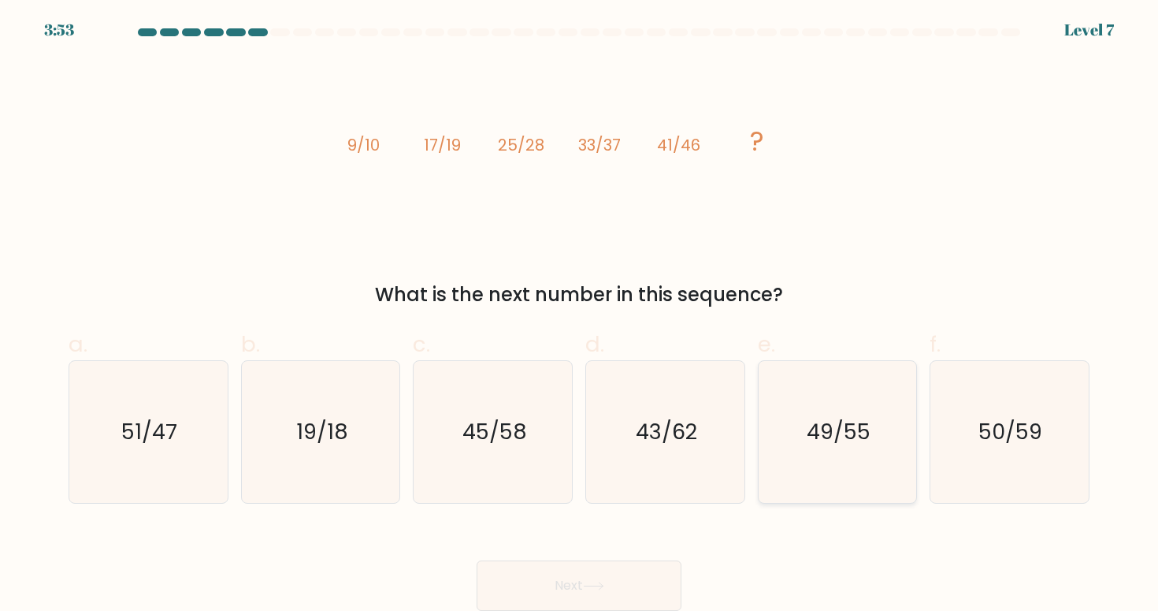
click at [853, 436] on text "49/55" at bounding box center [839, 431] width 64 height 29
click at [580, 315] on input "e. 49/55" at bounding box center [579, 310] width 1 height 10
radio input "true"
click at [621, 593] on button "Next" at bounding box center [579, 585] width 205 height 50
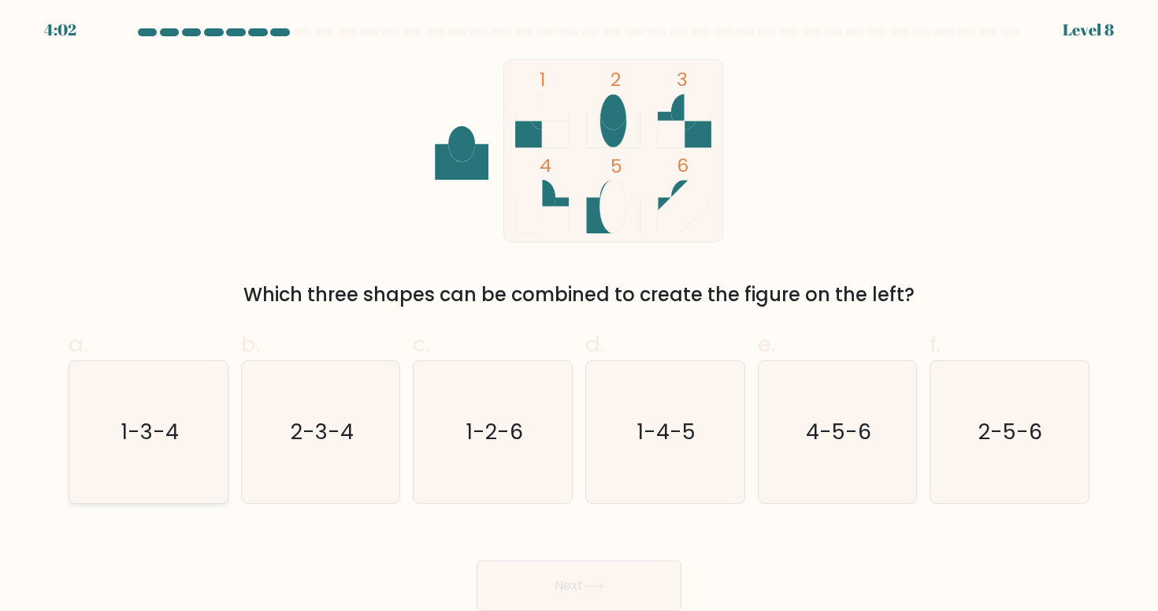
click at [178, 429] on text "1-3-4" at bounding box center [150, 431] width 58 height 29
click at [579, 315] on input "a. 1-3-4" at bounding box center [579, 310] width 1 height 10
radio input "true"
click at [529, 572] on button "Next" at bounding box center [579, 585] width 205 height 50
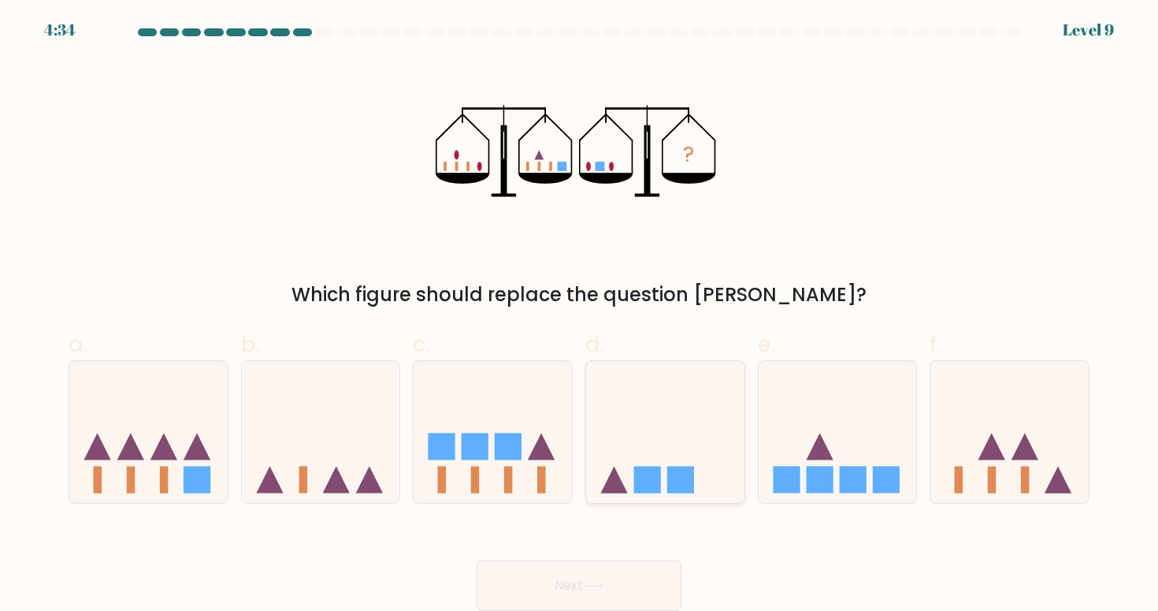
click at [679, 463] on icon at bounding box center [665, 431] width 158 height 131
click at [580, 315] on input "d." at bounding box center [579, 310] width 1 height 10
radio input "true"
click at [583, 589] on button "Next" at bounding box center [579, 585] width 205 height 50
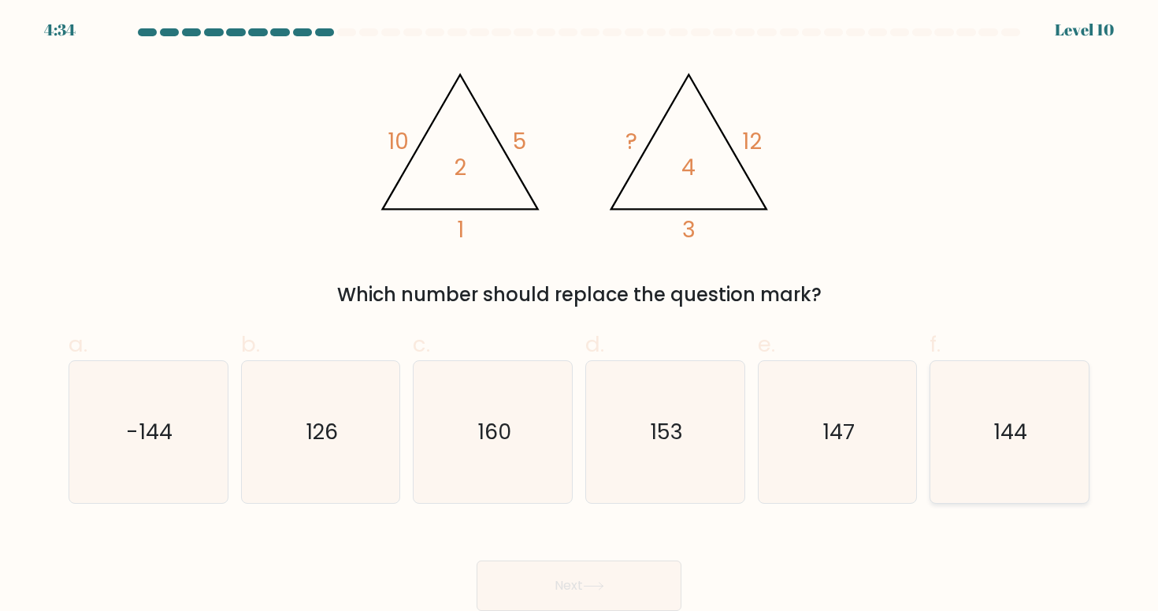
click at [1046, 438] on icon "144" at bounding box center [1009, 432] width 142 height 142
click at [580, 315] on input "f. 144" at bounding box center [579, 310] width 1 height 10
radio input "true"
click at [626, 572] on button "Next" at bounding box center [579, 585] width 205 height 50
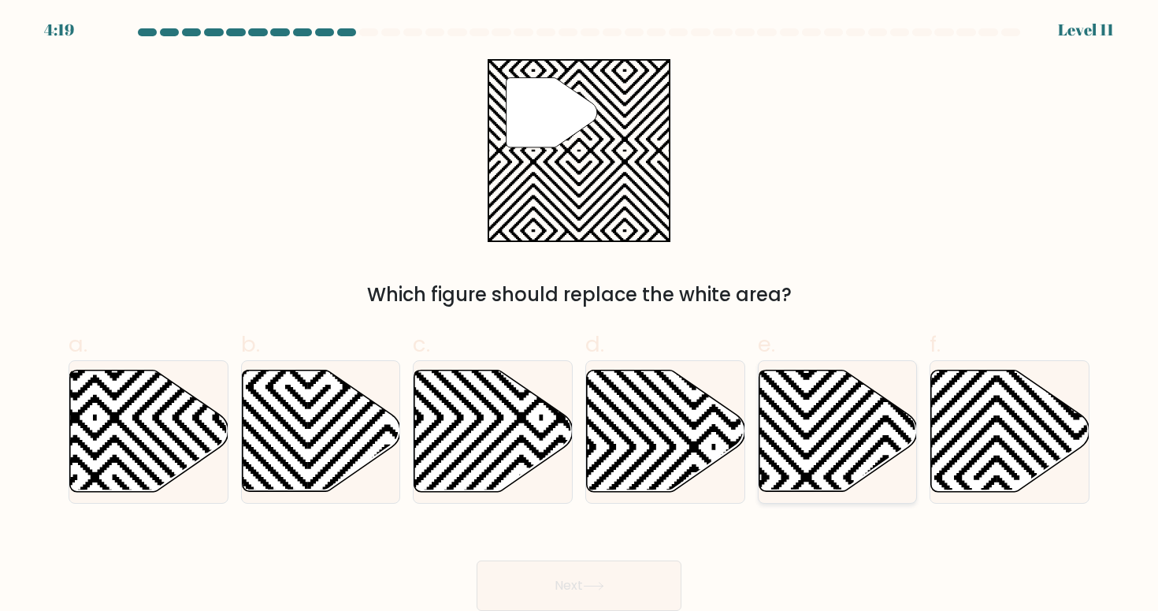
click at [808, 429] on icon at bounding box center [838, 430] width 158 height 121
click at [580, 315] on input "e." at bounding box center [579, 310] width 1 height 10
radio input "true"
click at [162, 454] on icon at bounding box center [149, 430] width 158 height 121
click at [579, 315] on input "a." at bounding box center [579, 310] width 1 height 10
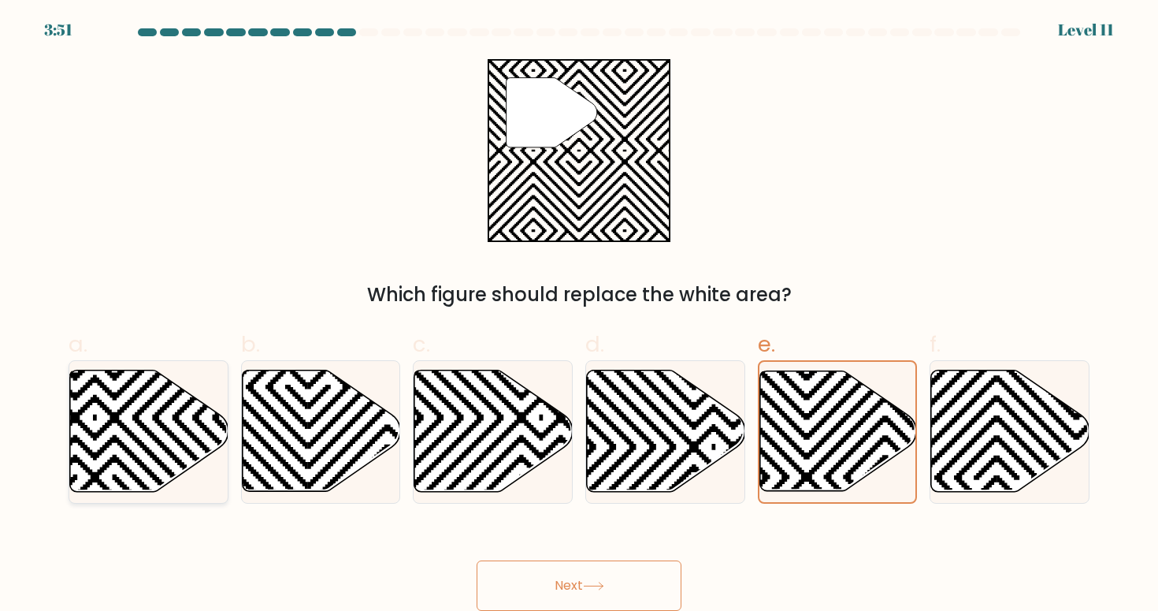
radio input "true"
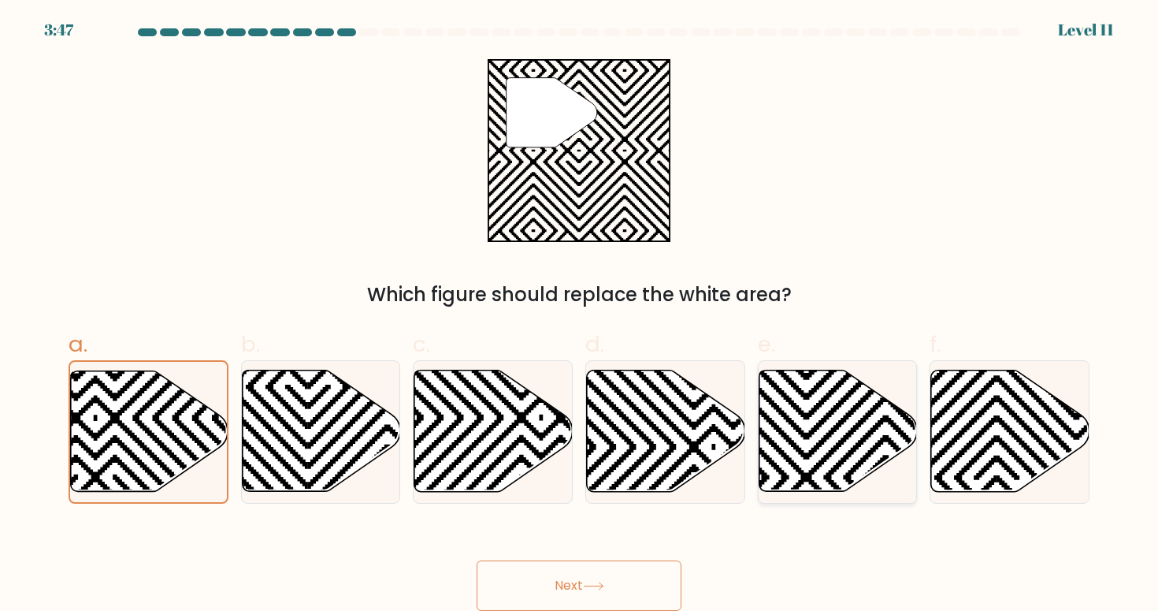
click at [798, 418] on icon at bounding box center [838, 430] width 158 height 121
click at [580, 315] on input "e." at bounding box center [579, 310] width 1 height 10
radio input "true"
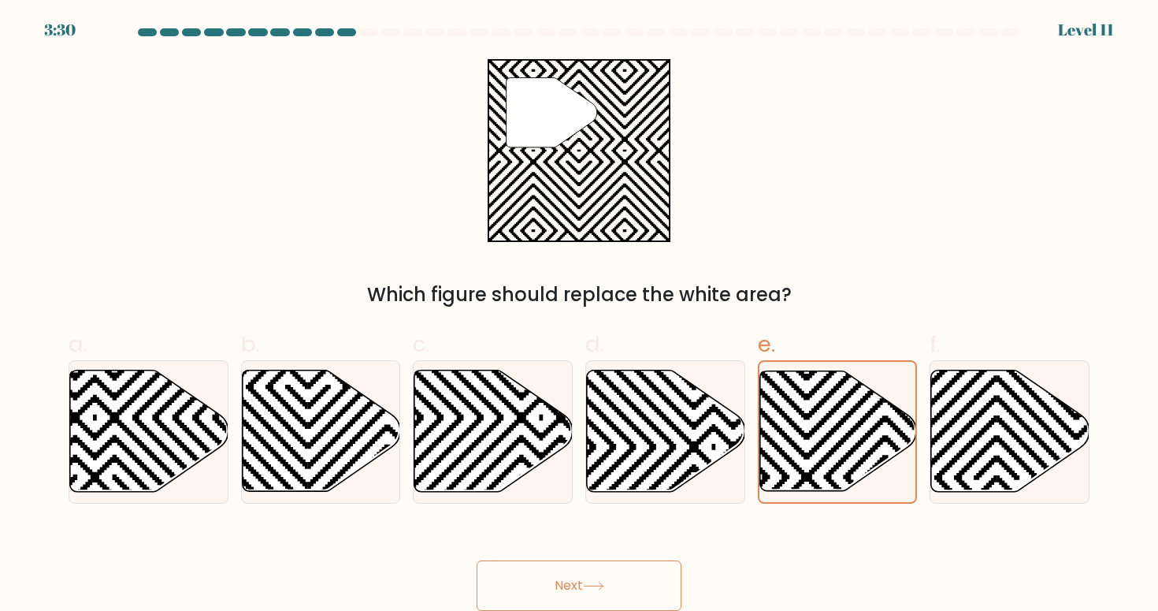
click at [597, 574] on button "Next" at bounding box center [579, 585] width 205 height 50
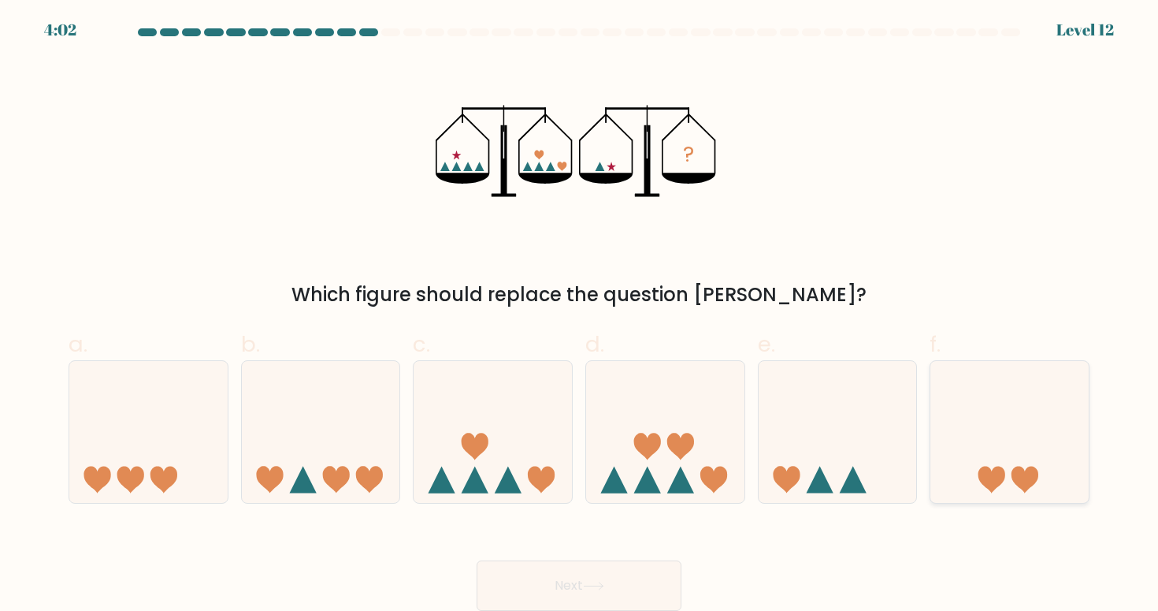
click at [1041, 460] on icon at bounding box center [1010, 431] width 158 height 131
click at [580, 315] on input "f." at bounding box center [579, 310] width 1 height 10
radio input "true"
click at [614, 582] on button "Next" at bounding box center [579, 585] width 205 height 50
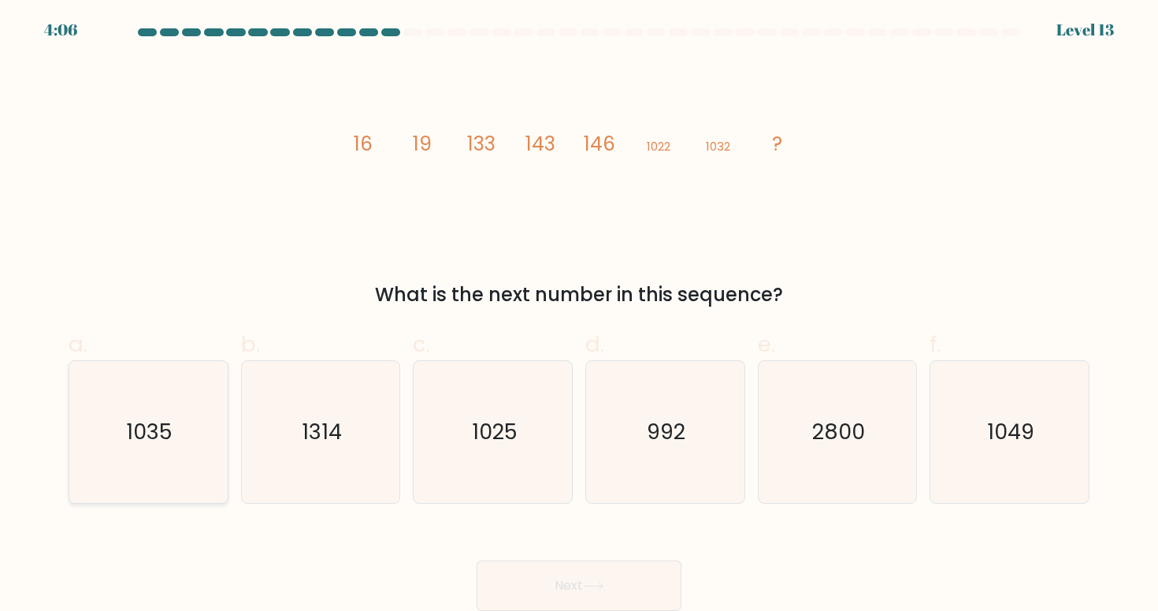
click at [185, 471] on icon "1035" at bounding box center [148, 432] width 142 height 142
click at [579, 315] on input "a. 1035" at bounding box center [579, 310] width 1 height 10
radio input "true"
click at [588, 574] on button "Next" at bounding box center [579, 585] width 205 height 50
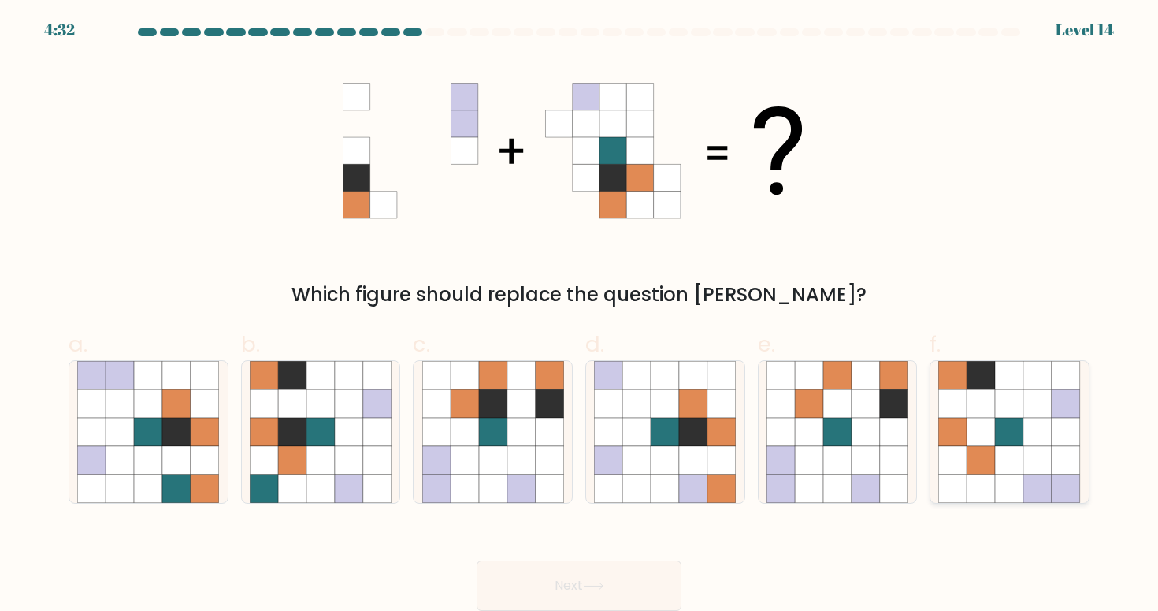
click at [1026, 429] on icon at bounding box center [1038, 432] width 28 height 28
click at [580, 315] on input "f." at bounding box center [579, 310] width 1 height 10
radio input "true"
click at [459, 458] on icon at bounding box center [465, 460] width 28 height 28
click at [579, 315] on input "c." at bounding box center [579, 310] width 1 height 10
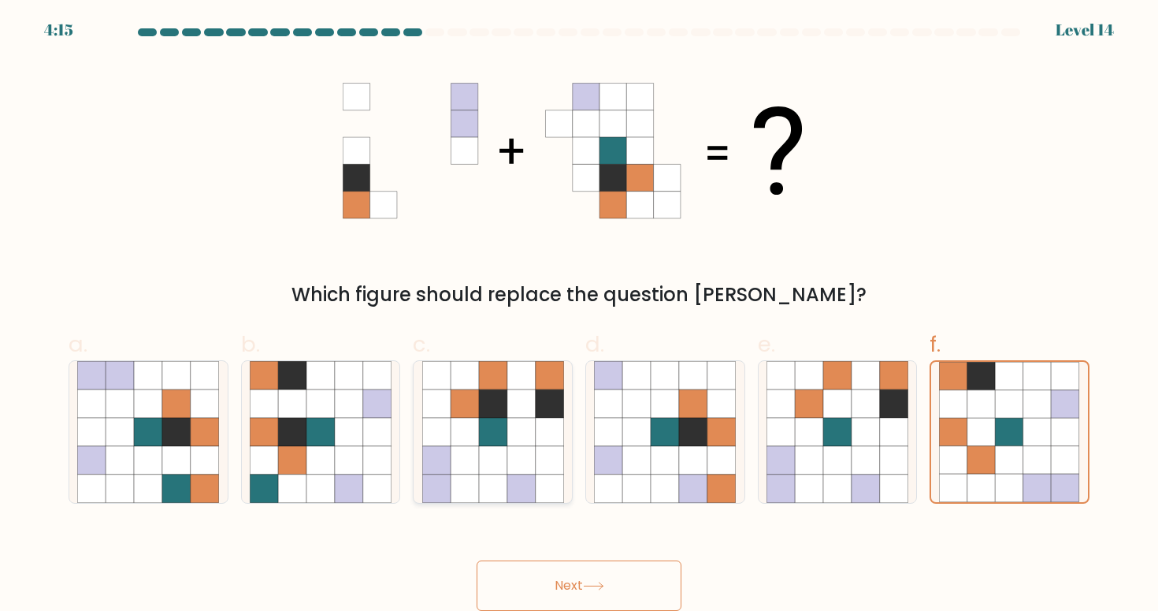
radio input "true"
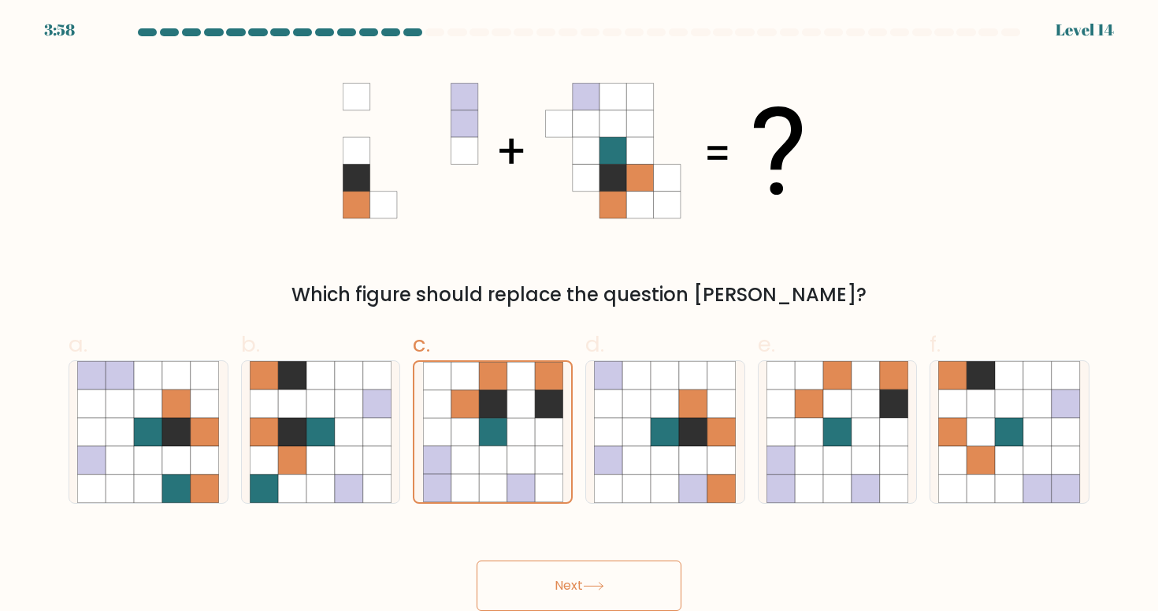
click at [564, 578] on button "Next" at bounding box center [579, 585] width 205 height 50
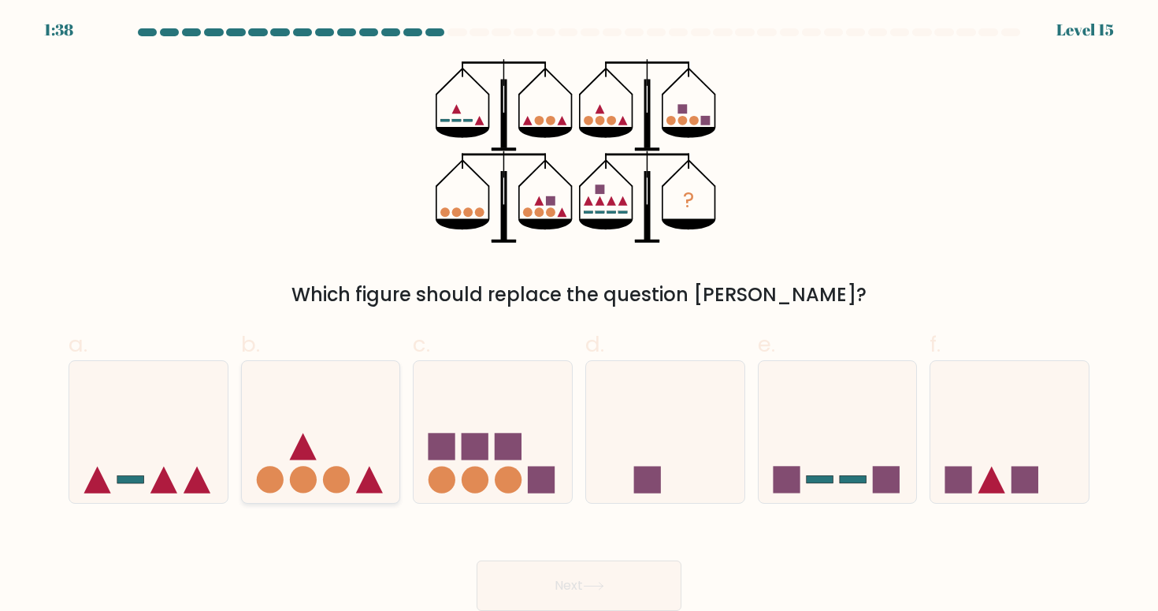
click at [374, 425] on icon at bounding box center [321, 431] width 158 height 131
click at [579, 315] on input "b." at bounding box center [579, 310] width 1 height 10
radio input "true"
click at [555, 585] on button "Next" at bounding box center [579, 585] width 205 height 50
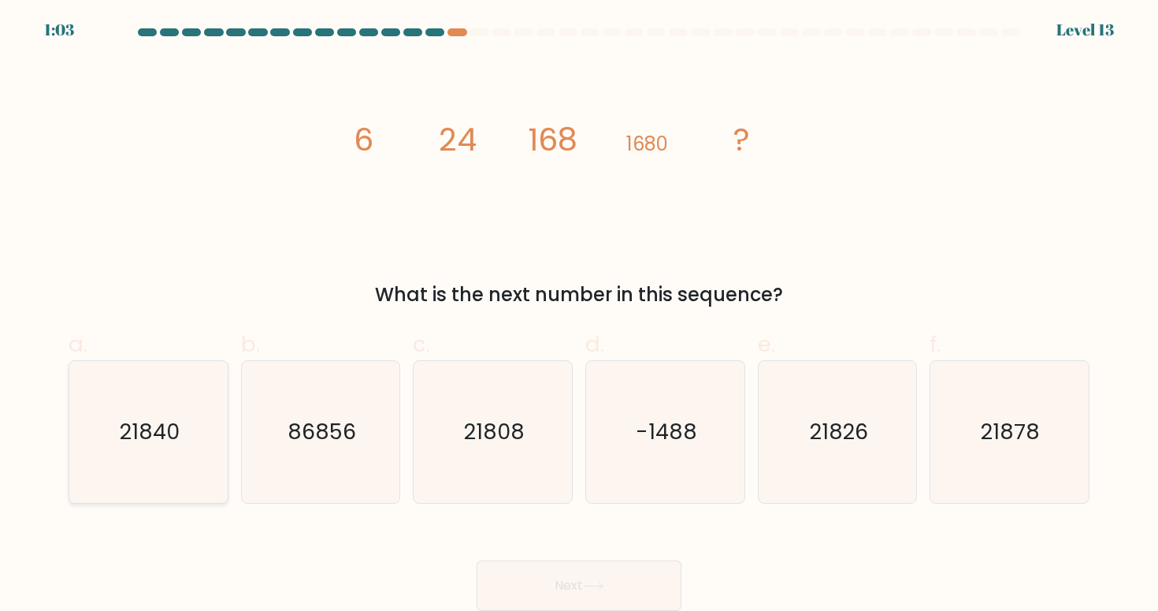
click at [211, 418] on icon "21840" at bounding box center [148, 432] width 142 height 142
click at [579, 315] on input "a. 21840" at bounding box center [579, 310] width 1 height 10
radio input "true"
click at [583, 578] on button "Next" at bounding box center [579, 585] width 205 height 50
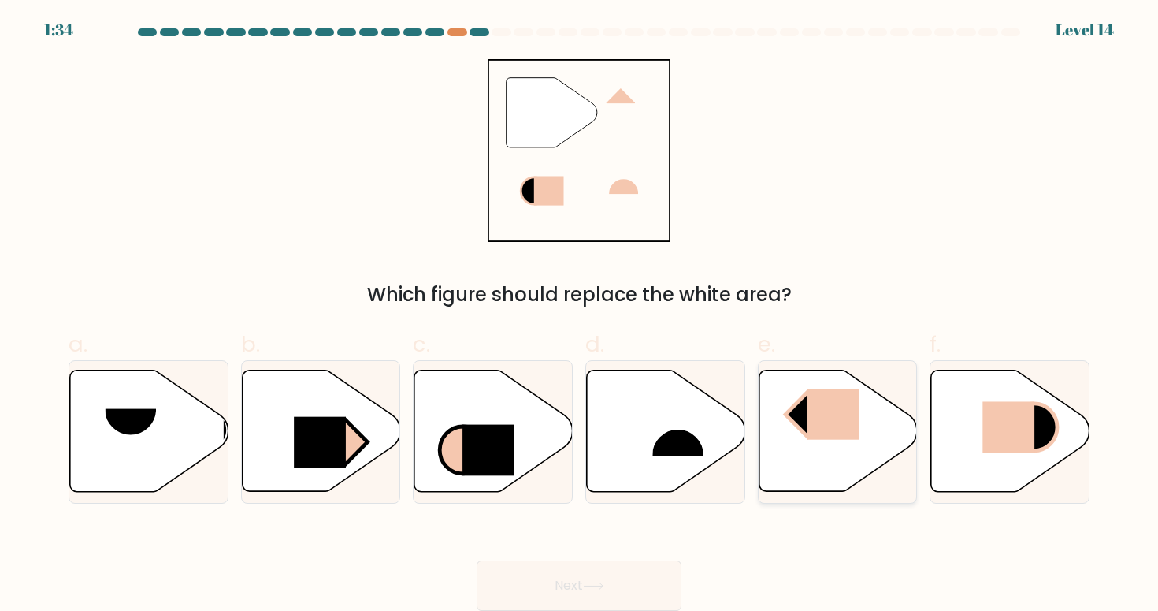
click at [816, 440] on icon at bounding box center [838, 430] width 158 height 121
click at [580, 315] on input "e." at bounding box center [579, 310] width 1 height 10
radio input "true"
click at [593, 575] on button "Next" at bounding box center [579, 585] width 205 height 50
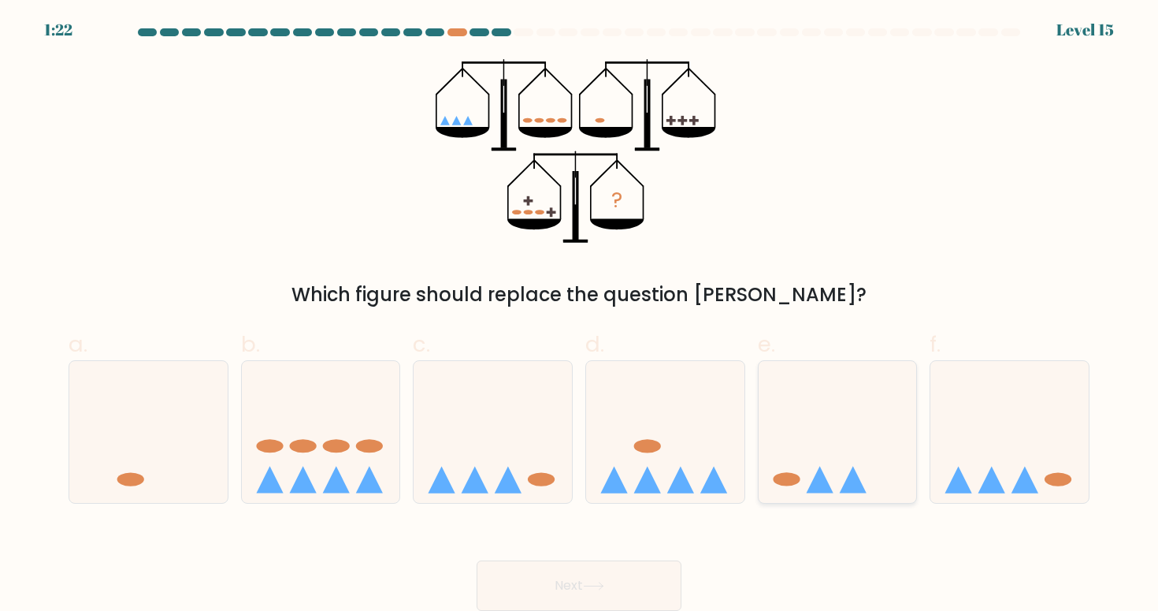
click at [841, 429] on icon at bounding box center [838, 431] width 158 height 131
click at [580, 315] on input "e." at bounding box center [579, 310] width 1 height 10
radio input "true"
click at [615, 585] on button "Next" at bounding box center [579, 585] width 205 height 50
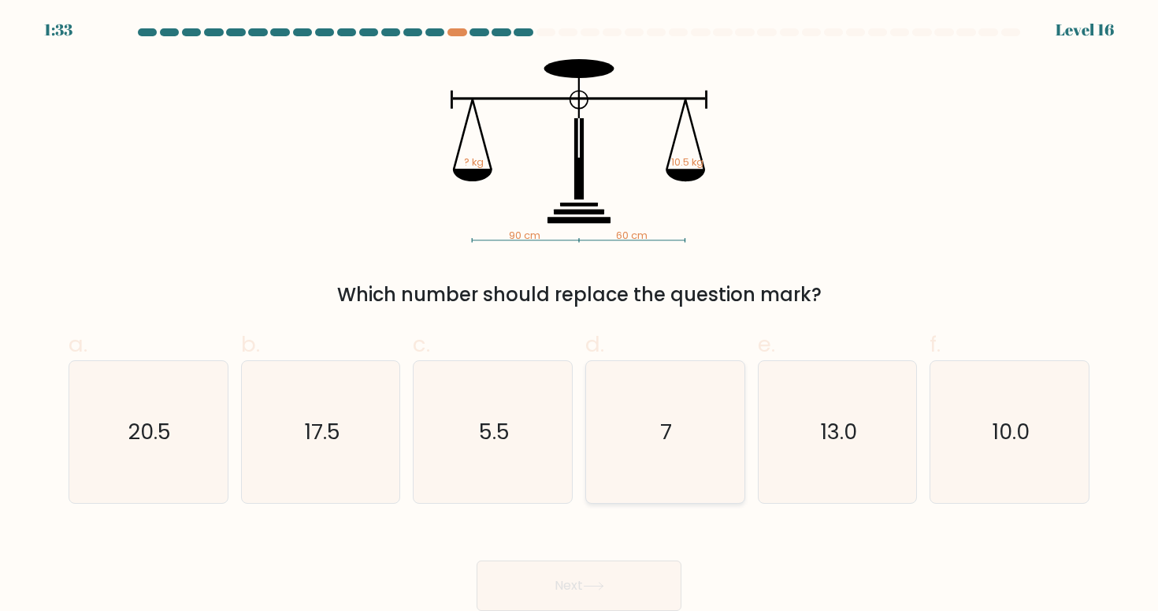
click at [700, 437] on icon "7" at bounding box center [665, 432] width 142 height 142
click at [580, 315] on input "d. 7" at bounding box center [579, 310] width 1 height 10
radio input "true"
click at [633, 581] on button "Next" at bounding box center [579, 585] width 205 height 50
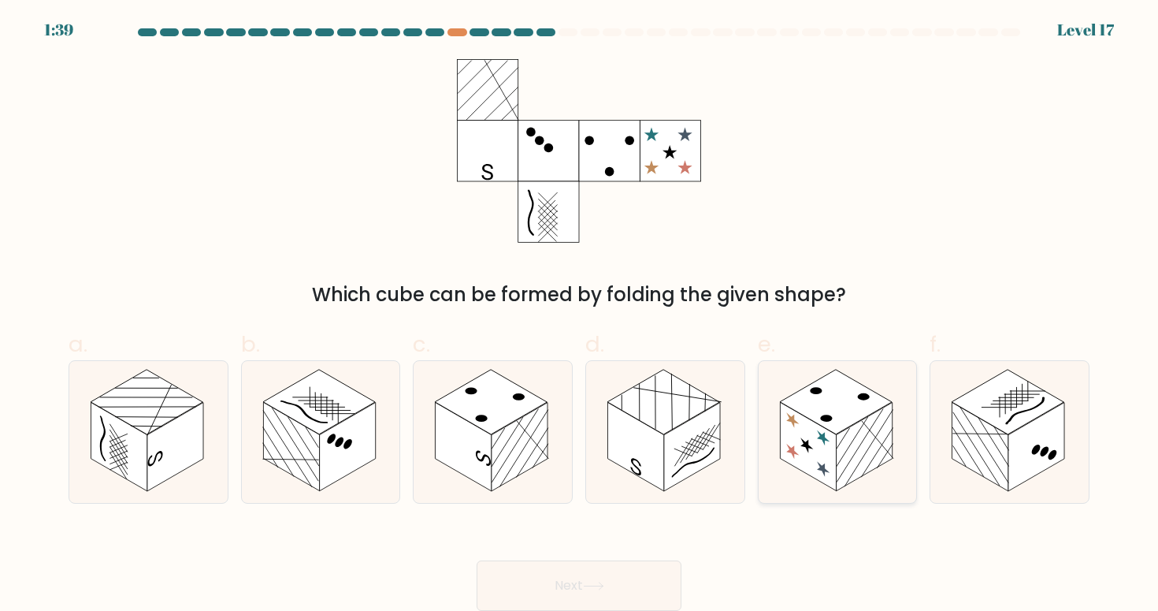
click at [840, 427] on rect at bounding box center [836, 402] width 112 height 65
click at [580, 315] on input "e." at bounding box center [579, 310] width 1 height 10
radio input "true"
click at [622, 579] on button "Next" at bounding box center [579, 585] width 205 height 50
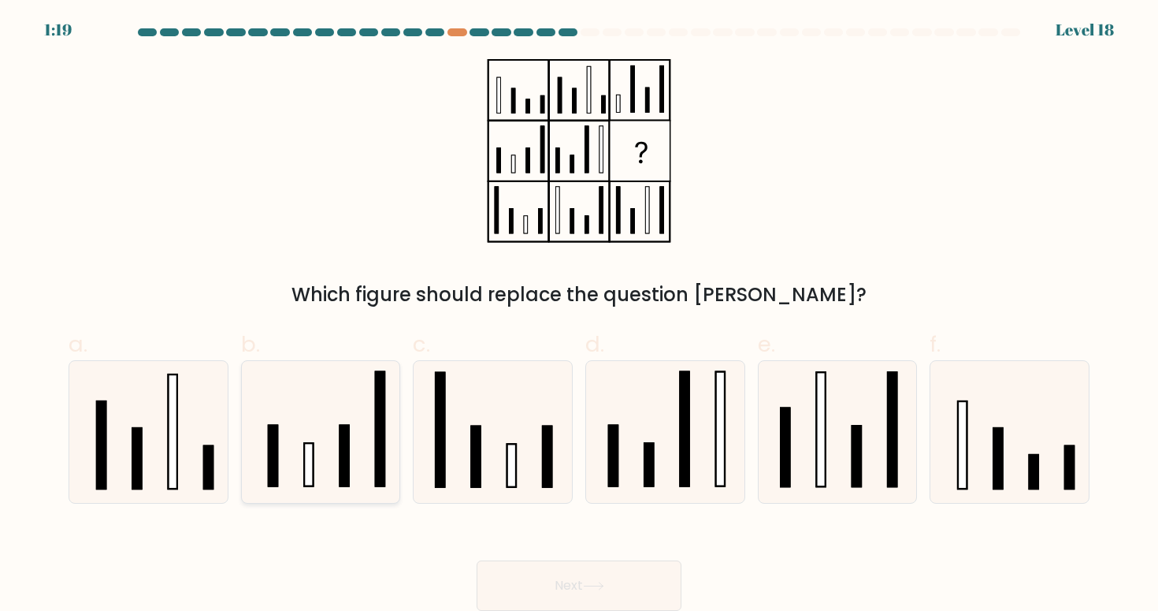
click at [342, 442] on rect at bounding box center [344, 455] width 9 height 61
click at [579, 315] on input "b." at bounding box center [579, 310] width 1 height 10
radio input "true"
click at [857, 448] on rect at bounding box center [857, 455] width 9 height 61
click at [580, 315] on input "e." at bounding box center [579, 310] width 1 height 10
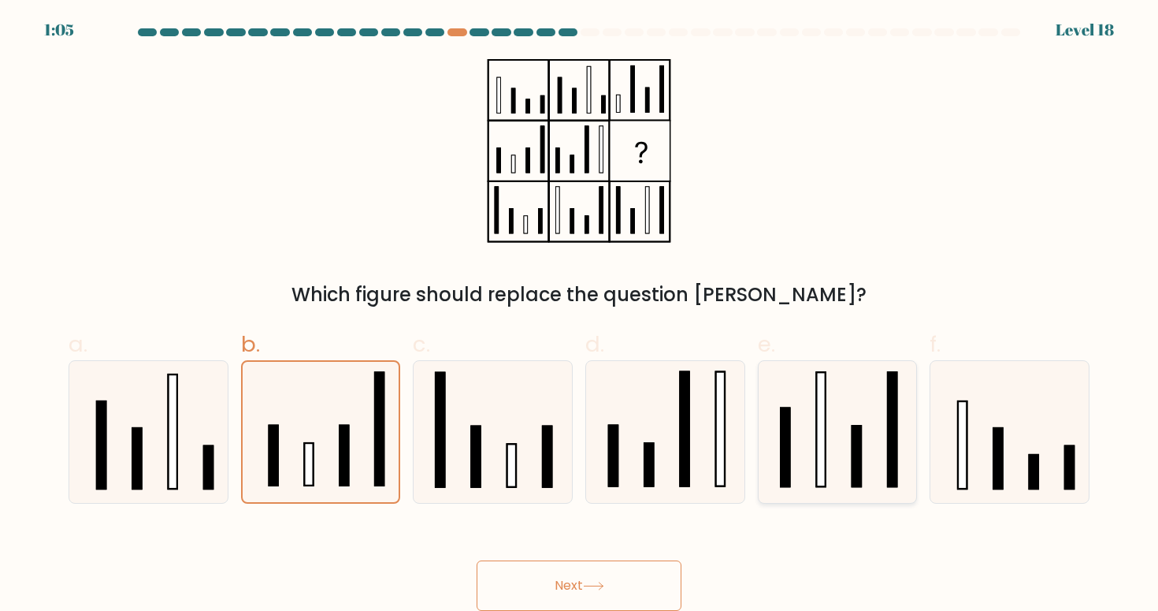
radio input "true"
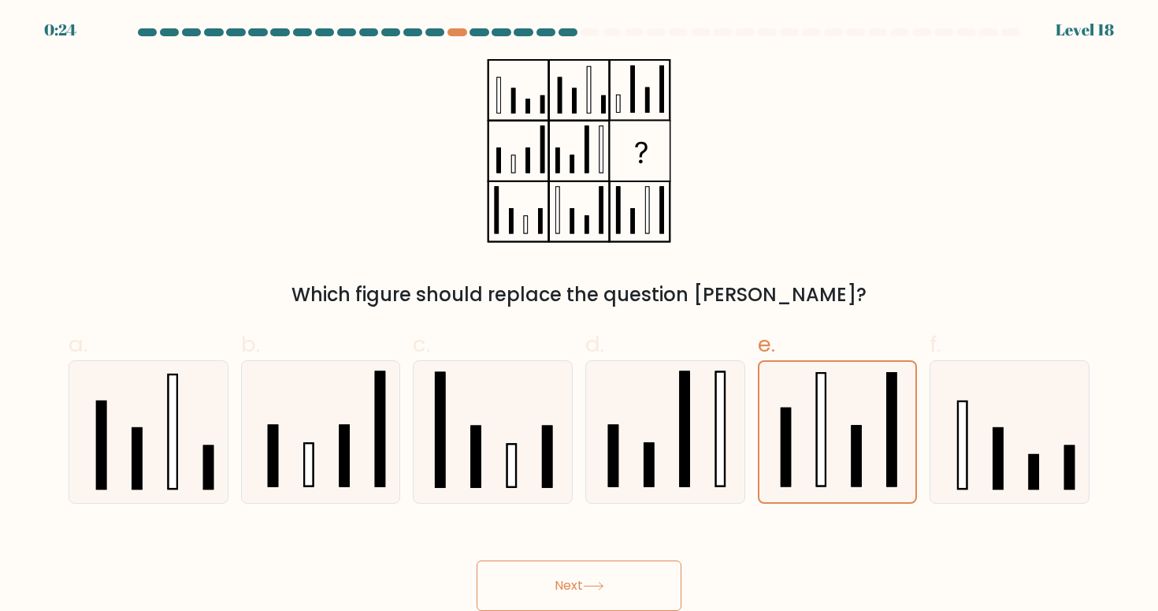
click at [563, 583] on button "Next" at bounding box center [579, 585] width 205 height 50
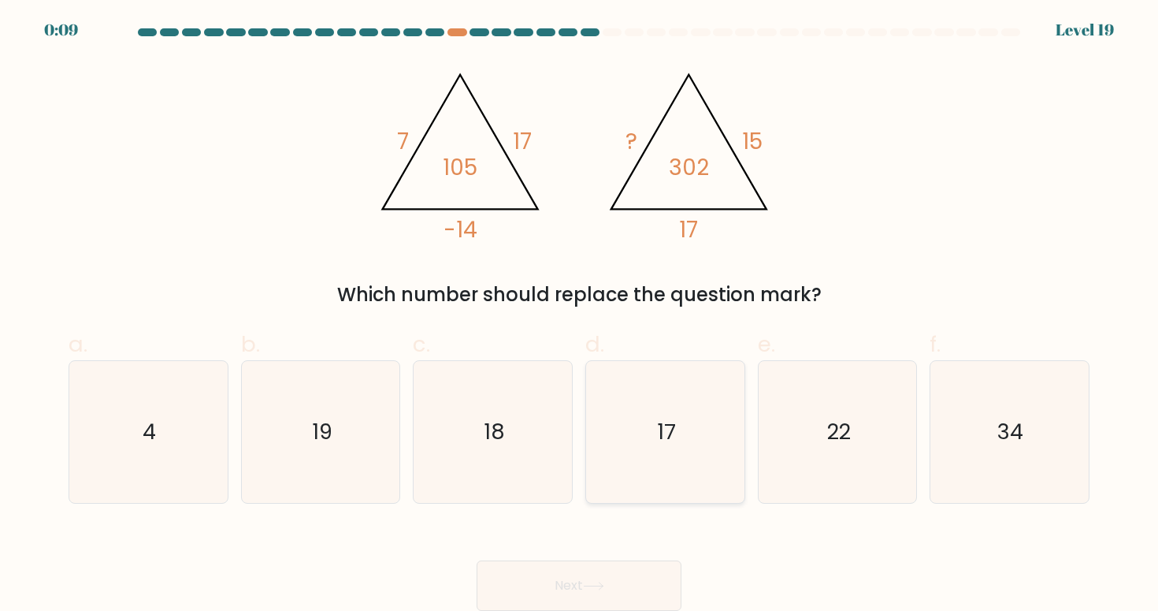
click at [656, 441] on icon "17" at bounding box center [665, 432] width 142 height 142
click at [580, 315] on input "d. 17" at bounding box center [579, 310] width 1 height 10
radio input "true"
click at [593, 579] on button "Next" at bounding box center [579, 585] width 205 height 50
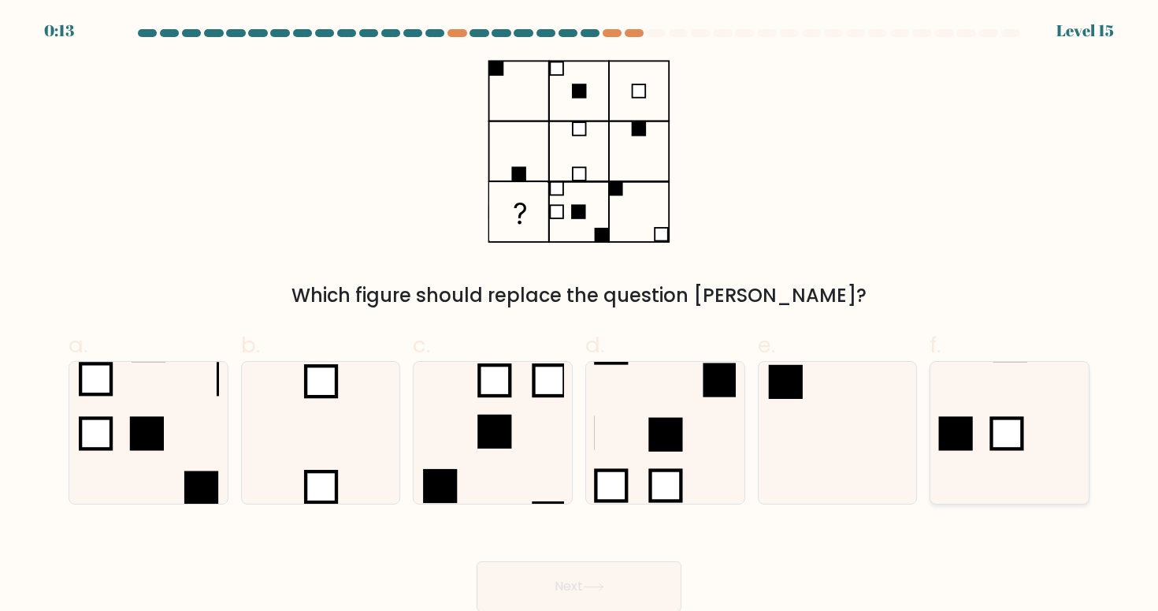
click at [958, 434] on rect at bounding box center [956, 433] width 34 height 34
click at [580, 316] on input "f." at bounding box center [579, 311] width 1 height 10
radio input "true"
click at [537, 596] on button "Next" at bounding box center [579, 586] width 205 height 50
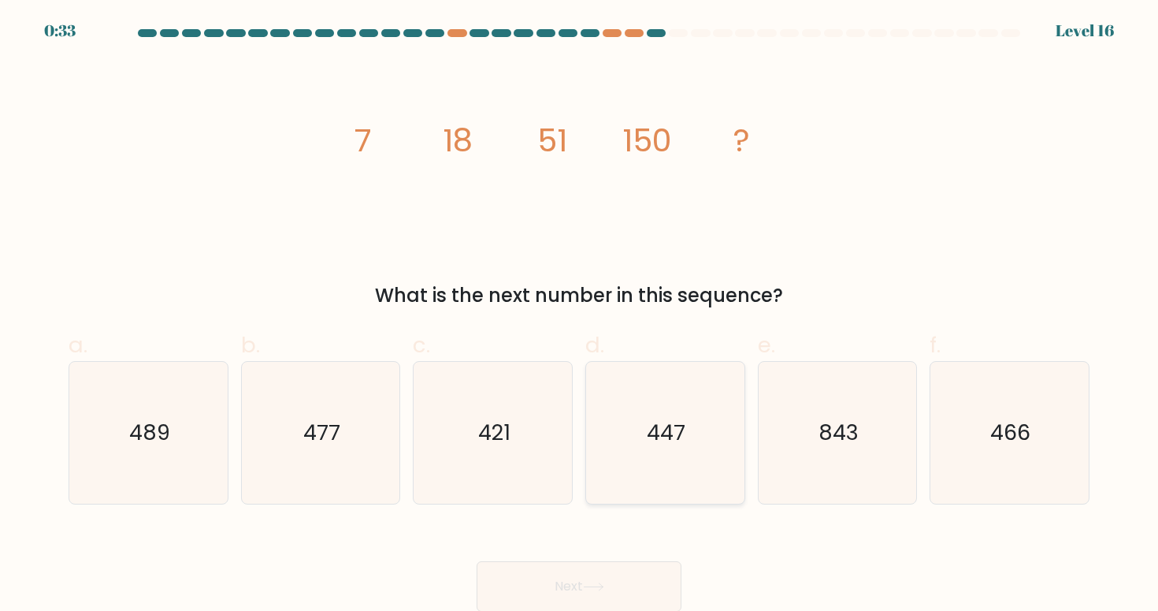
click at [644, 436] on icon "447" at bounding box center [665, 433] width 142 height 142
click at [580, 316] on input "d. 447" at bounding box center [579, 311] width 1 height 10
radio input "true"
click at [592, 581] on button "Next" at bounding box center [579, 586] width 205 height 50
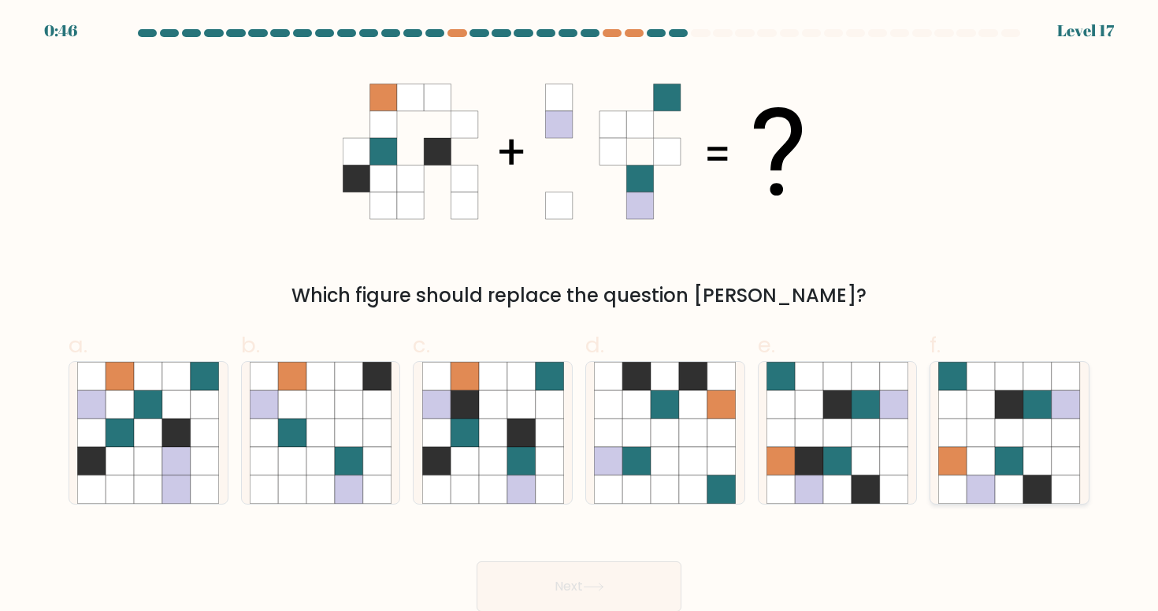
click at [1035, 413] on icon at bounding box center [1038, 404] width 28 height 28
click at [580, 316] on input "f." at bounding box center [579, 311] width 1 height 10
radio input "true"
click at [659, 578] on button "Next" at bounding box center [579, 586] width 205 height 50
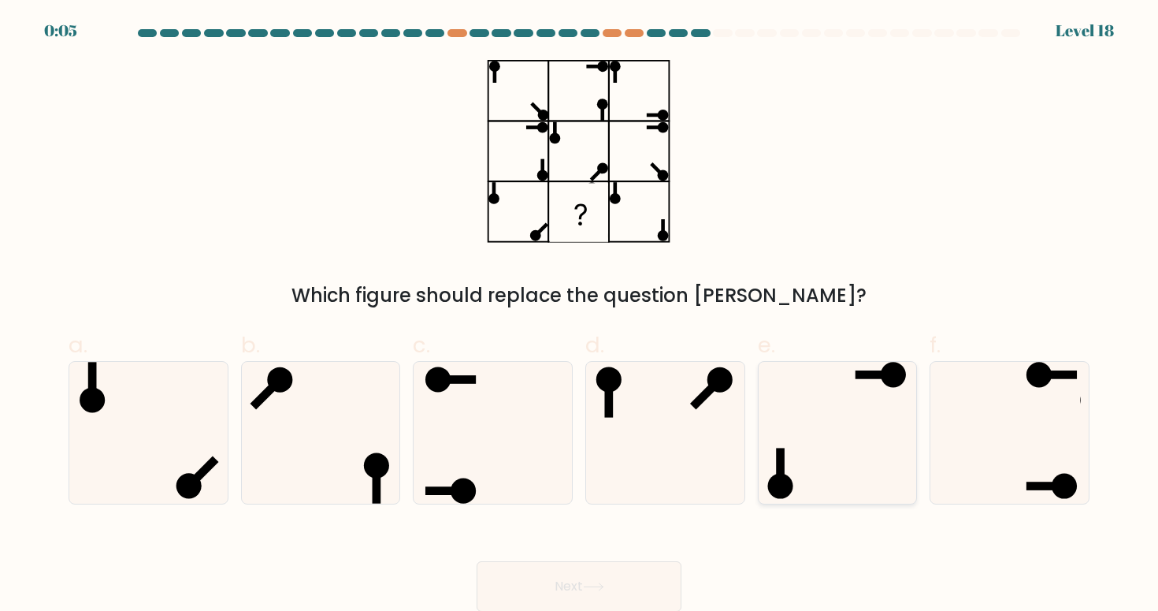
click at [862, 459] on icon at bounding box center [838, 433] width 142 height 142
click at [580, 316] on input "e." at bounding box center [579, 311] width 1 height 10
radio input "true"
click at [557, 591] on button "Next" at bounding box center [579, 586] width 205 height 50
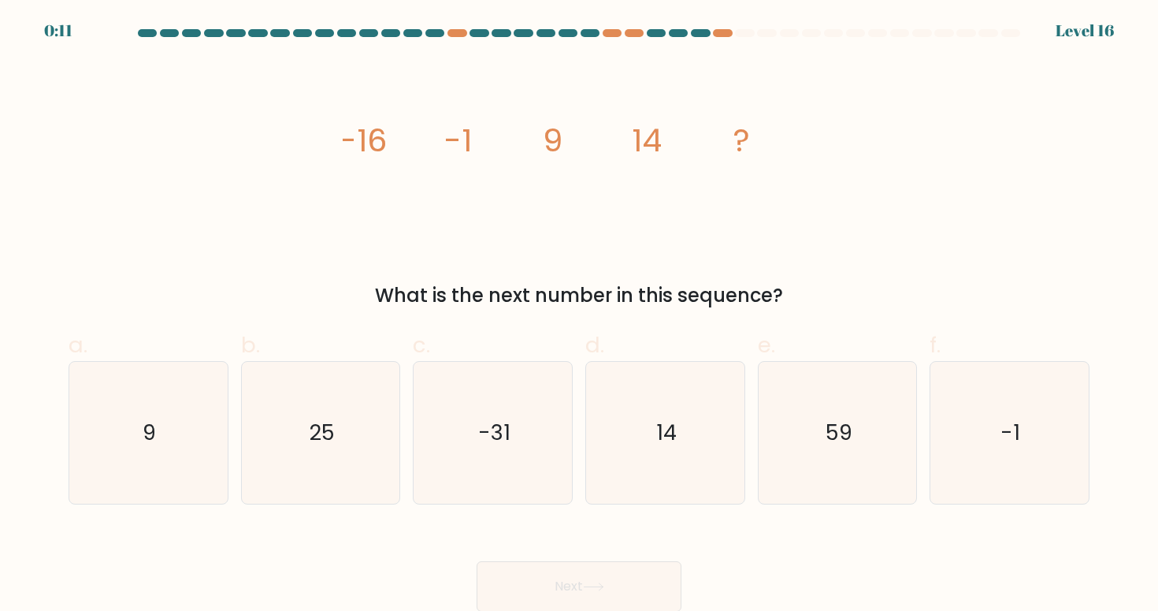
scroll to position [1, 0]
click at [188, 448] on icon "9" at bounding box center [148, 432] width 142 height 142
click at [579, 315] on input "a. 9" at bounding box center [579, 310] width 1 height 10
radio input "true"
click at [578, 576] on button "Next" at bounding box center [579, 585] width 205 height 50
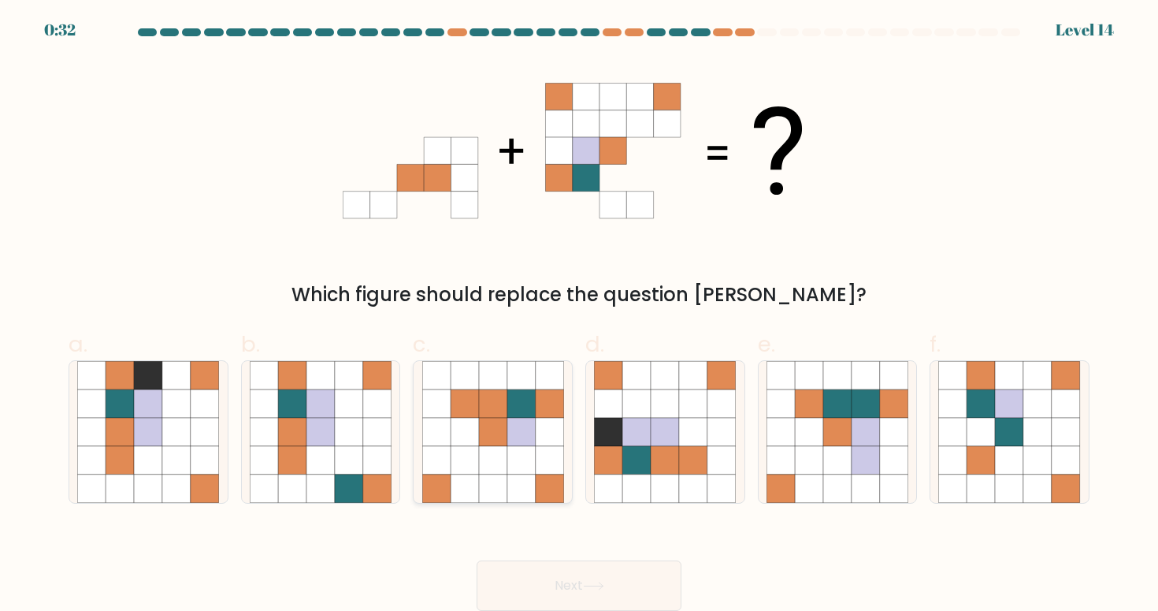
click at [519, 429] on icon at bounding box center [521, 432] width 28 height 28
click at [579, 315] on input "c." at bounding box center [579, 310] width 1 height 10
radio input "true"
click at [573, 583] on button "Next" at bounding box center [579, 585] width 205 height 50
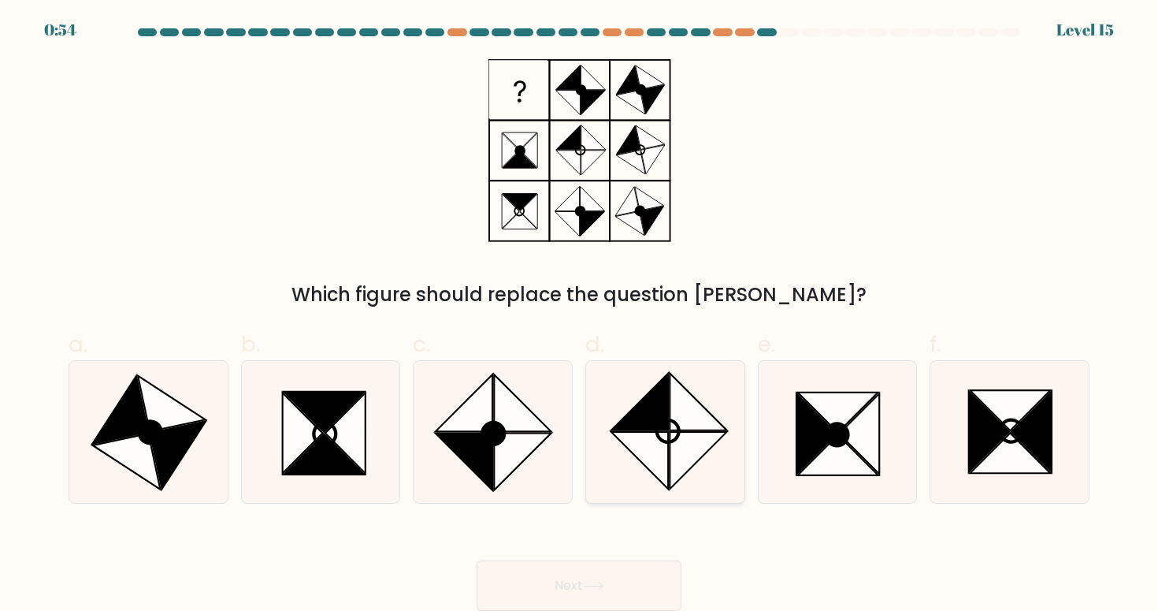
click at [659, 437] on circle at bounding box center [667, 431] width 31 height 32
click at [580, 315] on input "d." at bounding box center [579, 310] width 1 height 10
radio input "true"
click at [344, 406] on icon at bounding box center [324, 412] width 80 height 40
click at [579, 315] on input "b." at bounding box center [579, 310] width 1 height 10
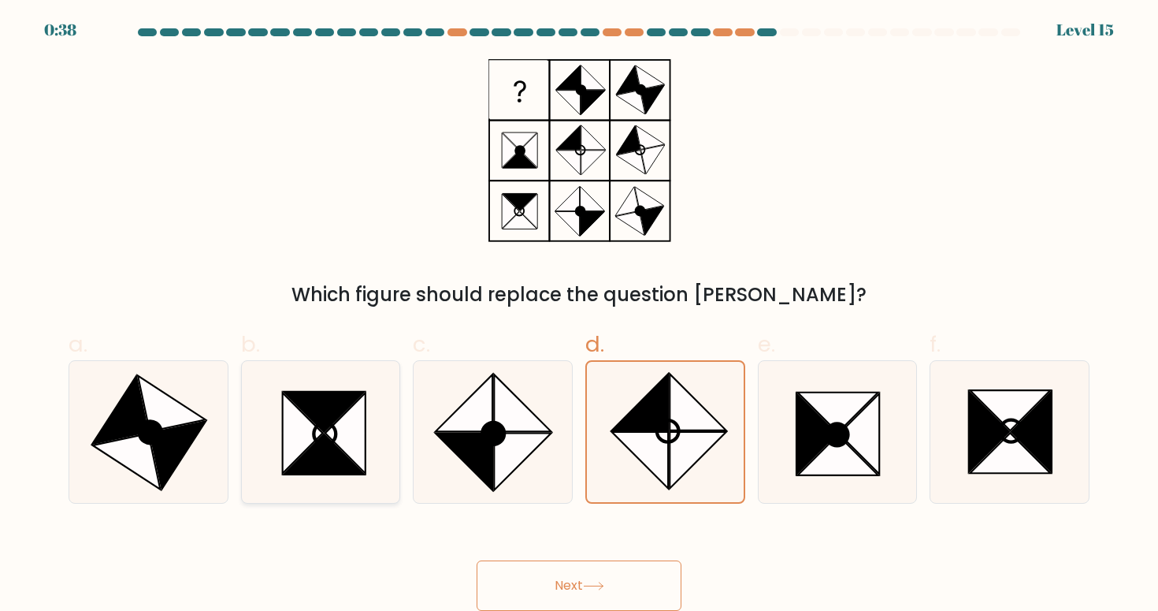
radio input "true"
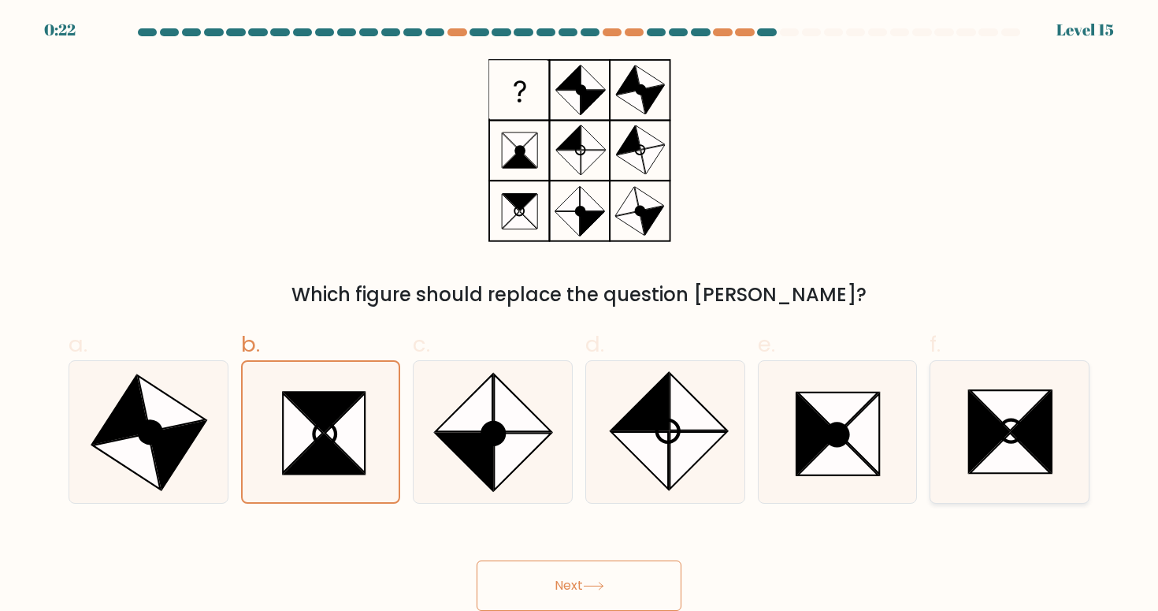
click at [960, 444] on icon at bounding box center [1009, 432] width 142 height 142
click at [580, 315] on input "f." at bounding box center [579, 310] width 1 height 10
radio input "true"
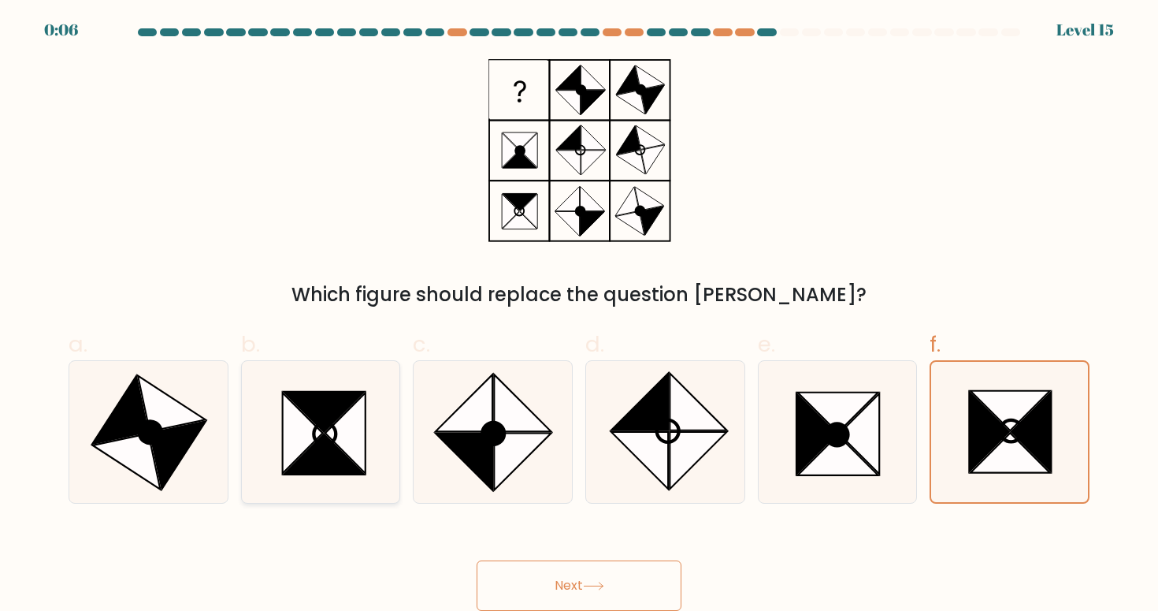
click at [345, 459] on icon at bounding box center [324, 454] width 80 height 40
click at [579, 315] on input "b." at bounding box center [579, 310] width 1 height 10
radio input "true"
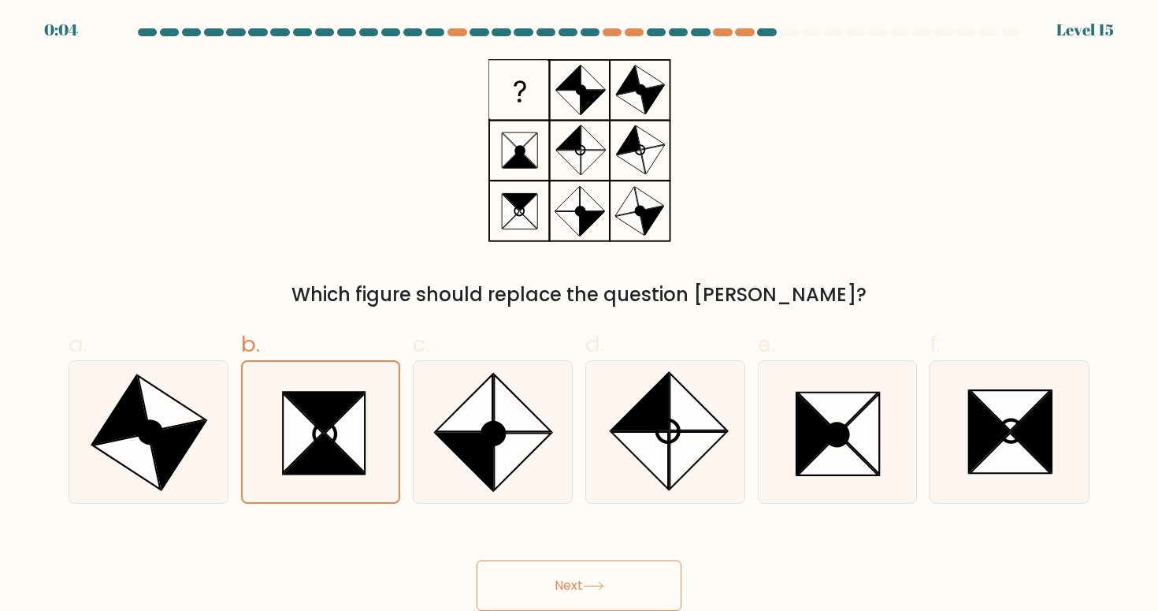
click at [569, 582] on button "Next" at bounding box center [579, 585] width 205 height 50
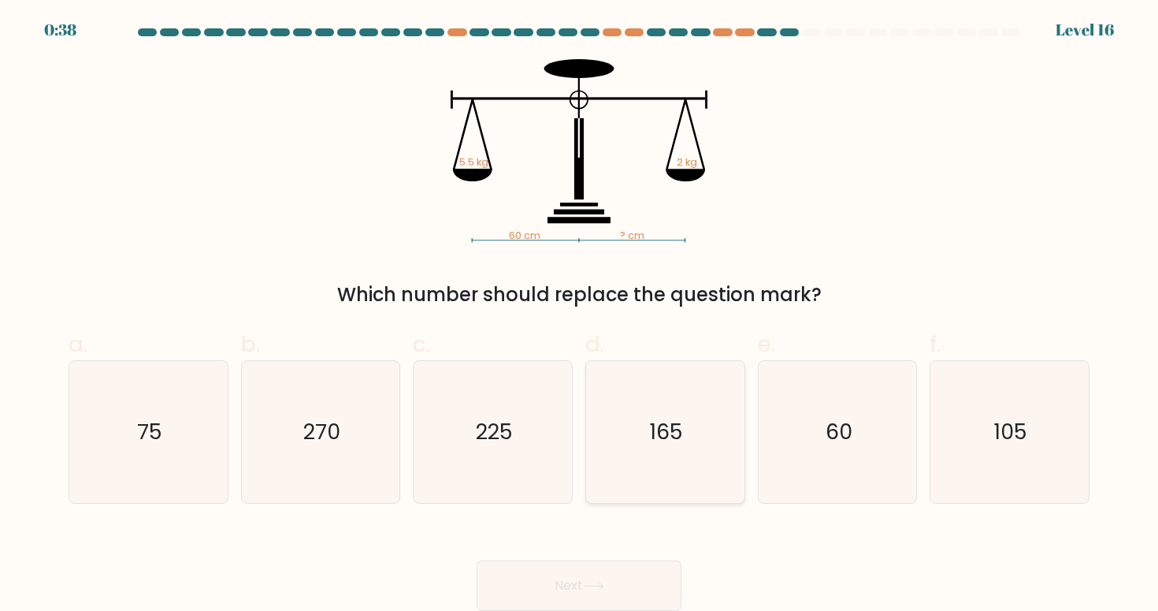
click at [681, 444] on icon "165" at bounding box center [665, 432] width 142 height 142
click at [580, 315] on input "d. 165" at bounding box center [579, 310] width 1 height 10
radio input "true"
click at [604, 583] on icon at bounding box center [593, 585] width 21 height 9
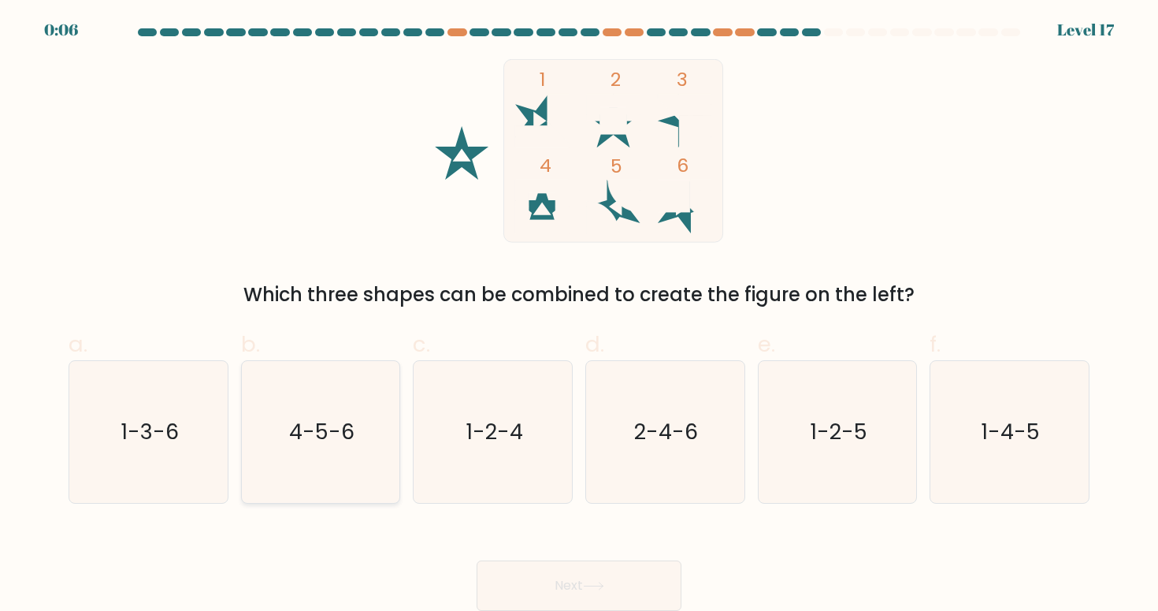
click at [343, 463] on icon "4-5-6" at bounding box center [321, 432] width 142 height 142
click at [579, 315] on input "b. 4-5-6" at bounding box center [579, 310] width 1 height 10
radio input "true"
click at [547, 585] on button "Next" at bounding box center [579, 585] width 205 height 50
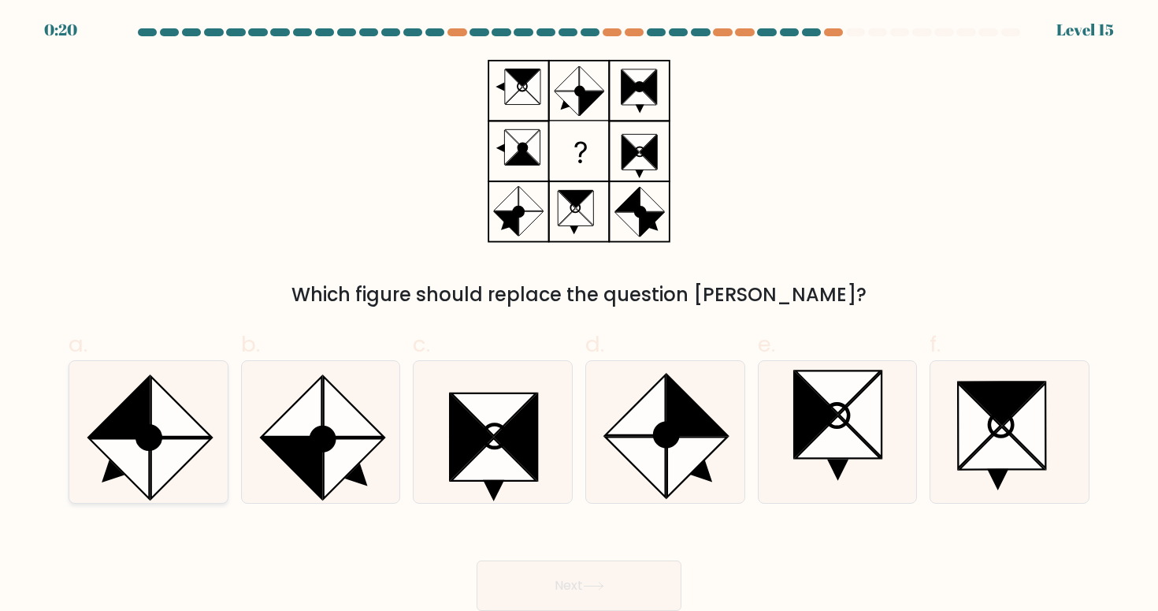
click at [170, 463] on icon at bounding box center [181, 468] width 60 height 60
click at [579, 315] on input "a." at bounding box center [579, 310] width 1 height 10
radio input "true"
click at [570, 587] on button "Next" at bounding box center [579, 585] width 205 height 50
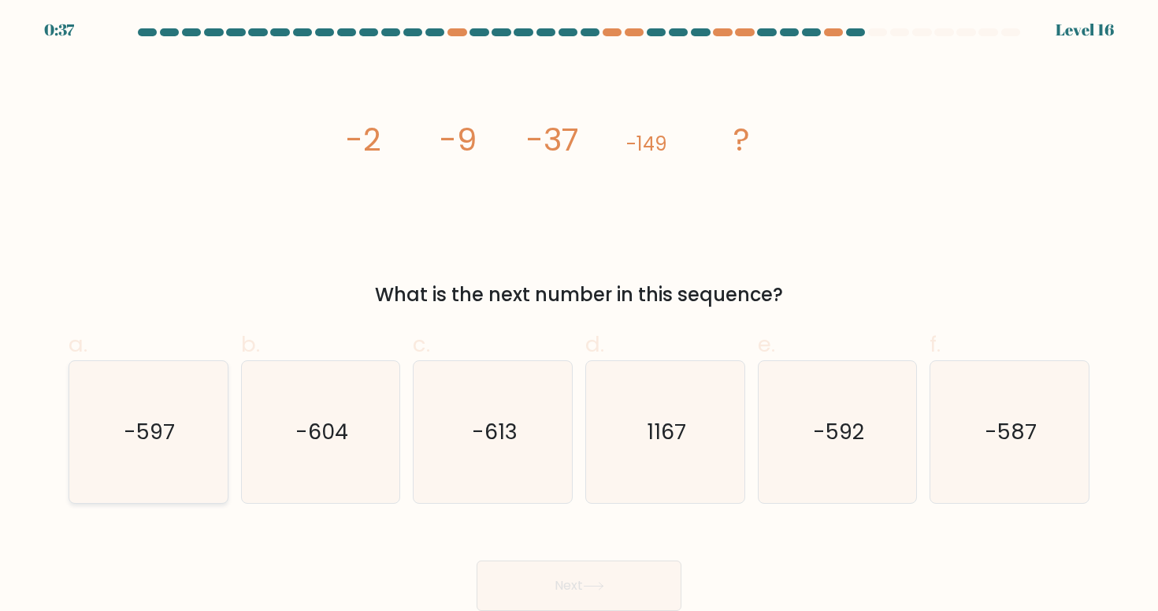
click at [158, 430] on text "-597" at bounding box center [149, 431] width 51 height 29
click at [579, 315] on input "a. -597" at bounding box center [579, 310] width 1 height 10
radio input "true"
click at [622, 581] on button "Next" at bounding box center [579, 585] width 205 height 50
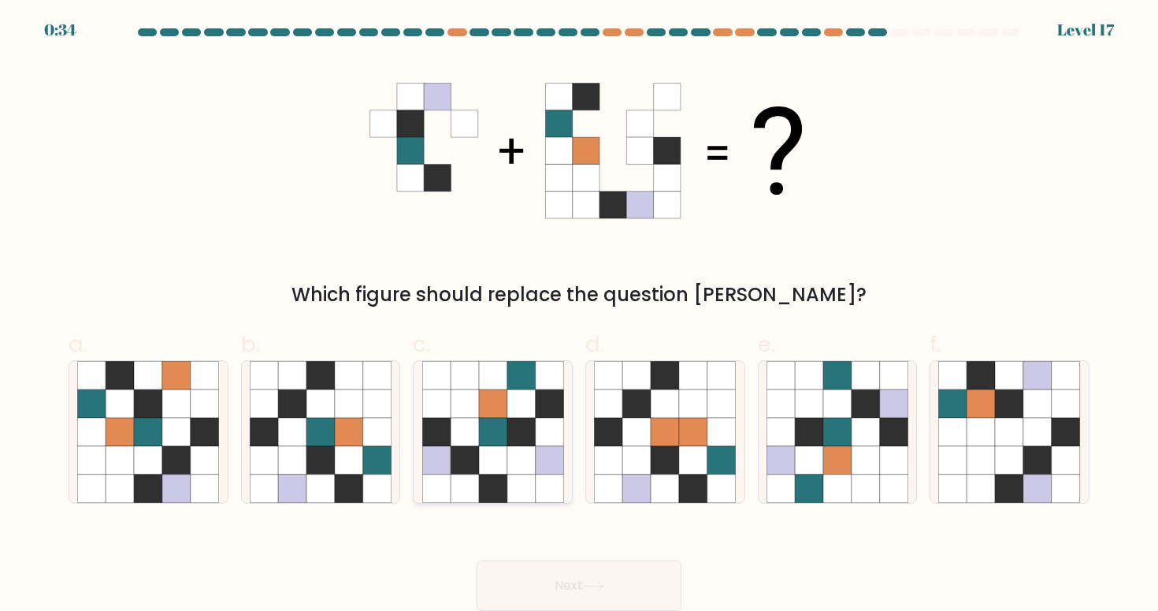
click at [533, 429] on icon at bounding box center [521, 432] width 28 height 28
click at [579, 315] on input "c." at bounding box center [579, 310] width 1 height 10
radio input "true"
click at [550, 577] on button "Next" at bounding box center [579, 585] width 205 height 50
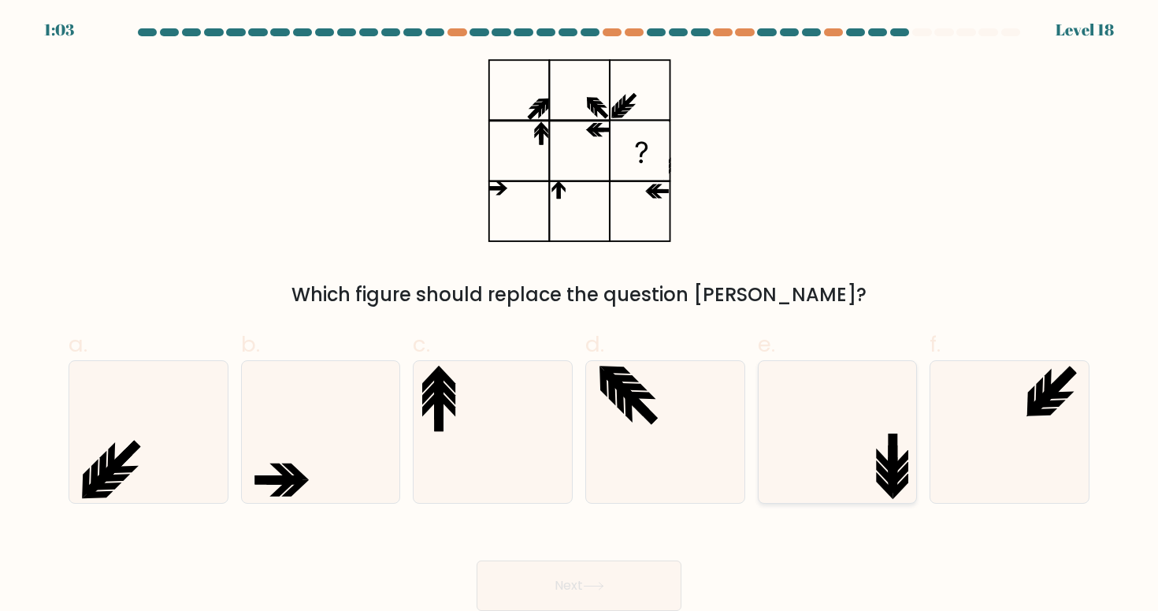
click at [841, 452] on icon at bounding box center [838, 432] width 142 height 142
click at [580, 315] on input "e." at bounding box center [579, 310] width 1 height 10
radio input "true"
click at [581, 582] on button "Next" at bounding box center [579, 585] width 205 height 50
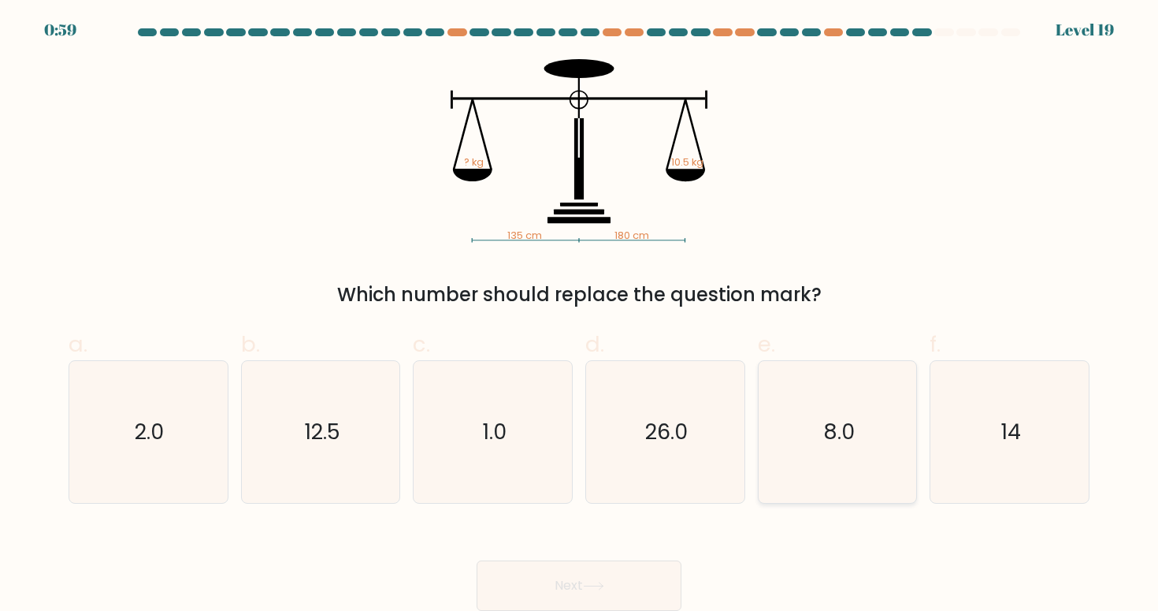
click at [830, 450] on icon "8.0" at bounding box center [838, 432] width 142 height 142
click at [580, 315] on input "e. 8.0" at bounding box center [579, 310] width 1 height 10
radio input "true"
click at [581, 591] on button "Next" at bounding box center [579, 585] width 205 height 50
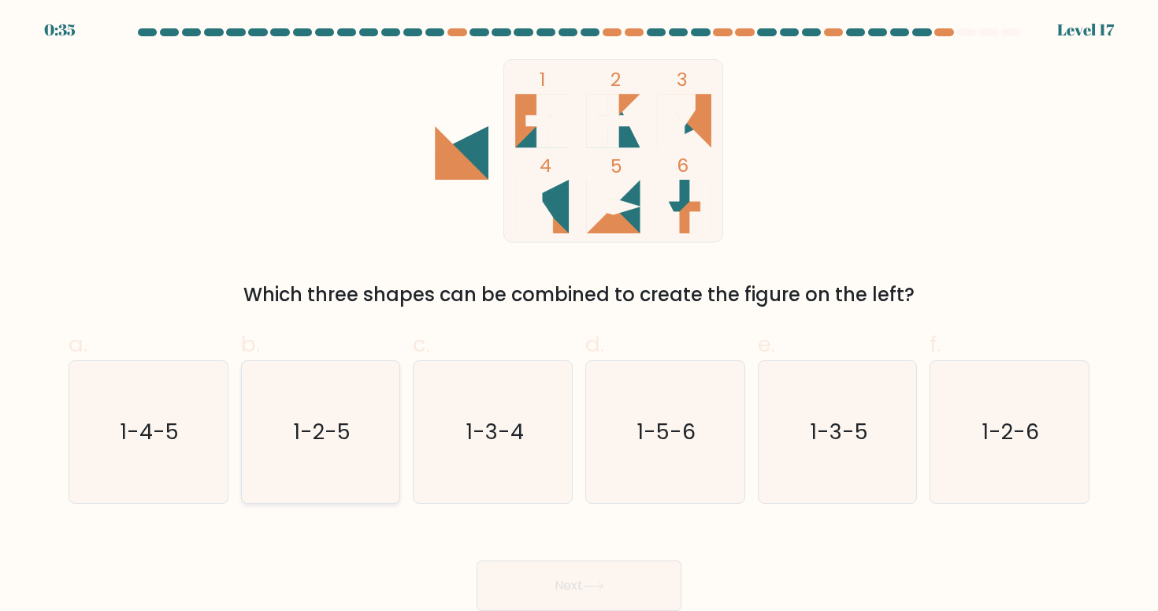
click at [337, 460] on icon "1-2-5" at bounding box center [321, 432] width 142 height 142
click at [579, 315] on input "b. 1-2-5" at bounding box center [579, 310] width 1 height 10
radio input "true"
click at [144, 452] on icon "1-4-5" at bounding box center [148, 432] width 142 height 142
click at [579, 315] on input "a. 1-4-5" at bounding box center [579, 310] width 1 height 10
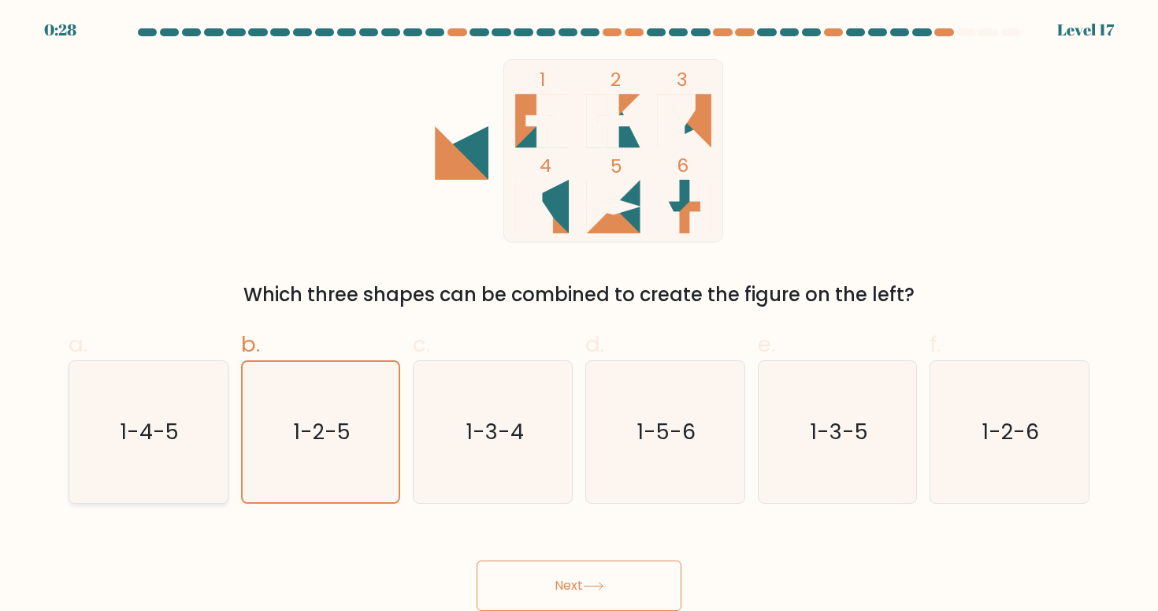
radio input "true"
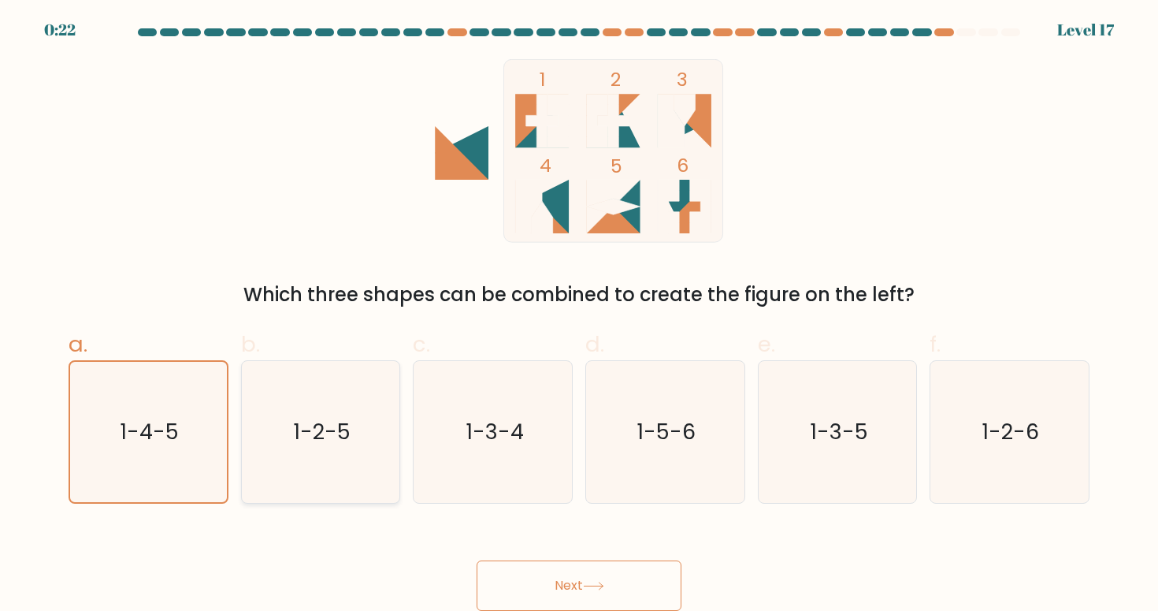
click at [331, 466] on icon "1-2-5" at bounding box center [321, 432] width 142 height 142
click at [579, 315] on input "b. 1-2-5" at bounding box center [579, 310] width 1 height 10
radio input "true"
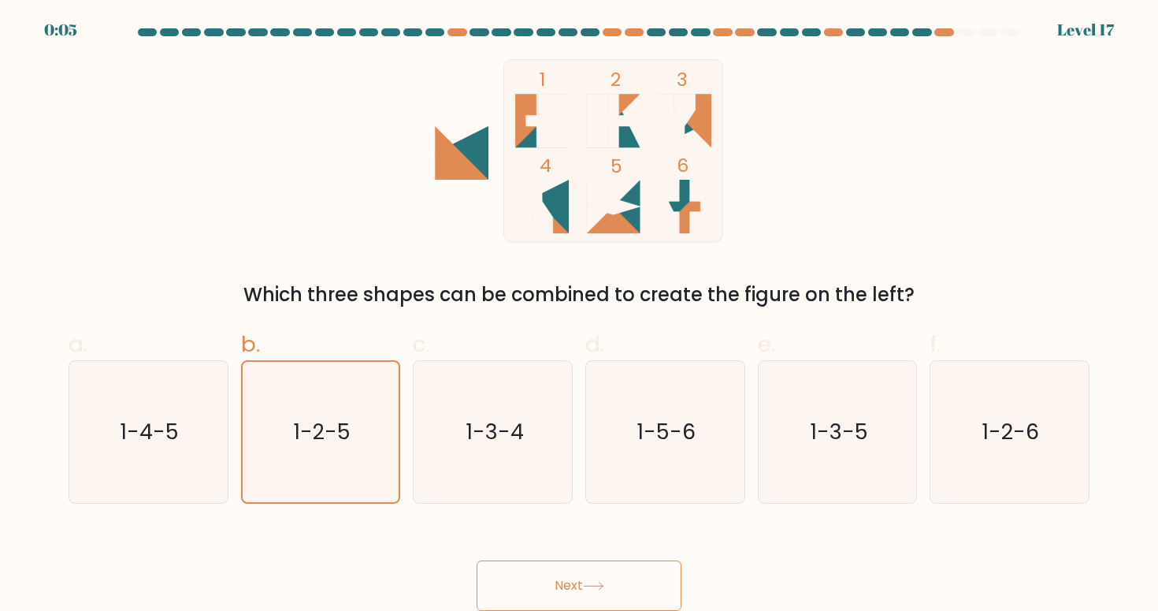
click at [570, 578] on button "Next" at bounding box center [579, 585] width 205 height 50
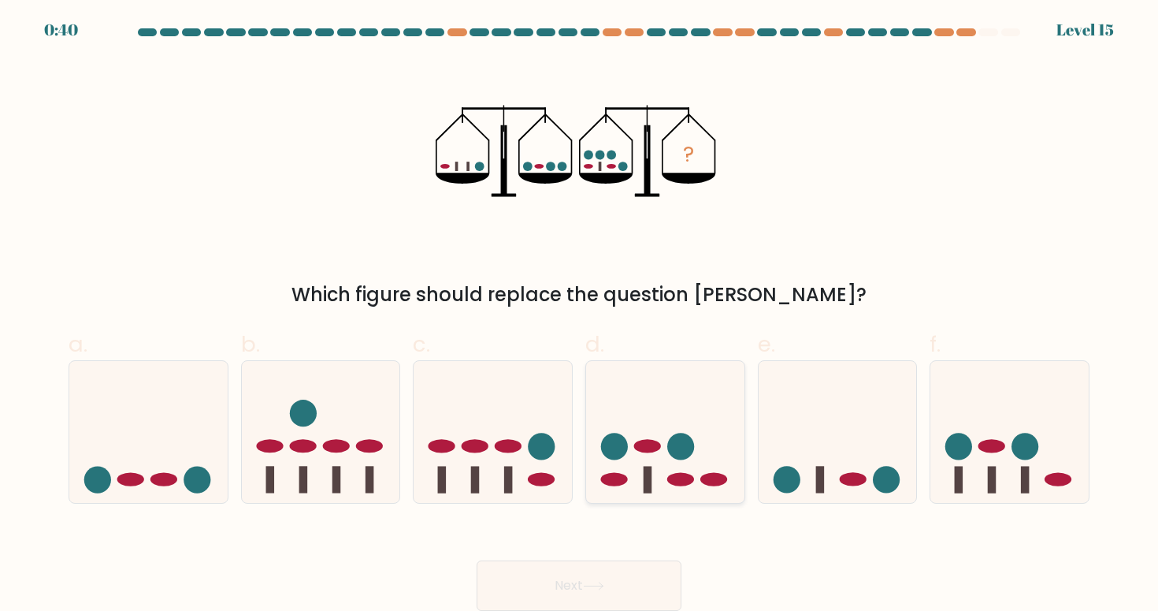
click at [652, 470] on icon at bounding box center [665, 431] width 158 height 131
click at [580, 315] on input "d." at bounding box center [579, 310] width 1 height 10
radio input "true"
click at [1007, 463] on icon at bounding box center [1010, 431] width 158 height 131
click at [580, 315] on input "f." at bounding box center [579, 310] width 1 height 10
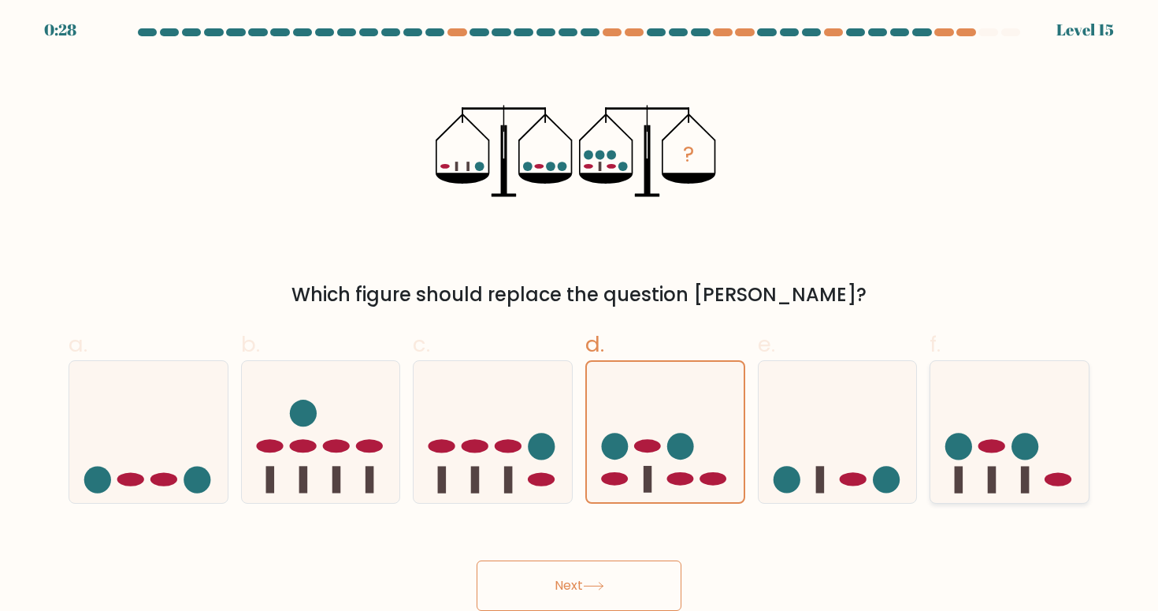
radio input "true"
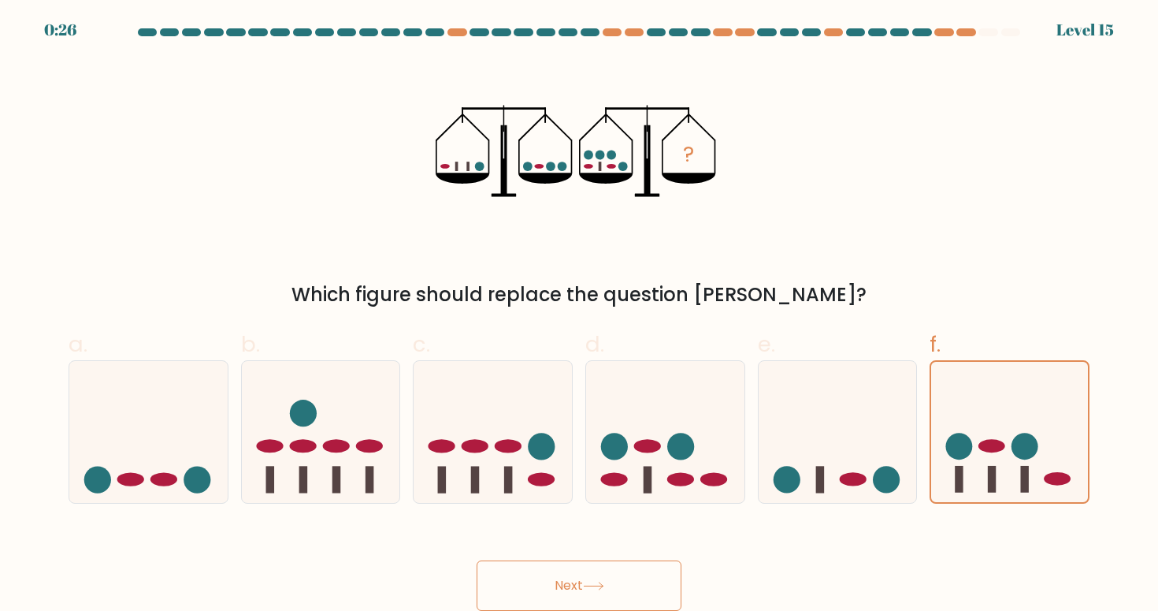
click at [554, 577] on button "Next" at bounding box center [579, 585] width 205 height 50
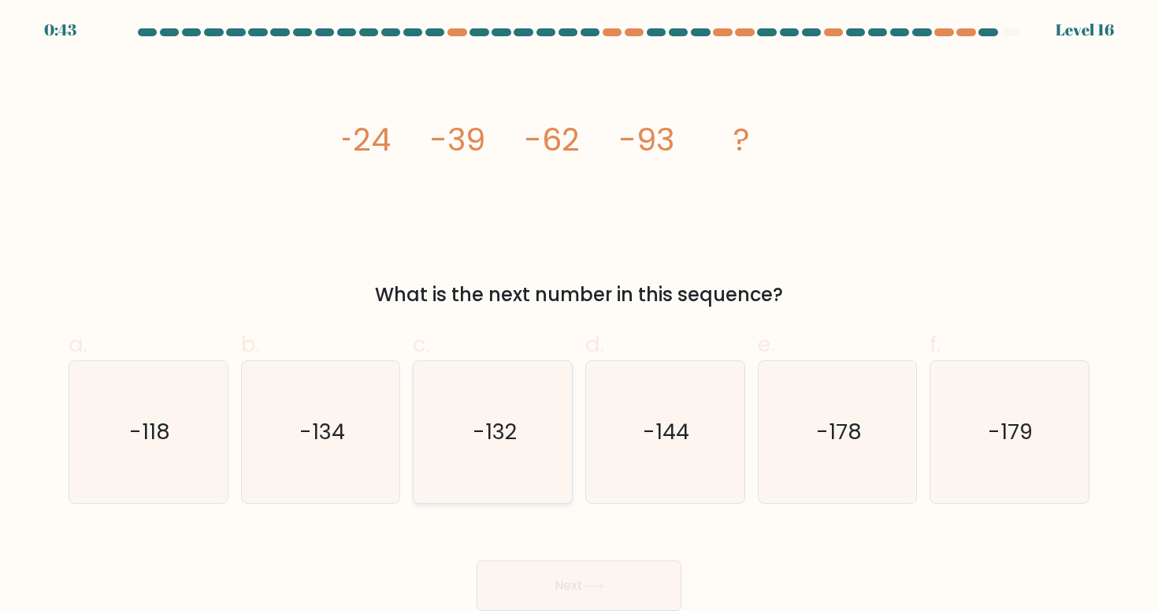
click at [522, 448] on icon "-132" at bounding box center [493, 432] width 142 height 142
click at [579, 315] on input "c. -132" at bounding box center [579, 310] width 1 height 10
radio input "true"
click at [559, 573] on button "Next" at bounding box center [579, 585] width 205 height 50
click at [563, 581] on button "Next" at bounding box center [579, 585] width 205 height 50
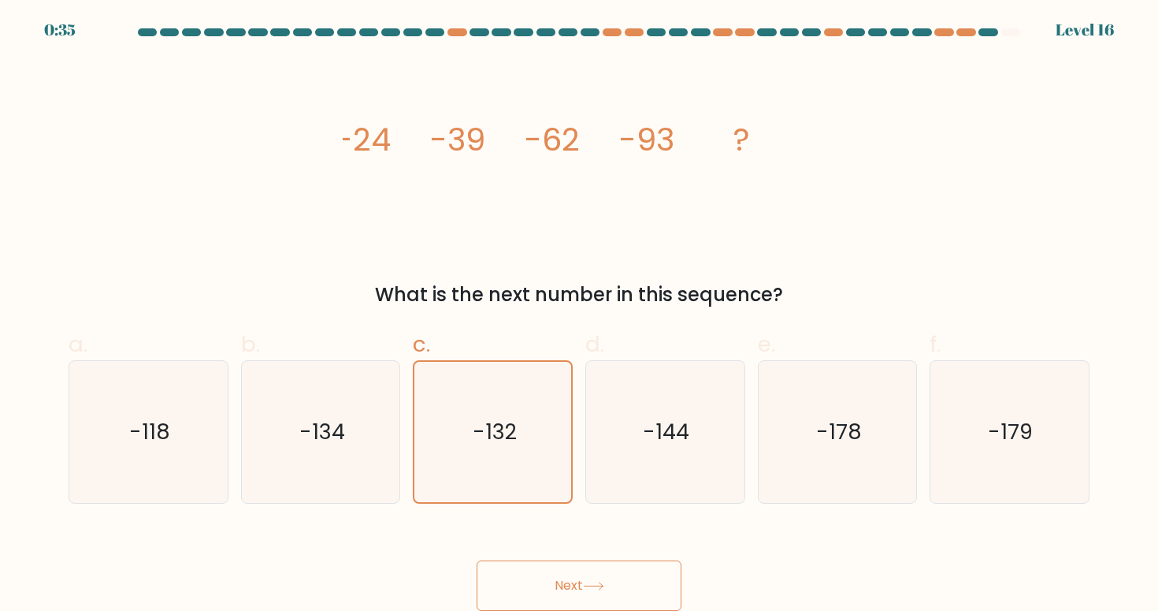
click at [568, 583] on button "Next" at bounding box center [579, 585] width 205 height 50
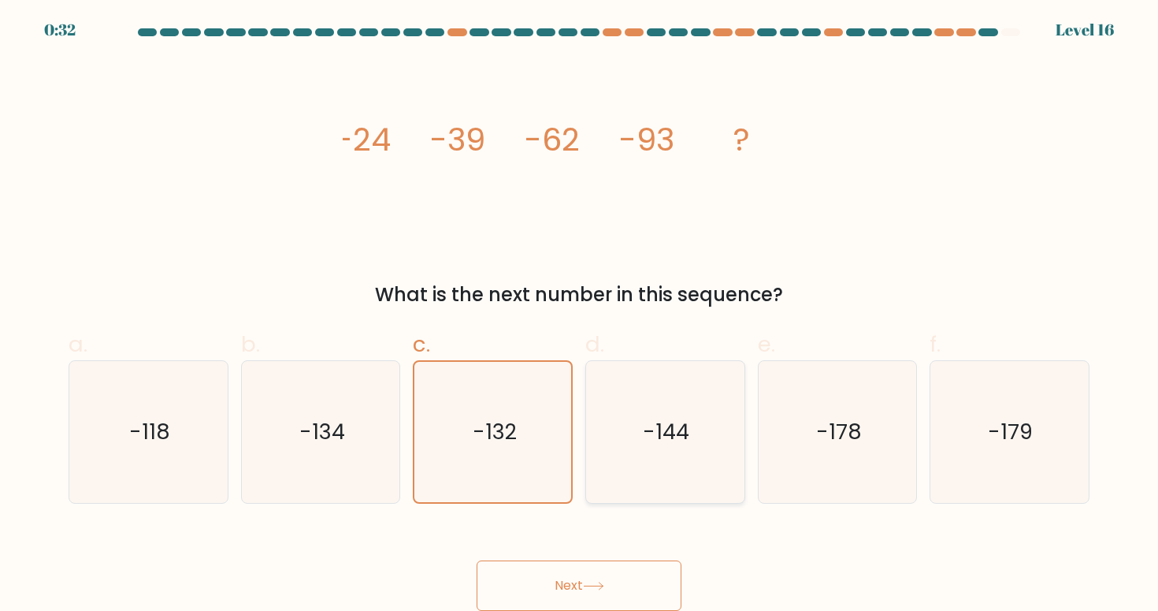
click at [697, 451] on icon "-144" at bounding box center [665, 432] width 142 height 142
click at [580, 315] on input "d. -144" at bounding box center [579, 310] width 1 height 10
radio input "true"
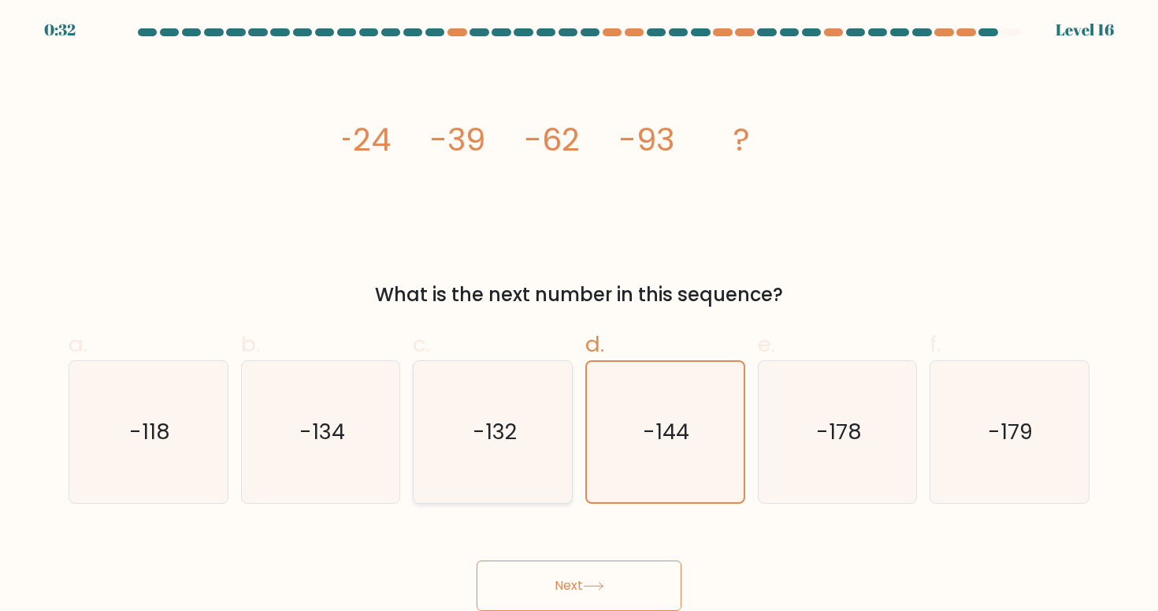
click at [511, 459] on icon "-132" at bounding box center [493, 432] width 142 height 142
click at [579, 315] on input "c. -132" at bounding box center [579, 310] width 1 height 10
radio input "true"
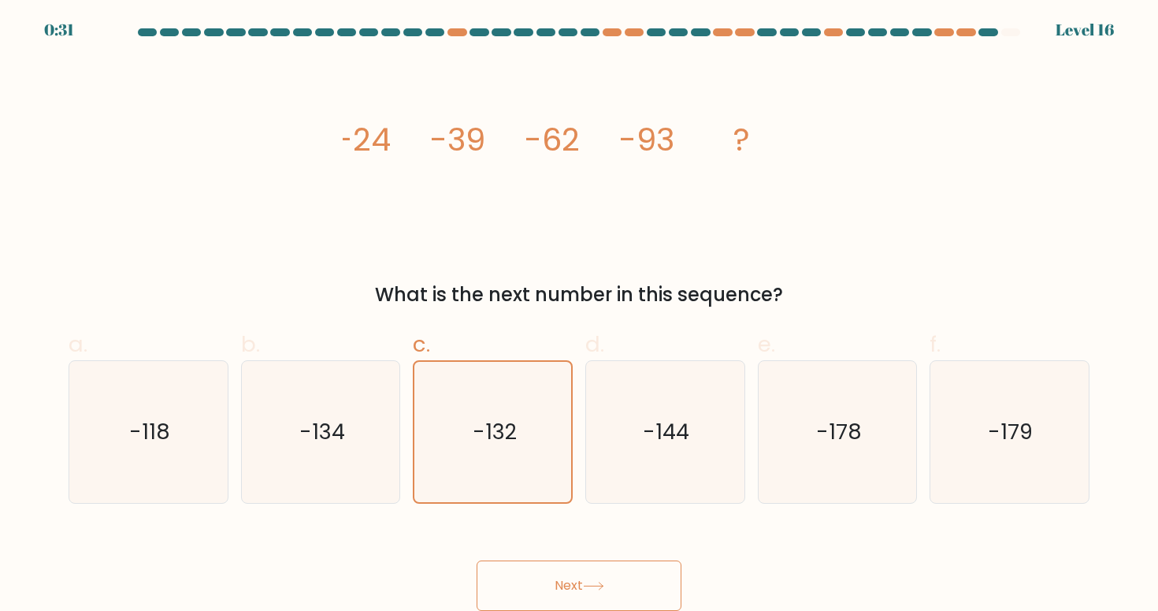
click at [590, 582] on icon at bounding box center [593, 585] width 21 height 9
click at [532, 453] on icon "-132" at bounding box center [493, 433] width 142 height 142
click at [579, 316] on input "c. -132" at bounding box center [579, 311] width 1 height 10
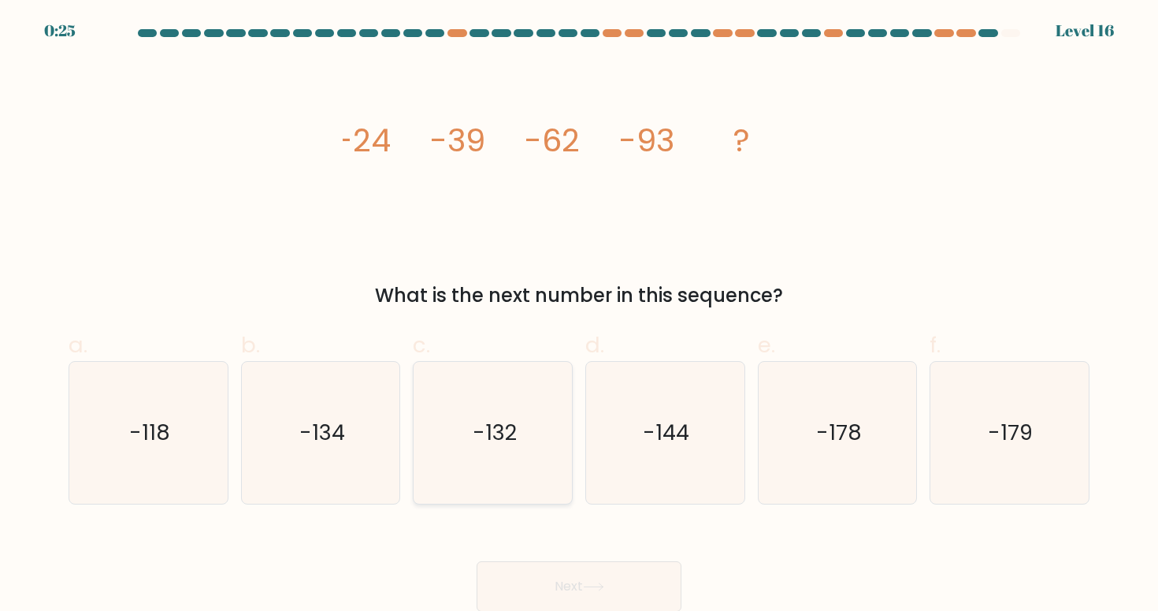
radio input "true"
click at [570, 583] on button "Next" at bounding box center [579, 586] width 205 height 50
